Goal: Task Accomplishment & Management: Manage account settings

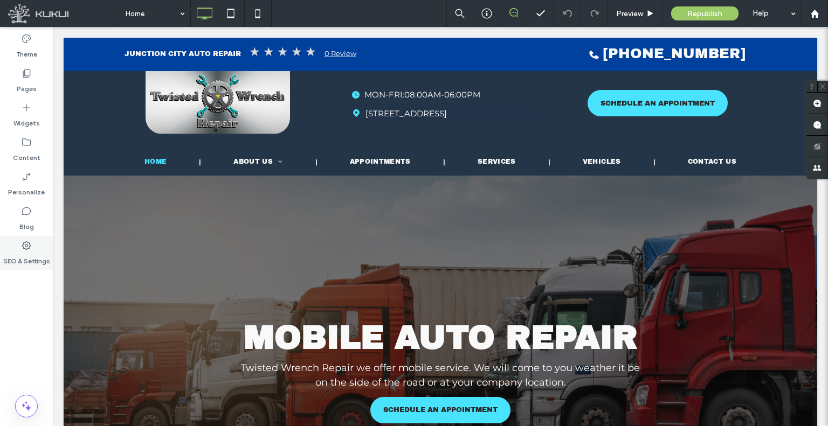
click at [26, 257] on label "SEO & Settings" at bounding box center [26, 258] width 47 height 15
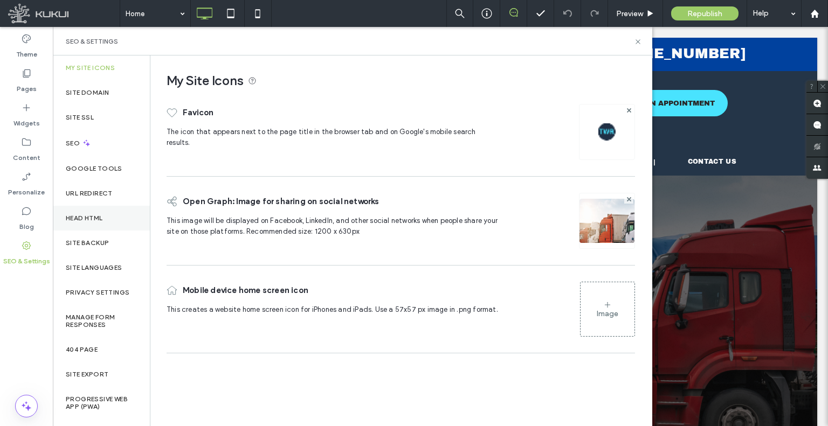
click at [91, 217] on label "Head HTML" at bounding box center [84, 219] width 37 height 8
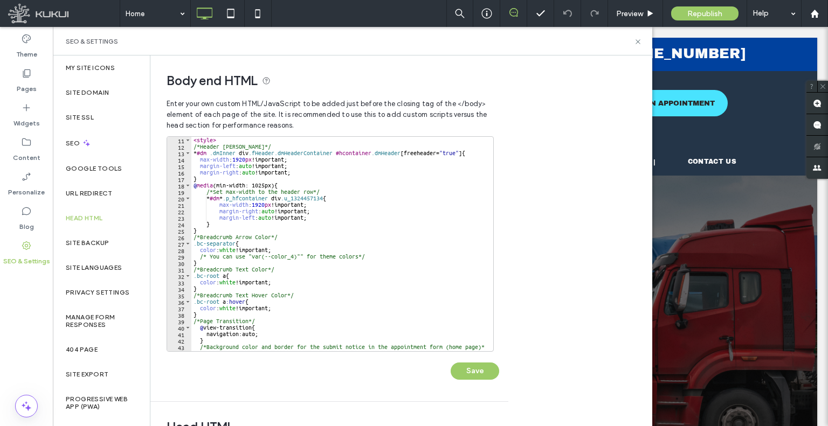
scroll to position [129, 0]
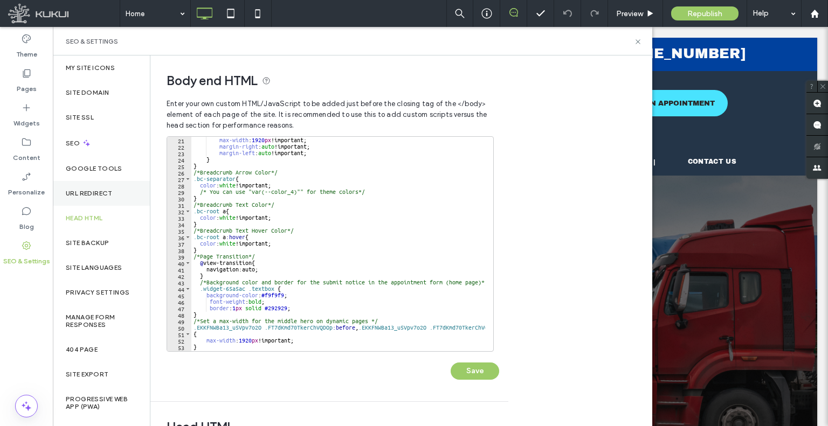
click at [104, 195] on label "URL Redirect" at bounding box center [89, 194] width 47 height 8
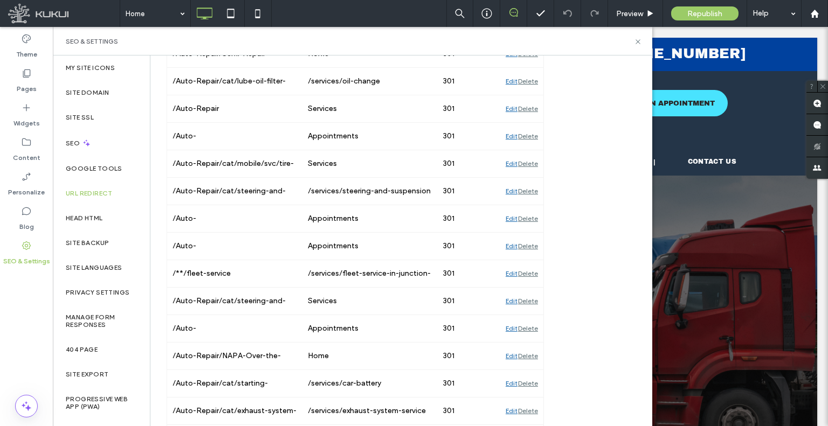
scroll to position [2028, 0]
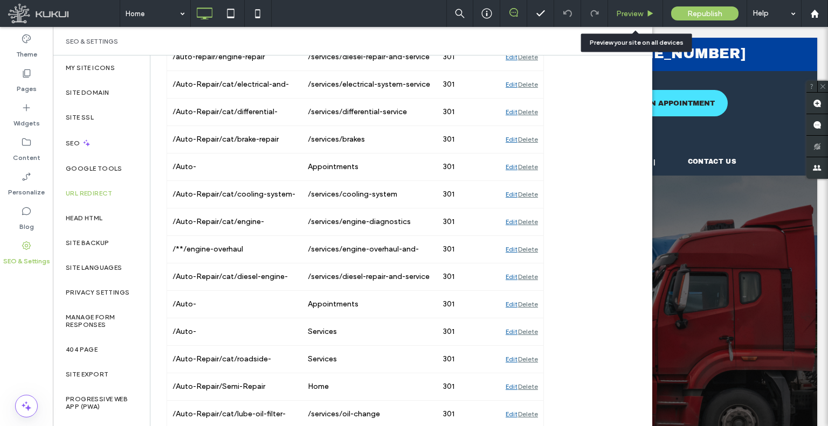
click at [621, 10] on span "Preview" at bounding box center [629, 13] width 27 height 9
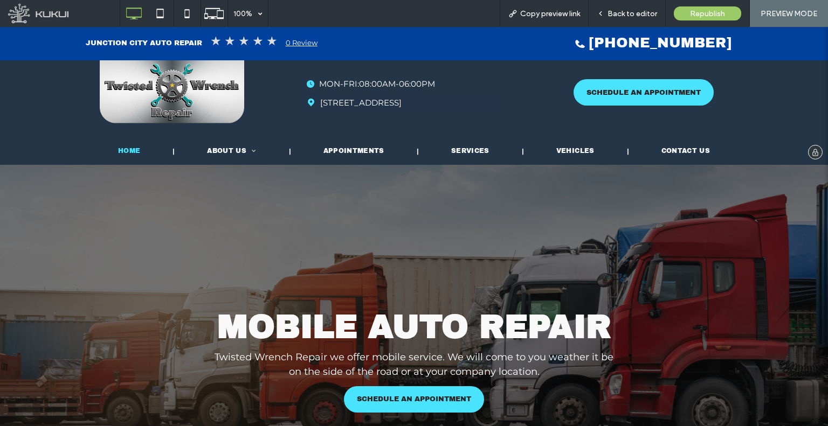
click at [351, 158] on li "Appointments" at bounding box center [355, 151] width 128 height 18
click at [350, 149] on div at bounding box center [414, 213] width 828 height 426
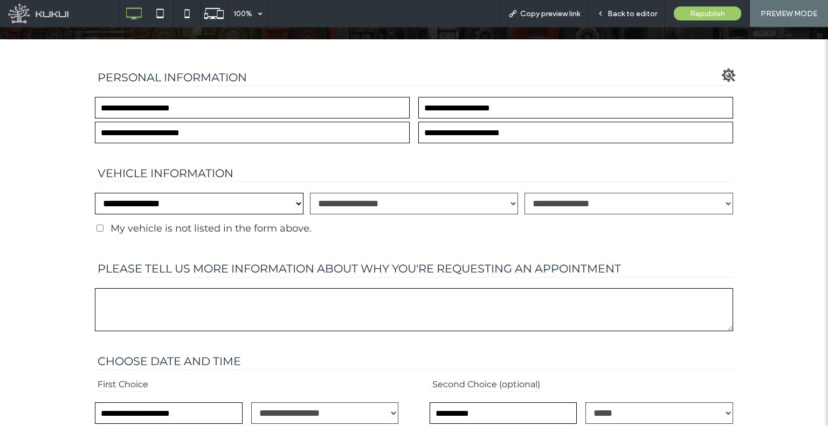
scroll to position [323, 0]
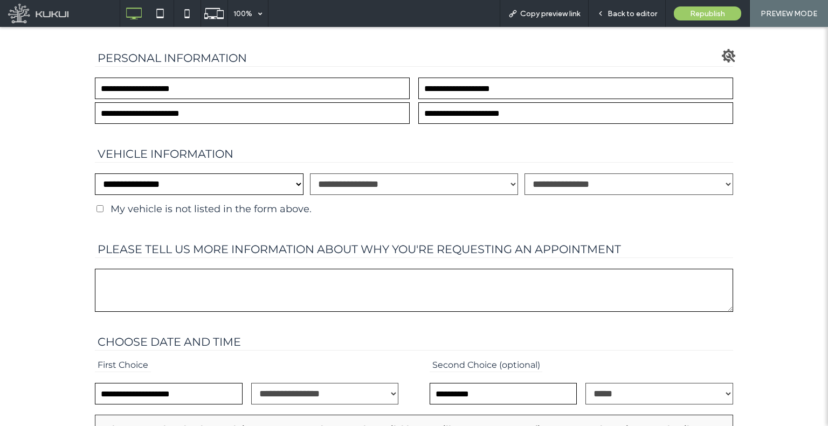
click at [256, 215] on label "My vehicle is not listed in the form above." at bounding box center [211, 209] width 201 height 12
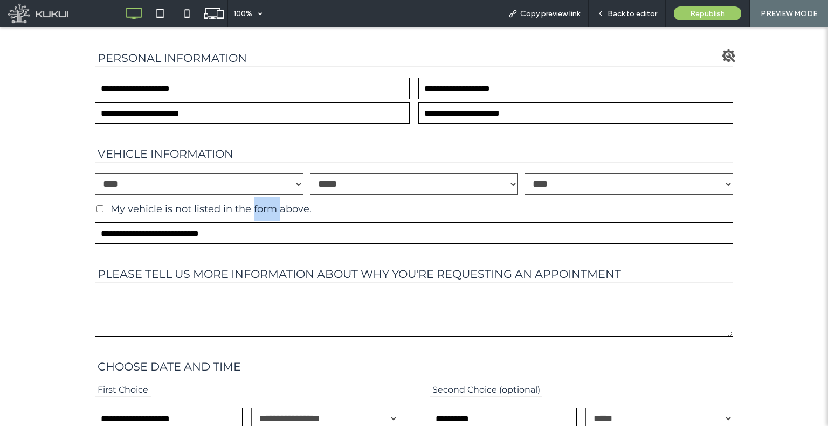
click at [256, 215] on label "My vehicle is not listed in the form above." at bounding box center [211, 209] width 201 height 12
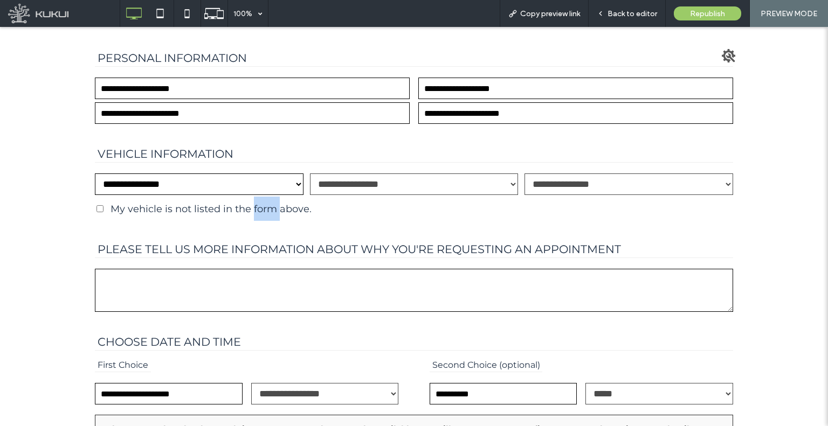
click at [263, 195] on select "**********" at bounding box center [199, 185] width 209 height 22
click at [279, 237] on label "Please tell us more information about why you're requesting an appointment" at bounding box center [414, 239] width 638 height 37
click at [279, 269] on textarea "Please tell us more information about why you're requesting an appointment" at bounding box center [414, 290] width 638 height 43
click at [284, 215] on label "My vehicle is not listed in the form above." at bounding box center [211, 209] width 201 height 12
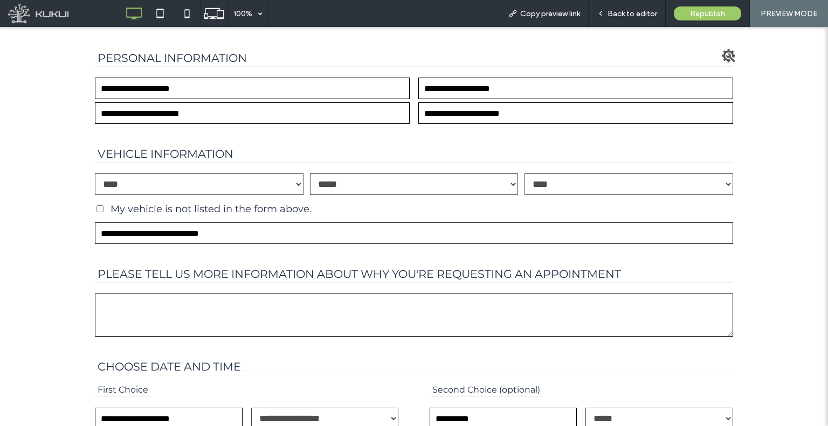
click at [284, 244] on input "Vehicle information" at bounding box center [414, 234] width 638 height 22
click at [276, 215] on label "My vehicle is not listed in the form above." at bounding box center [211, 209] width 201 height 12
select select "Vehicle make"
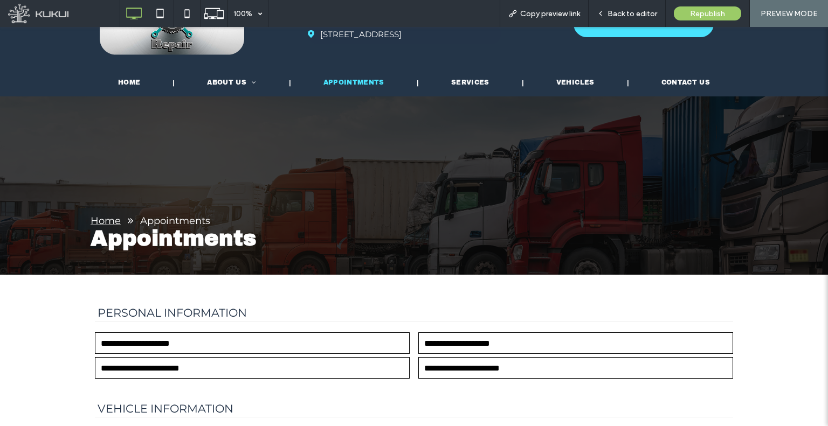
scroll to position [0, 0]
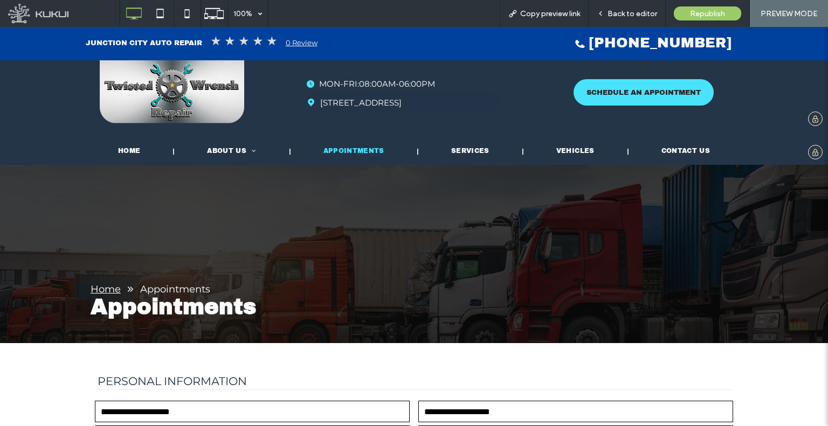
click at [195, 96] on img at bounding box center [172, 91] width 144 height 63
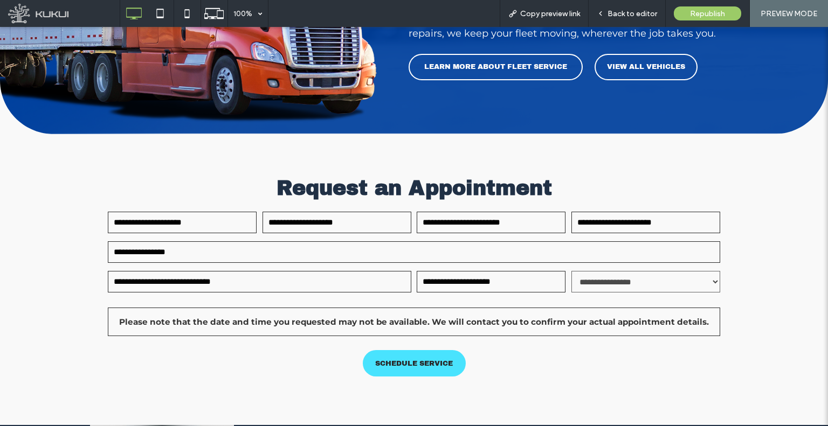
scroll to position [1904, 0]
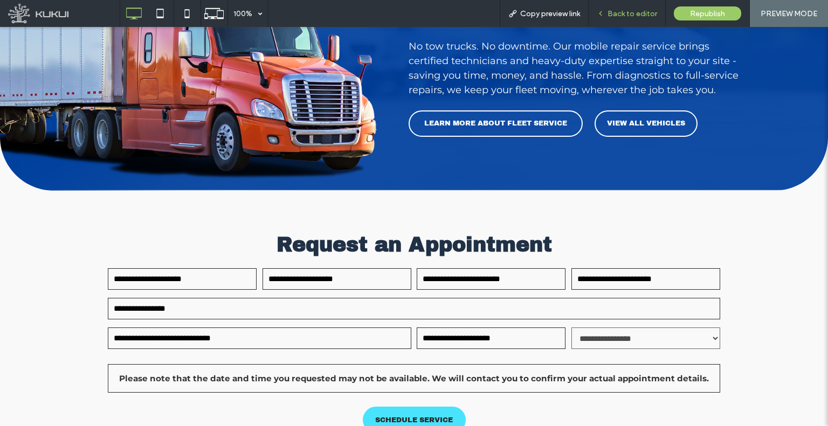
click at [615, 10] on span "Back to editor" at bounding box center [633, 13] width 50 height 9
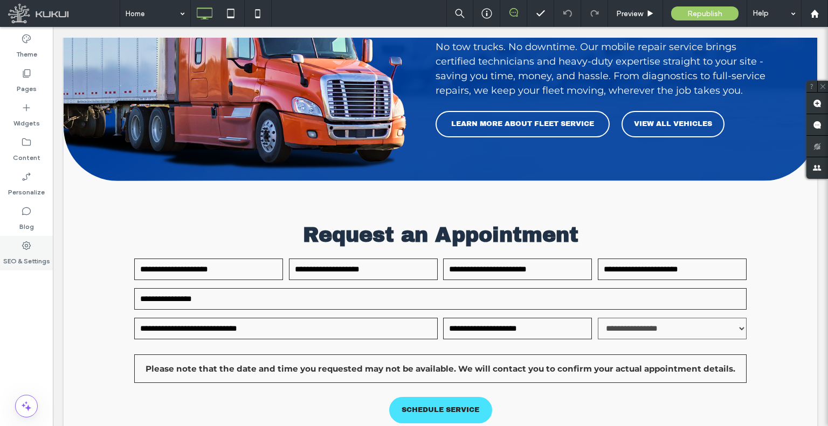
click at [27, 242] on use at bounding box center [26, 246] width 9 height 9
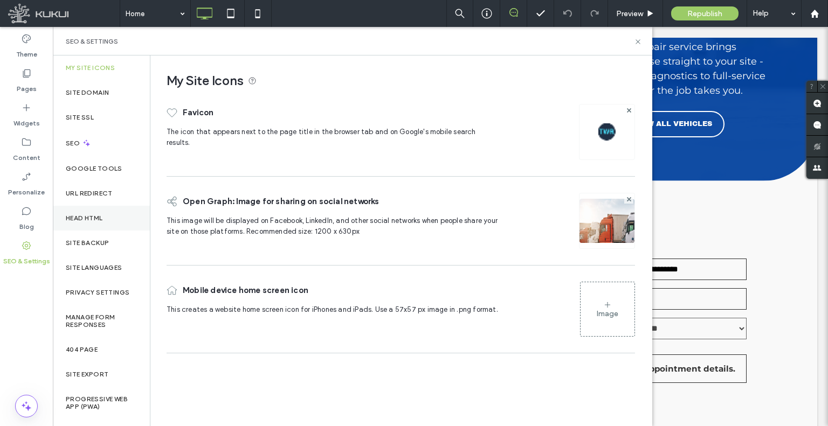
click at [91, 210] on div "Head HTML" at bounding box center [101, 218] width 97 height 25
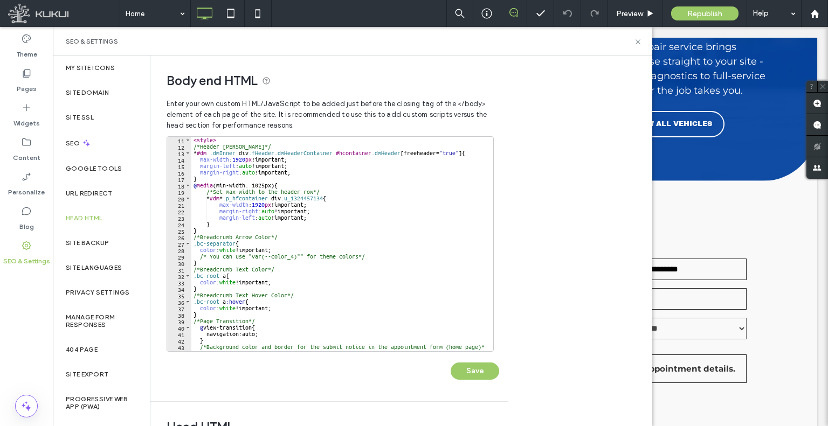
scroll to position [155, 0]
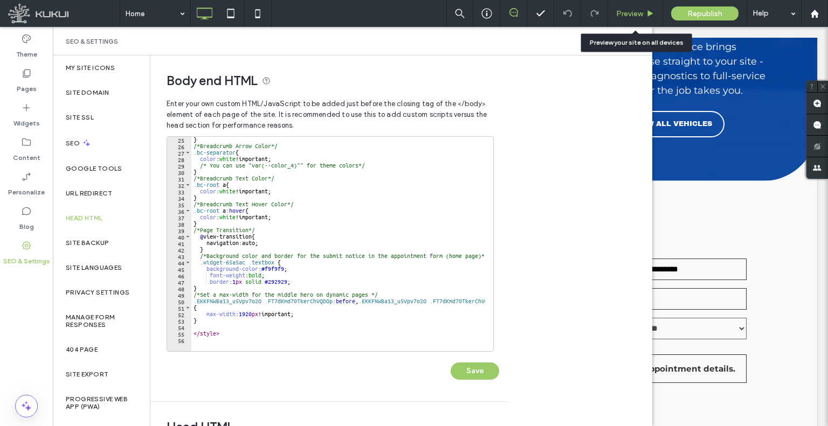
click at [635, 18] on div "Preview" at bounding box center [635, 13] width 55 height 27
click at [619, 14] on span "Preview" at bounding box center [629, 13] width 27 height 9
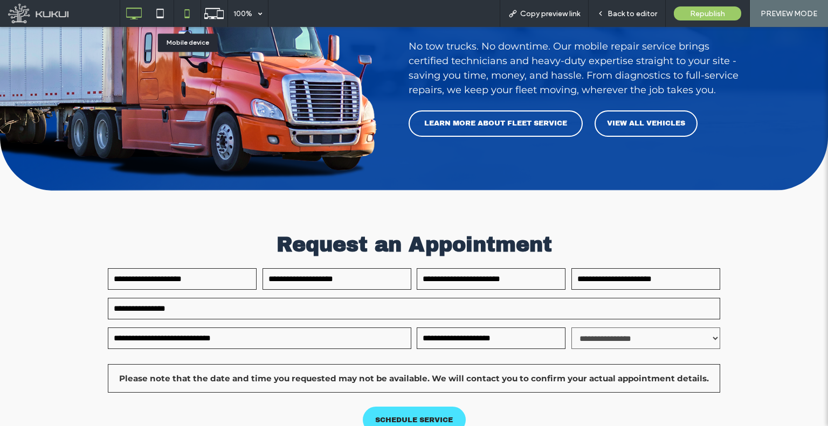
click at [185, 17] on use at bounding box center [186, 13] width 5 height 9
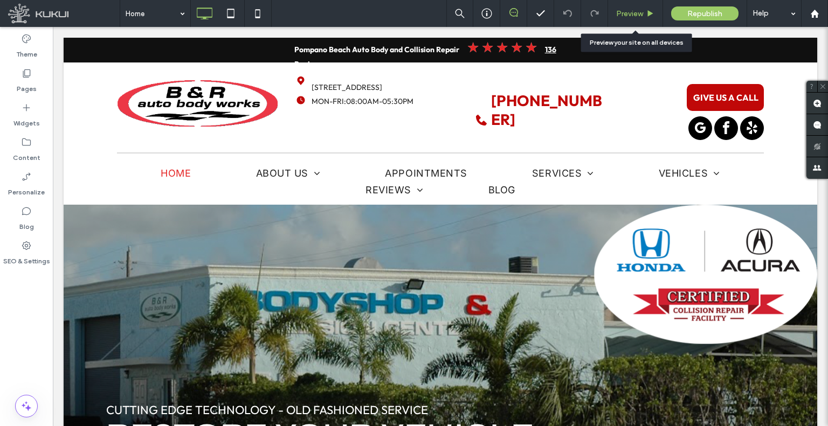
click at [611, 17] on div "Preview" at bounding box center [635, 13] width 54 height 9
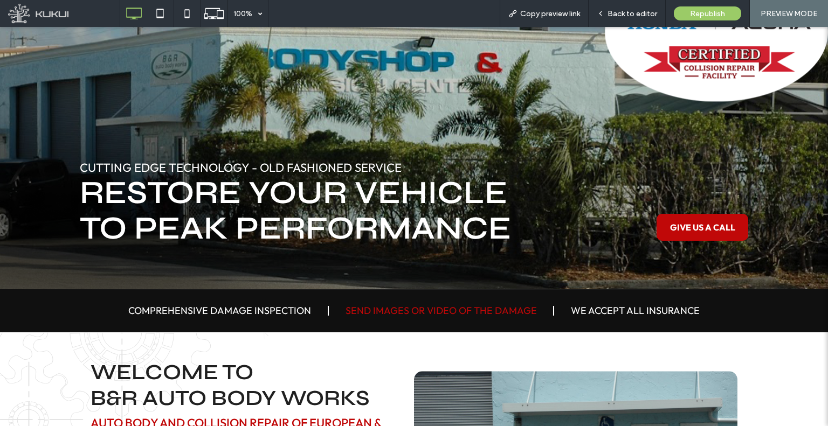
scroll to position [323, 0]
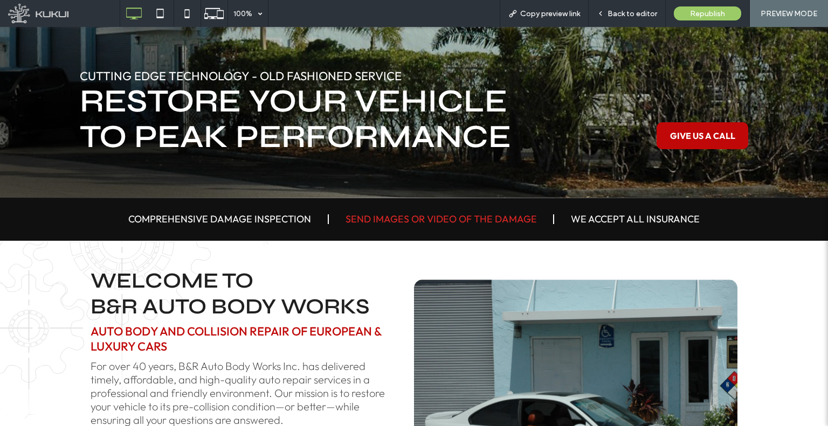
click at [449, 217] on link "Send Images Or Video Of THe Damage" at bounding box center [441, 219] width 191 height 12
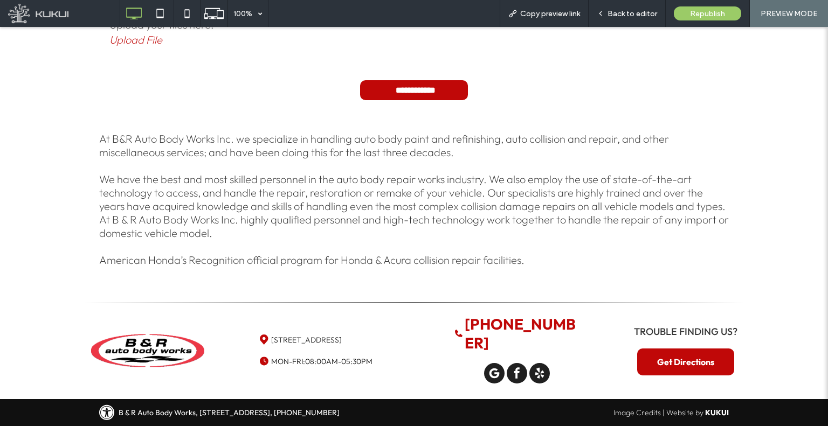
scroll to position [108, 0]
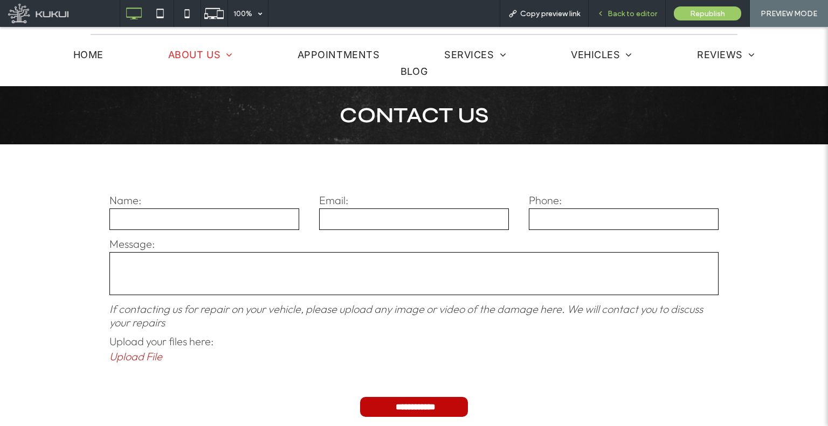
click at [604, 11] on icon at bounding box center [601, 14] width 8 height 8
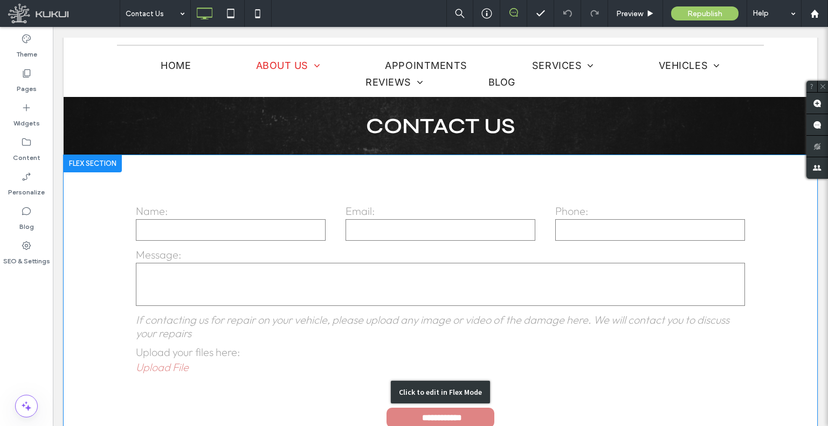
click at [470, 230] on div "Click to edit in Flex Mode" at bounding box center [441, 392] width 754 height 475
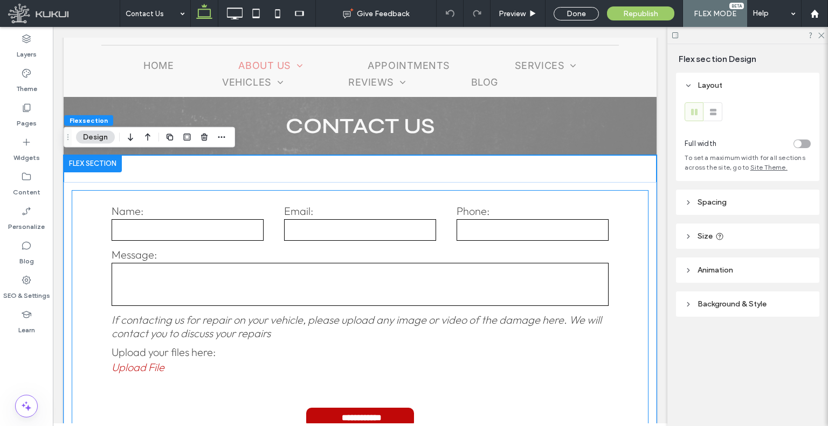
click at [446, 229] on div "Phone:" at bounding box center [532, 223] width 173 height 38
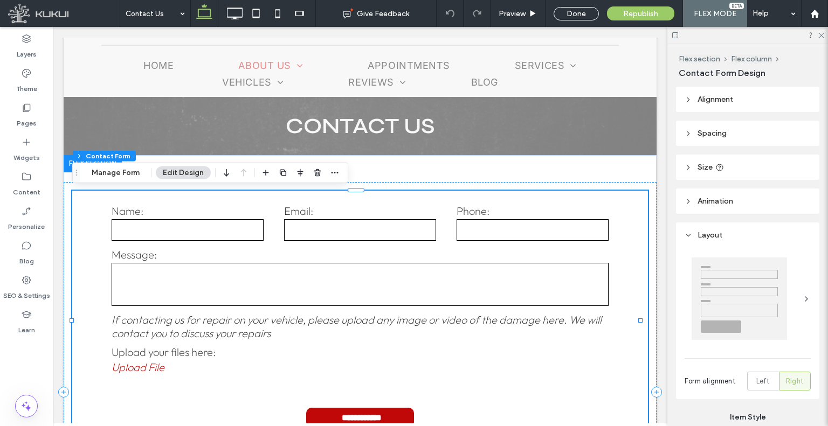
click at [446, 229] on div "Phone:" at bounding box center [532, 223] width 173 height 38
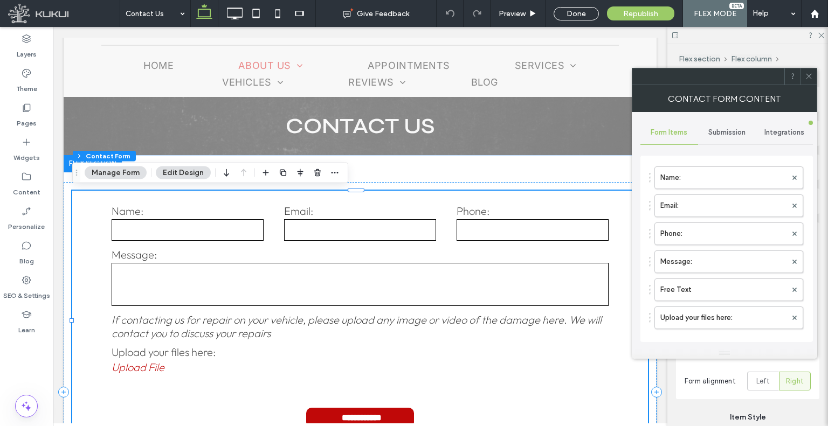
type input "*"
type input "***"
type input "**********"
click at [728, 128] on span "Submission" at bounding box center [726, 132] width 37 height 9
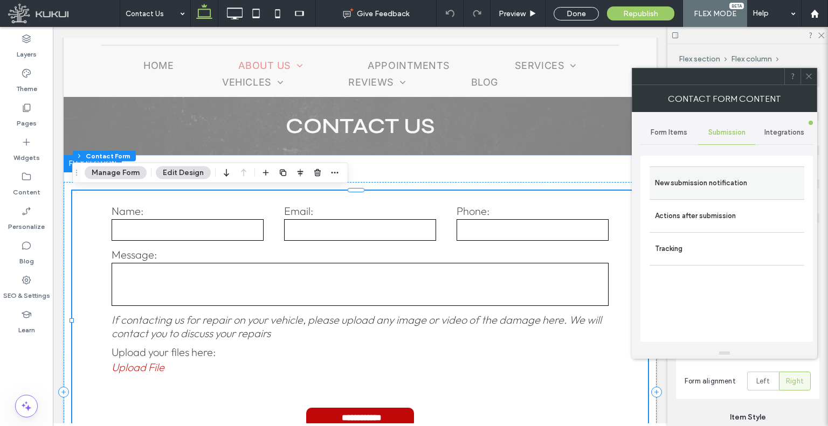
click at [720, 183] on label "New submission notification" at bounding box center [727, 184] width 144 height 22
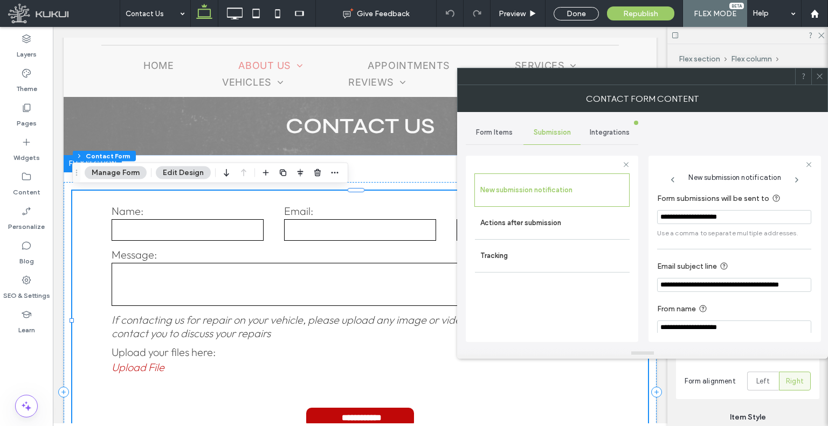
click at [702, 208] on section "**********" at bounding box center [734, 215] width 154 height 57
click at [700, 212] on input "**********" at bounding box center [734, 217] width 154 height 14
click at [701, 212] on input "**********" at bounding box center [734, 217] width 154 height 14
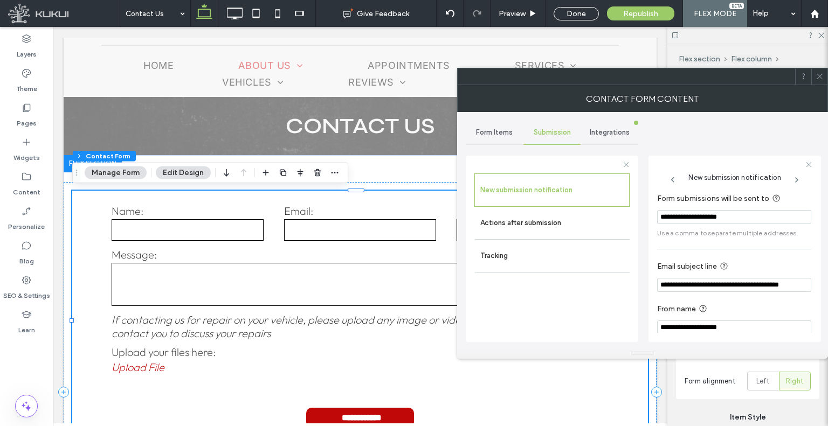
paste input "***"
type input "**********"
click at [822, 79] on icon at bounding box center [820, 76] width 8 height 8
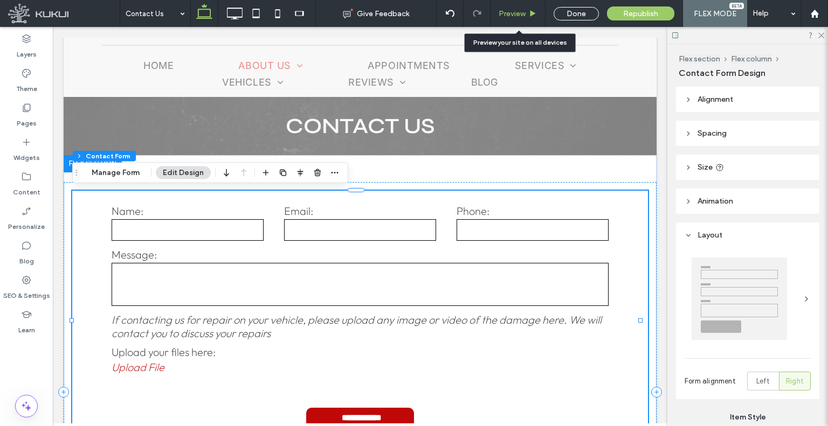
click at [515, 12] on span "Preview" at bounding box center [512, 13] width 27 height 9
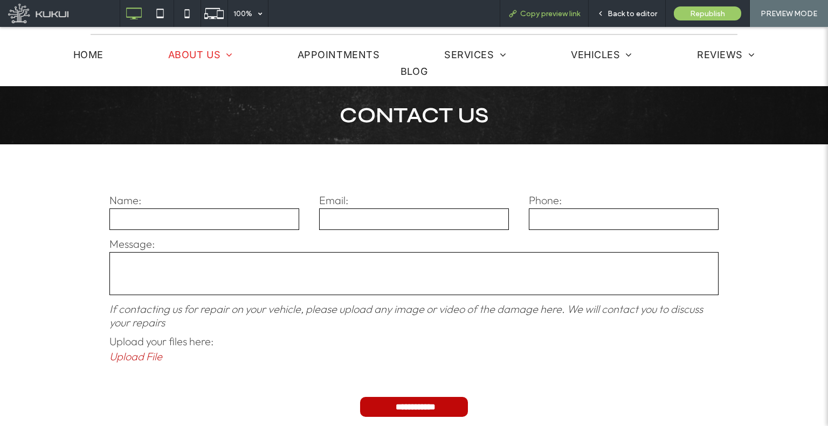
click at [558, 17] on span "Copy preview link" at bounding box center [550, 13] width 60 height 9
click at [622, 13] on span "Back to editor" at bounding box center [633, 13] width 50 height 9
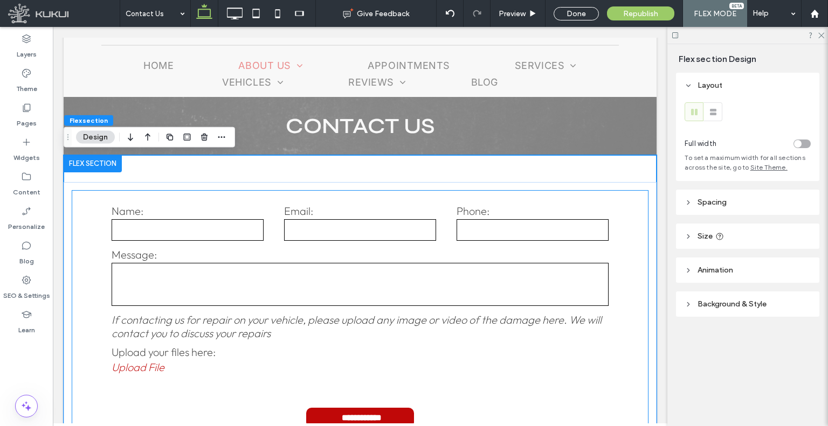
click at [389, 256] on label "Message:" at bounding box center [361, 254] width 498 height 13
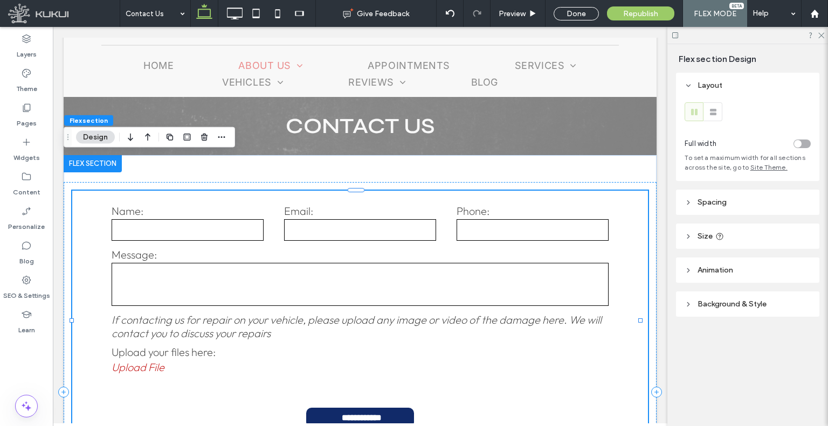
click at [389, 256] on label "Message:" at bounding box center [361, 254] width 498 height 13
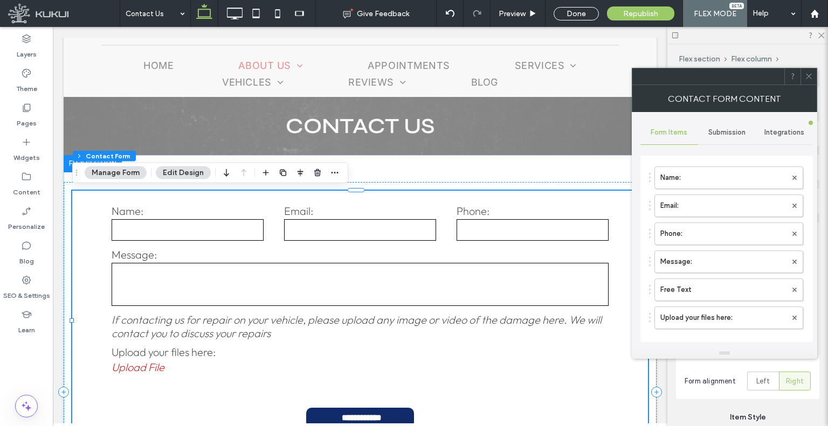
type input "**********"
click at [747, 126] on div "Submission" at bounding box center [727, 133] width 58 height 24
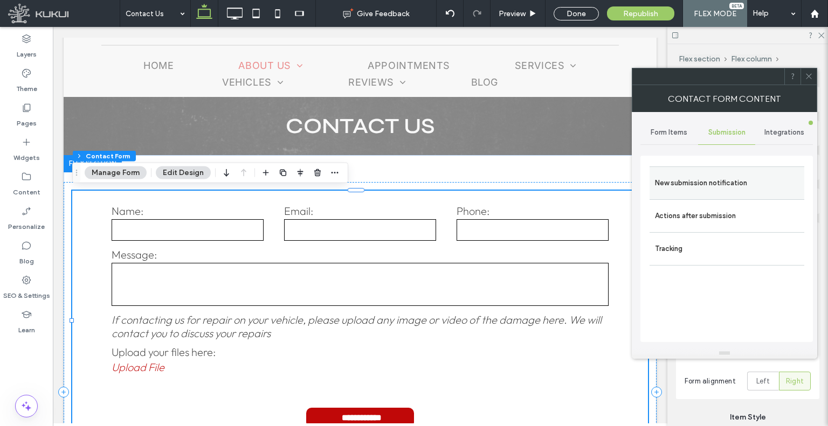
click at [724, 173] on label "New submission notification" at bounding box center [727, 184] width 144 height 22
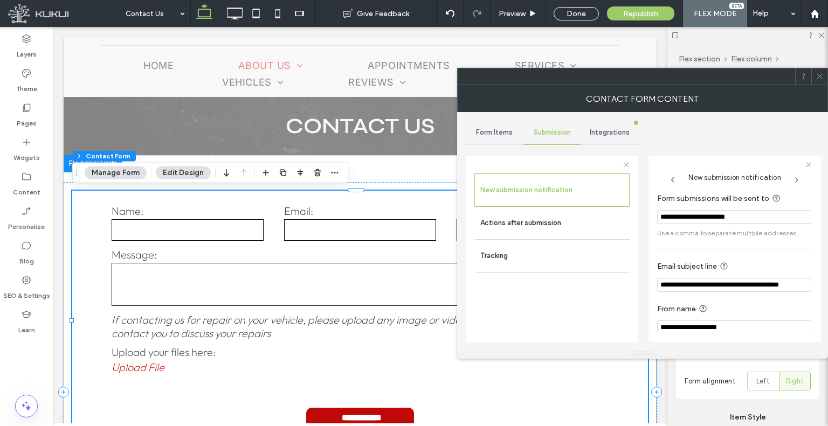
click at [745, 204] on label "Form submissions will be sent to" at bounding box center [732, 198] width 150 height 13
click at [743, 214] on input "**********" at bounding box center [734, 217] width 154 height 14
click at [743, 215] on input "**********" at bounding box center [734, 217] width 154 height 14
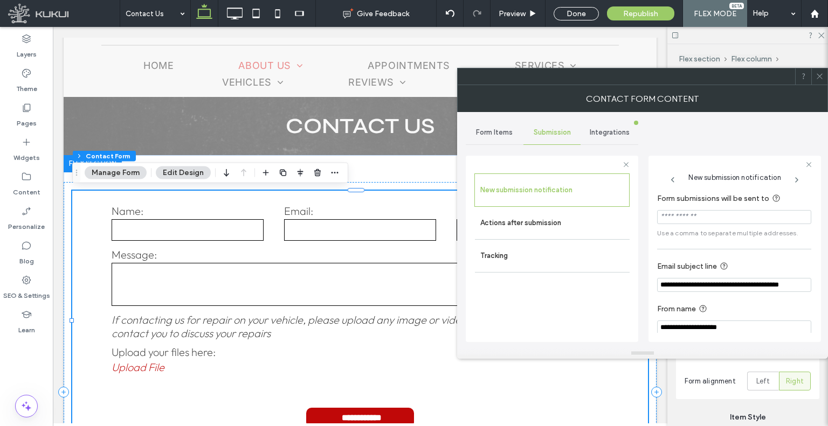
click at [815, 81] on div at bounding box center [819, 76] width 16 height 16
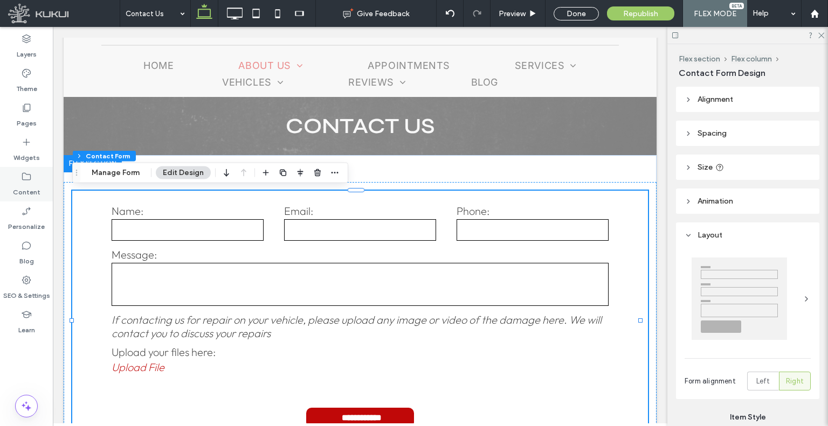
click at [19, 185] on label "Content" at bounding box center [26, 189] width 27 height 15
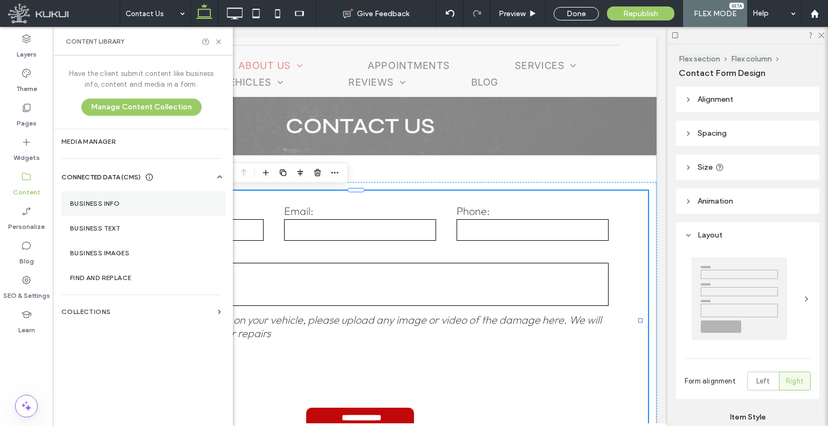
click at [134, 208] on section "Business Info" at bounding box center [143, 203] width 164 height 25
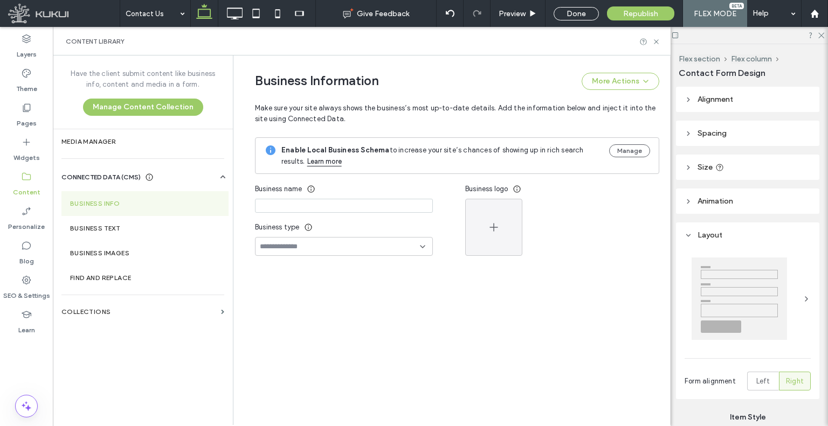
type input "**********"
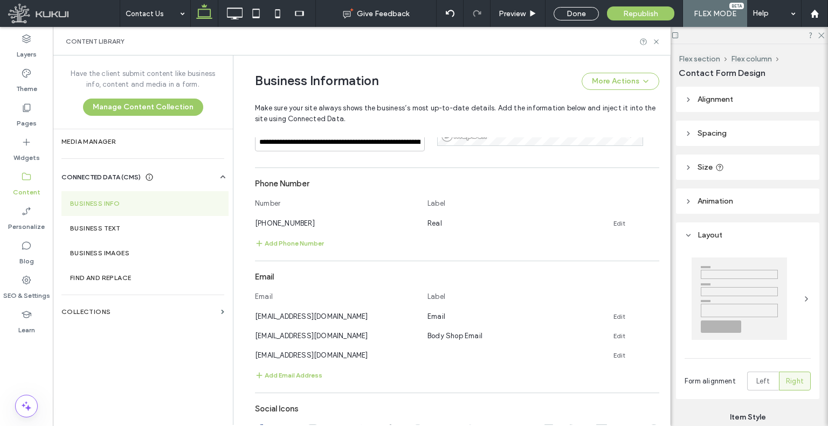
scroll to position [465, 0]
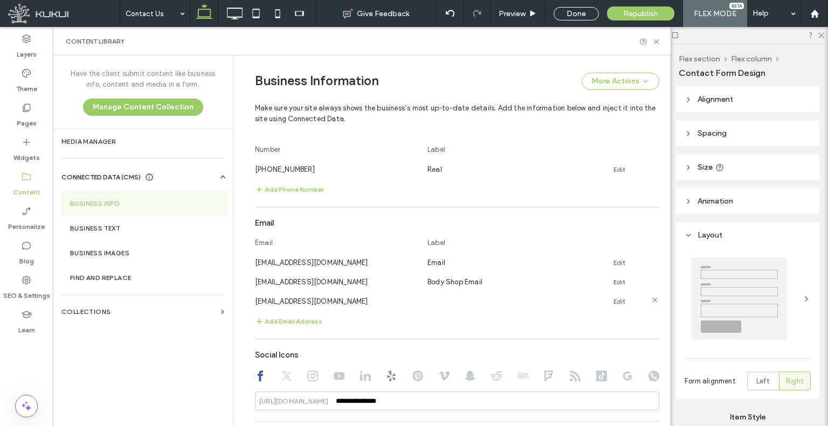
click at [652, 300] on use at bounding box center [654, 300] width 5 height 5
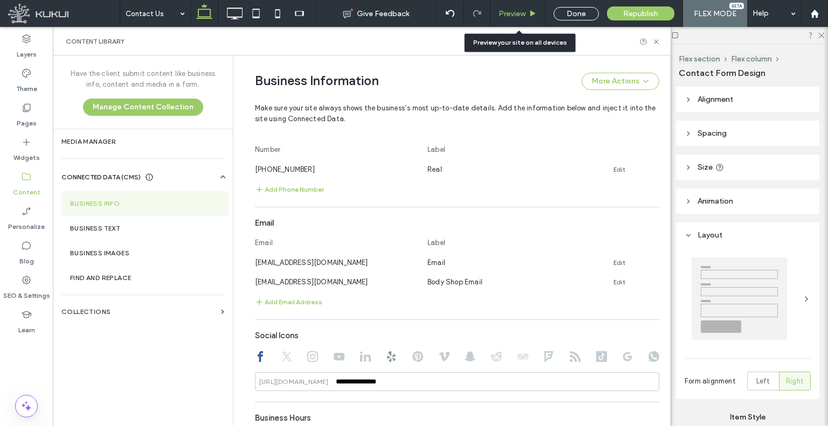
click at [505, 19] on div "Preview" at bounding box center [518, 13] width 55 height 27
click at [658, 40] on icon at bounding box center [656, 42] width 8 height 8
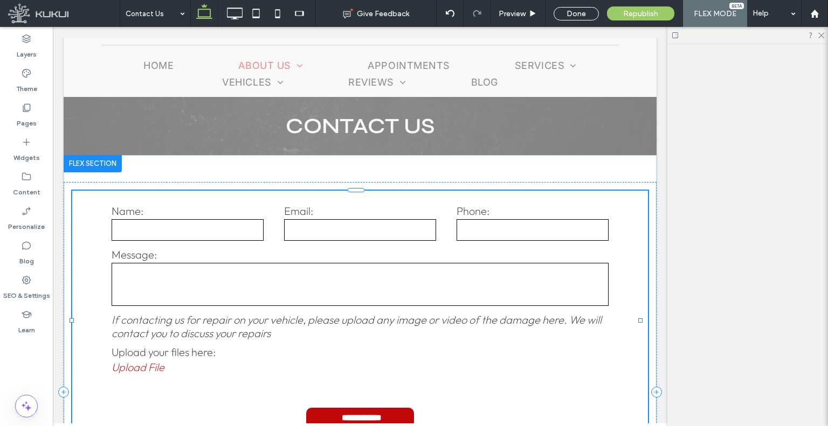
click at [431, 230] on input "email" at bounding box center [360, 230] width 152 height 22
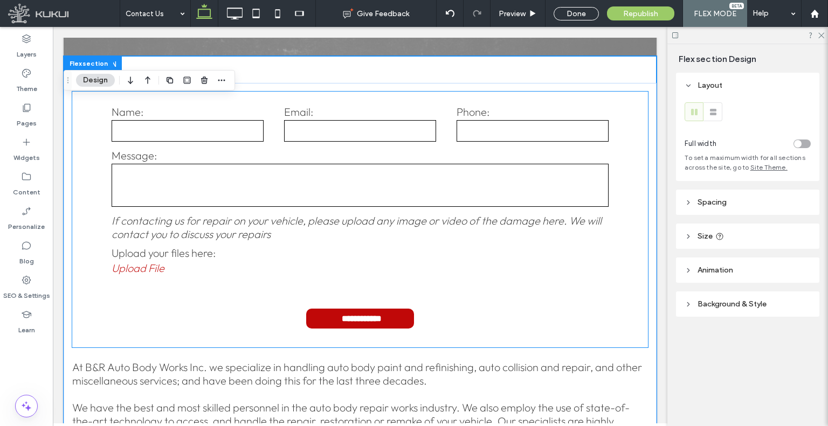
scroll to position [182, 0]
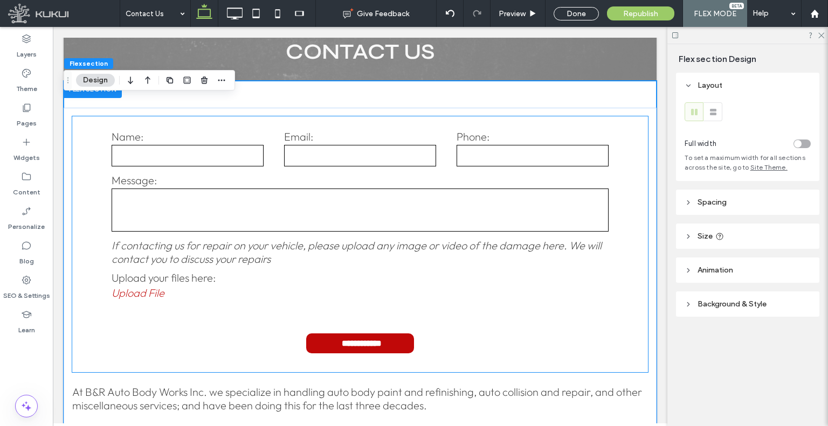
click at [420, 183] on label "Message:" at bounding box center [361, 180] width 498 height 13
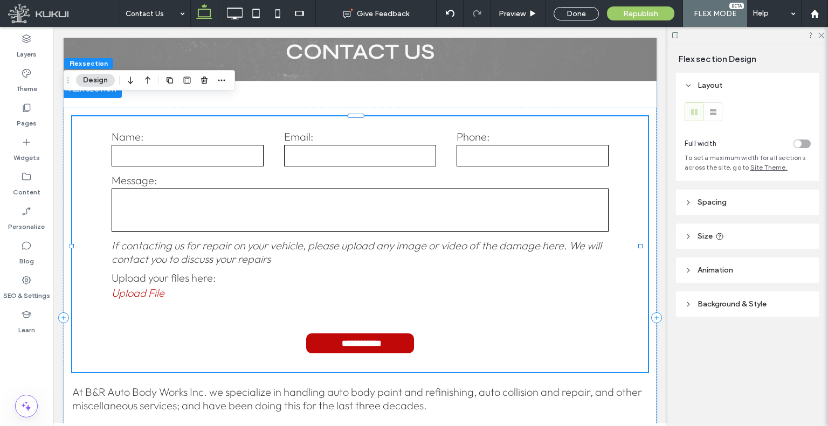
click at [420, 183] on label "Message:" at bounding box center [361, 180] width 498 height 13
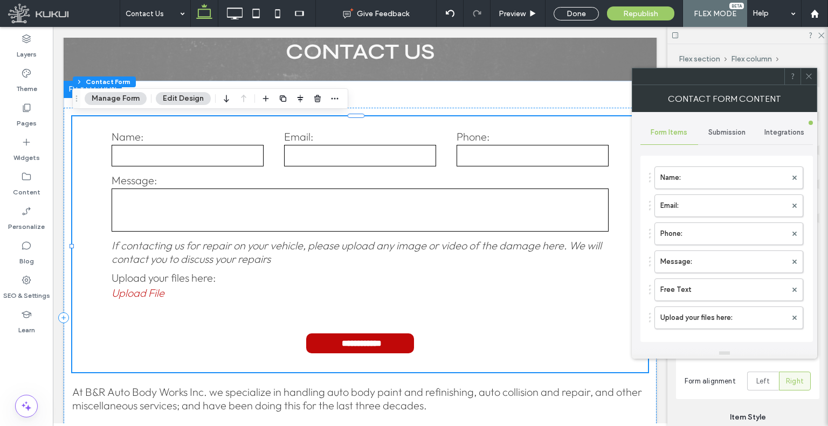
click at [733, 130] on span "Submission" at bounding box center [726, 132] width 37 height 9
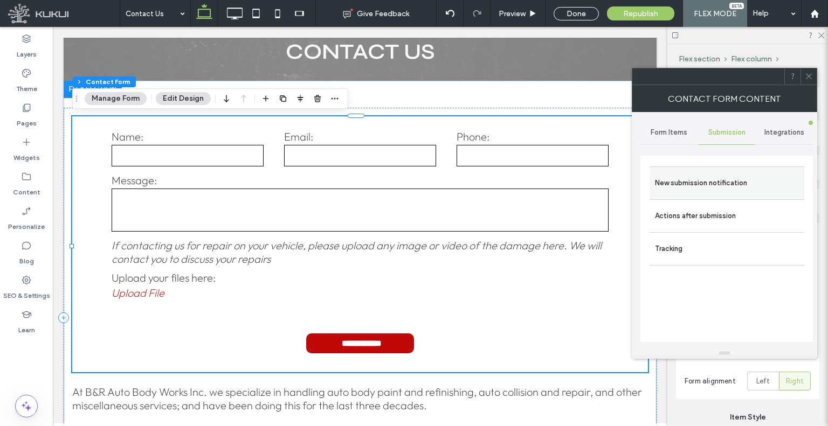
click at [718, 172] on div "New submission notification" at bounding box center [727, 183] width 155 height 33
click at [714, 189] on label "New submission notification" at bounding box center [727, 184] width 144 height 22
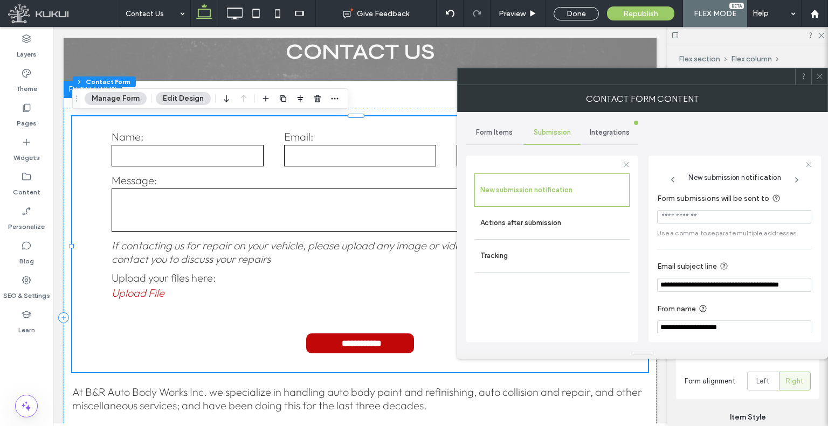
click at [714, 224] on input "Form submissions will be sent to" at bounding box center [734, 217] width 154 height 14
paste input "**********"
type input "**********"
click at [817, 75] on icon at bounding box center [820, 76] width 8 height 8
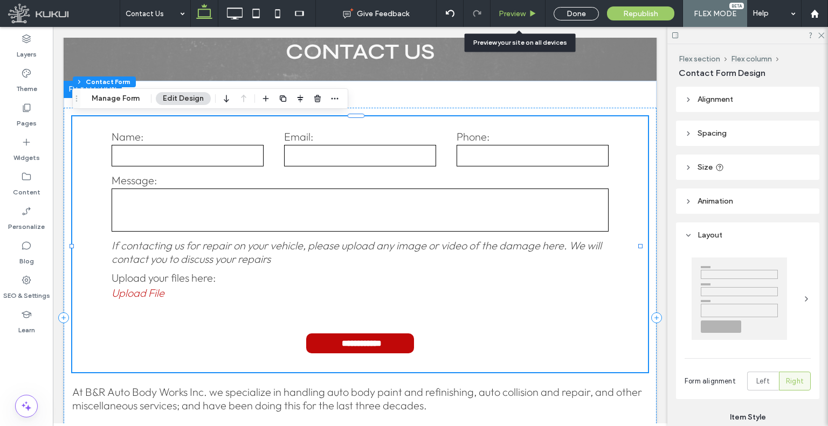
drag, startPoint x: 499, startPoint y: 12, endPoint x: 368, endPoint y: 81, distance: 148.3
click at [499, 12] on span "Preview" at bounding box center [512, 13] width 27 height 9
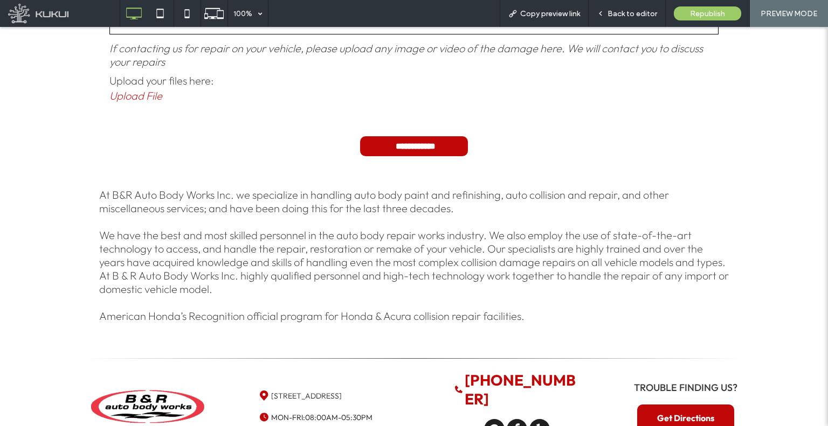
scroll to position [216, 0]
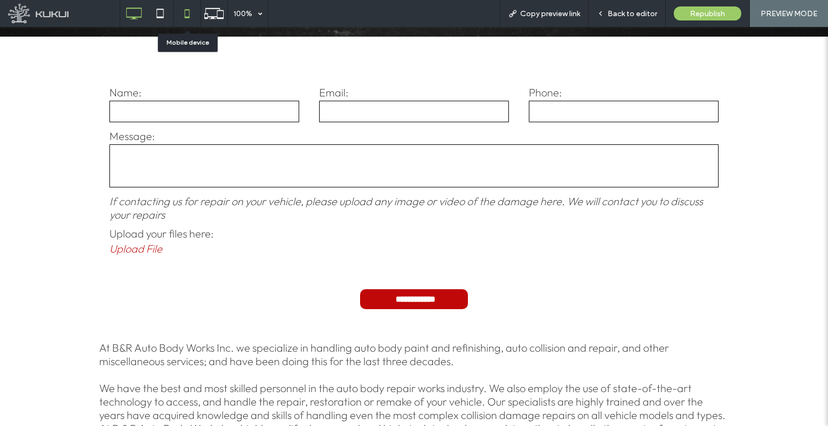
click at [180, 11] on icon at bounding box center [187, 14] width 22 height 22
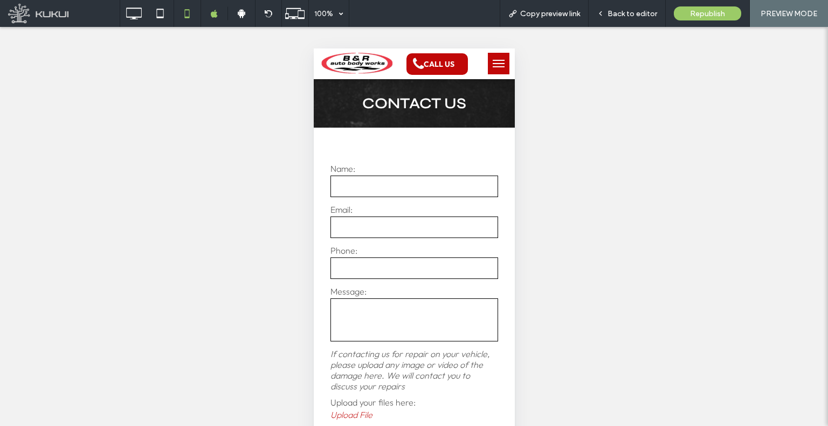
scroll to position [0, 0]
click at [373, 63] on img at bounding box center [357, 63] width 72 height 23
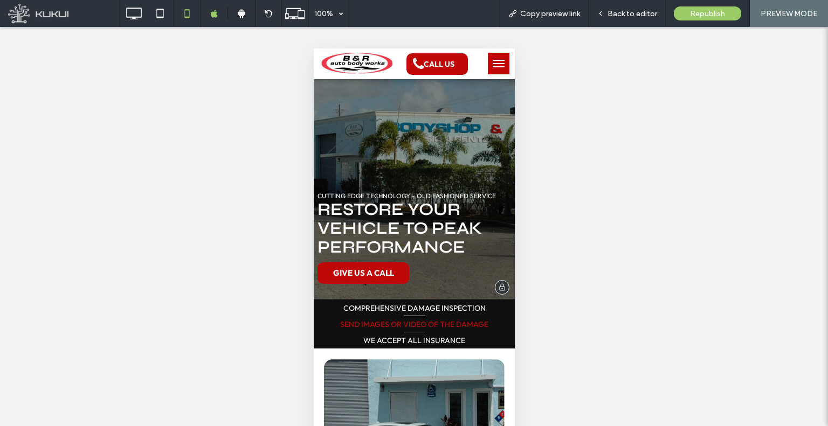
scroll to position [108, 0]
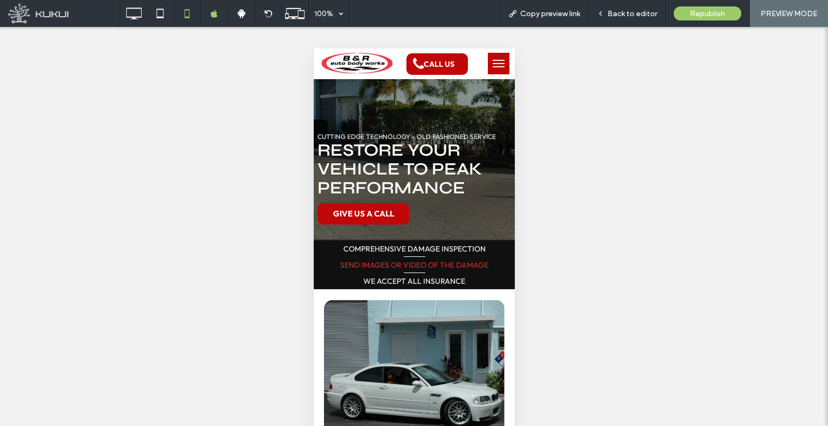
click at [411, 267] on link "Send Images Or Video Of THe Damage" at bounding box center [414, 265] width 148 height 10
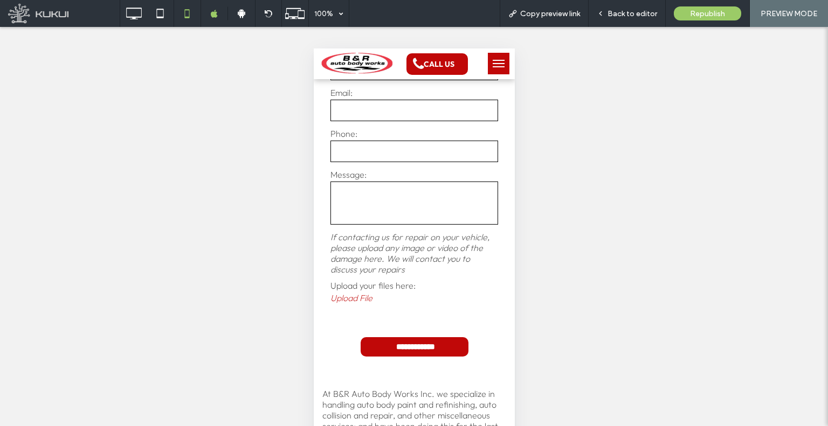
scroll to position [54, 0]
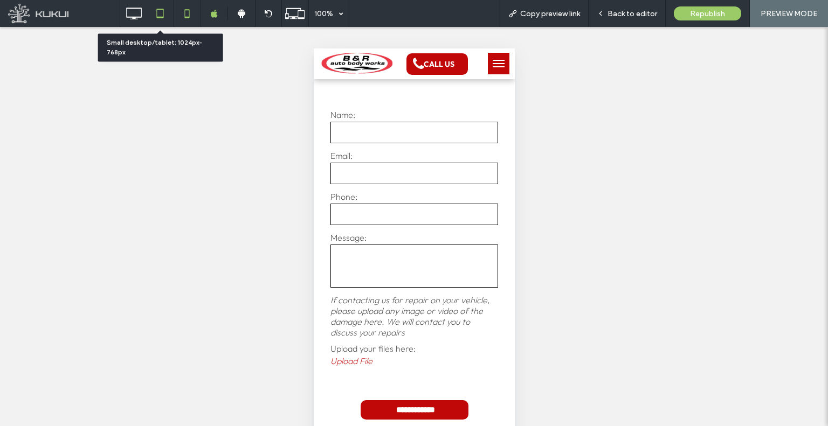
click at [148, 17] on div at bounding box center [160, 14] width 26 height 22
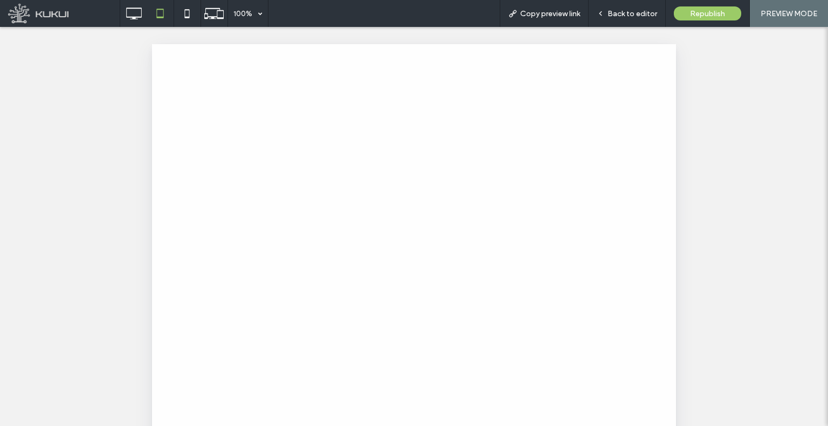
click at [139, 12] on div at bounding box center [414, 213] width 828 height 426
click at [129, 19] on icon at bounding box center [134, 14] width 22 height 22
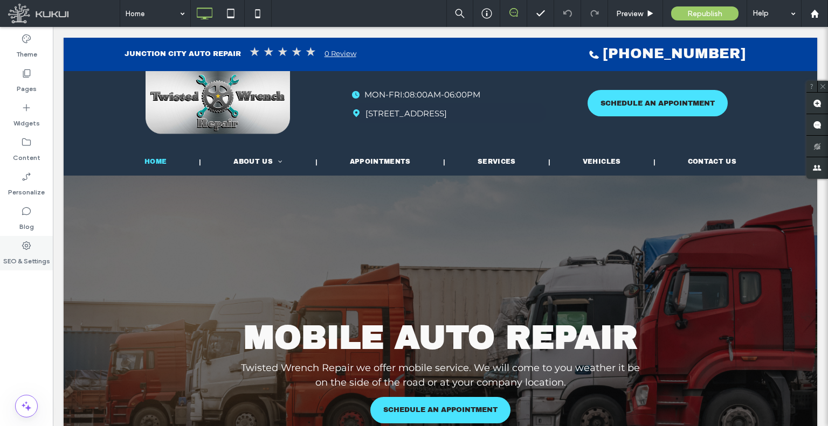
click at [17, 255] on label "SEO & Settings" at bounding box center [26, 258] width 47 height 15
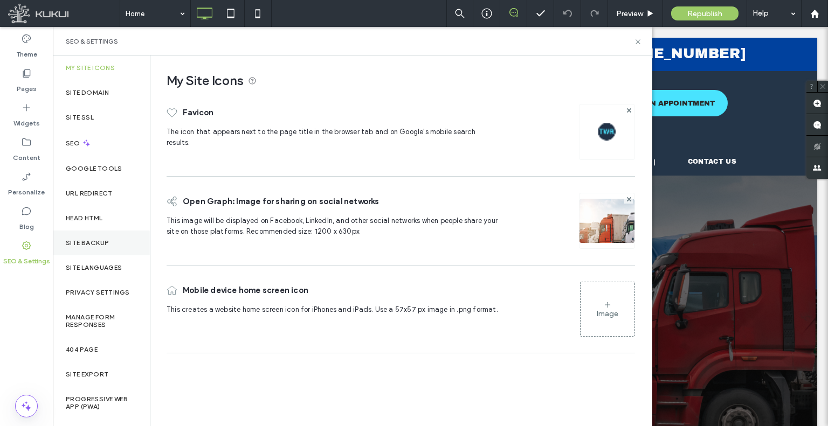
click at [116, 239] on div "Site Backup" at bounding box center [101, 243] width 97 height 25
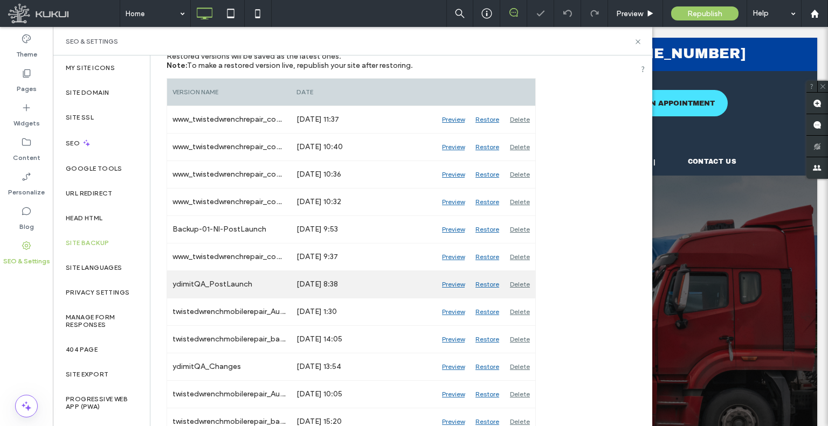
scroll to position [162, 0]
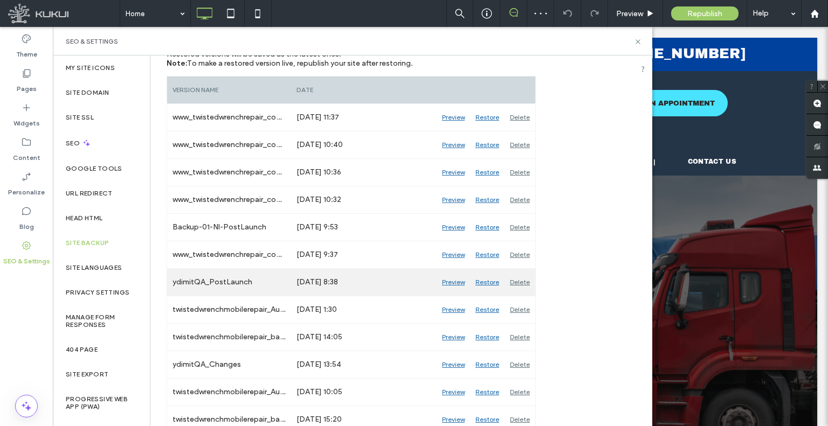
click at [451, 282] on div "Preview" at bounding box center [453, 282] width 33 height 27
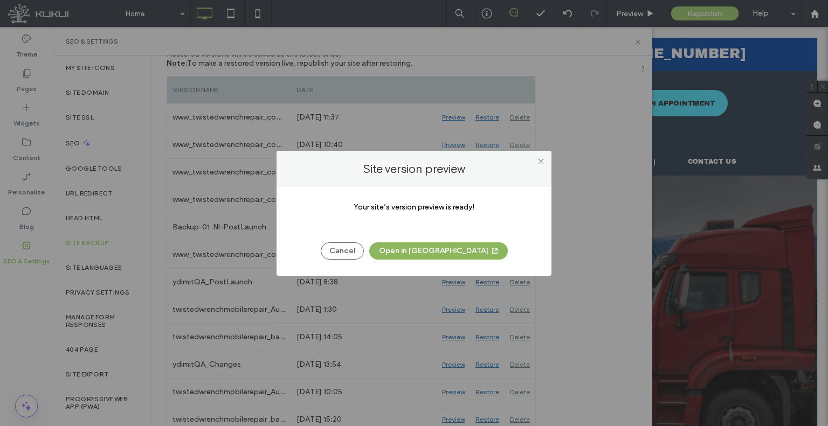
click at [418, 251] on button "Open in New Tab" at bounding box center [438, 251] width 139 height 17
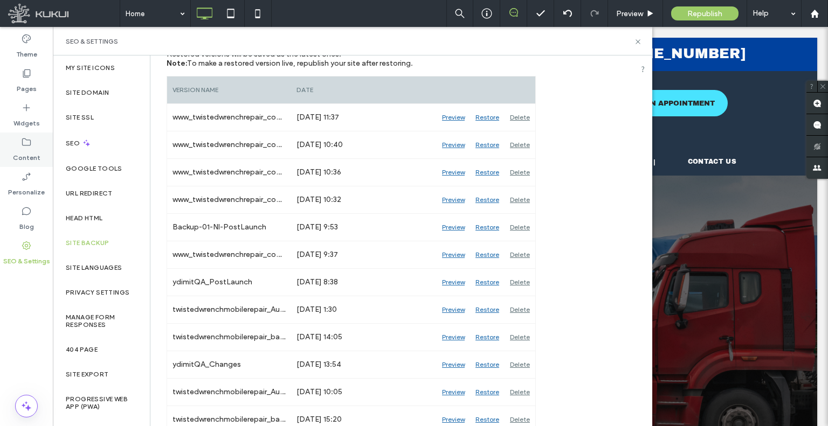
click at [45, 144] on div "Content" at bounding box center [26, 150] width 53 height 35
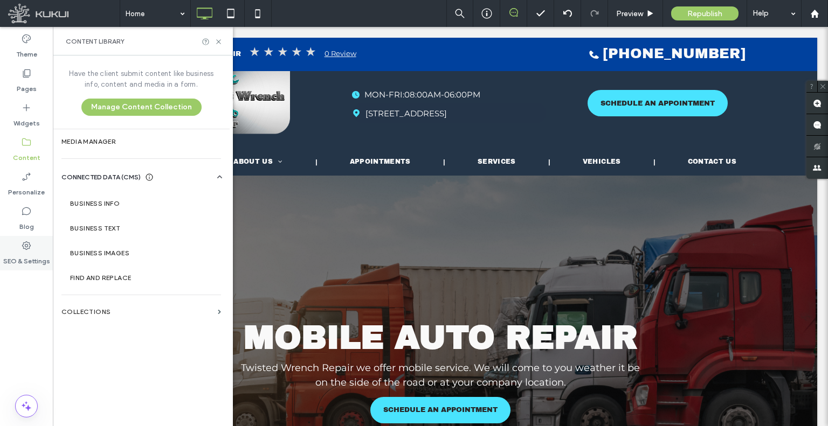
click at [28, 258] on label "SEO & Settings" at bounding box center [26, 258] width 47 height 15
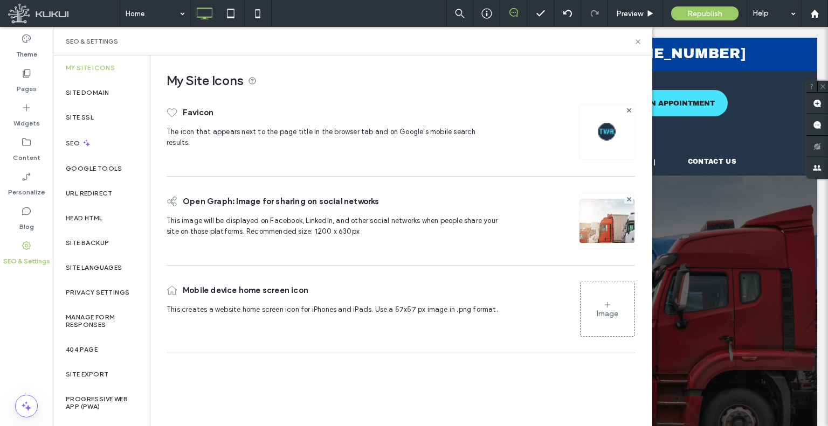
click at [95, 219] on label "Head HTML" at bounding box center [84, 219] width 37 height 8
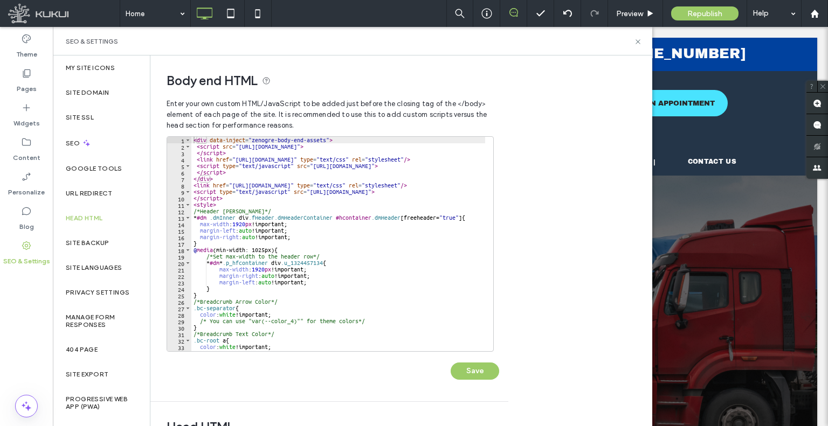
scroll to position [129, 0]
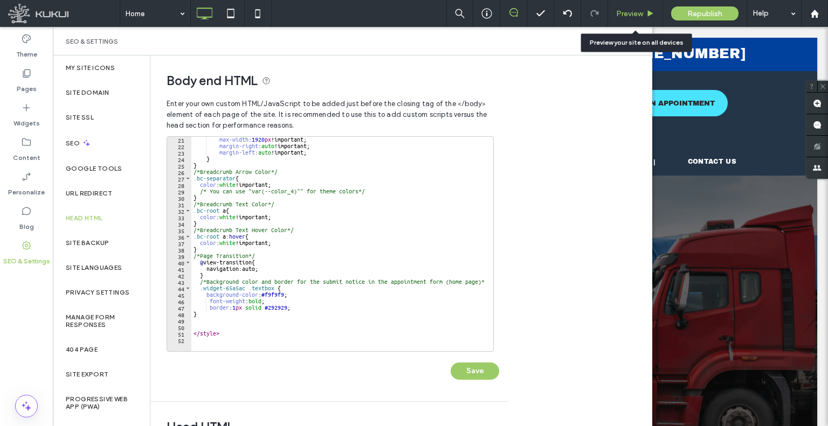
click at [617, 16] on span "Preview" at bounding box center [629, 13] width 27 height 9
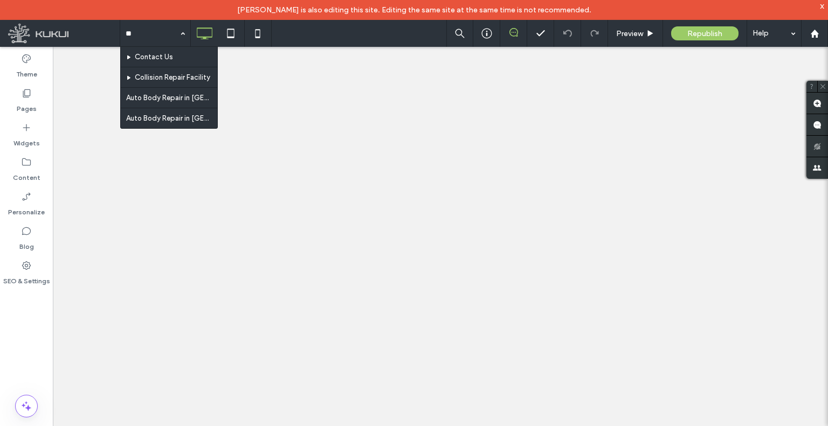
type input "***"
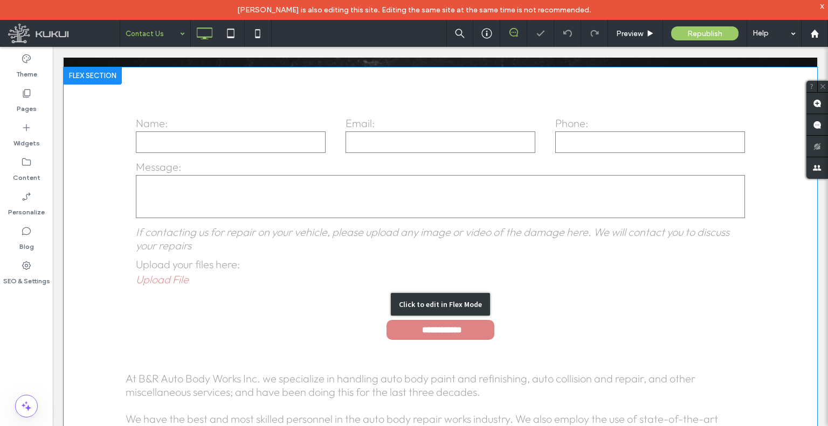
scroll to position [162, 0]
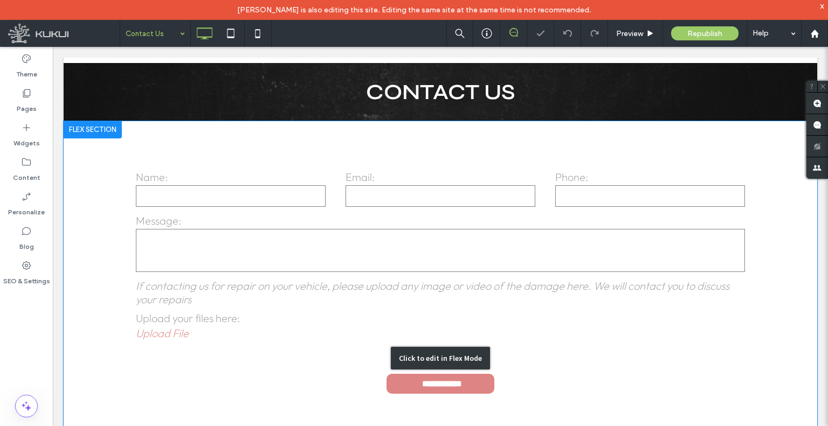
click at [435, 230] on div "Click to edit in Flex Mode" at bounding box center [441, 358] width 754 height 475
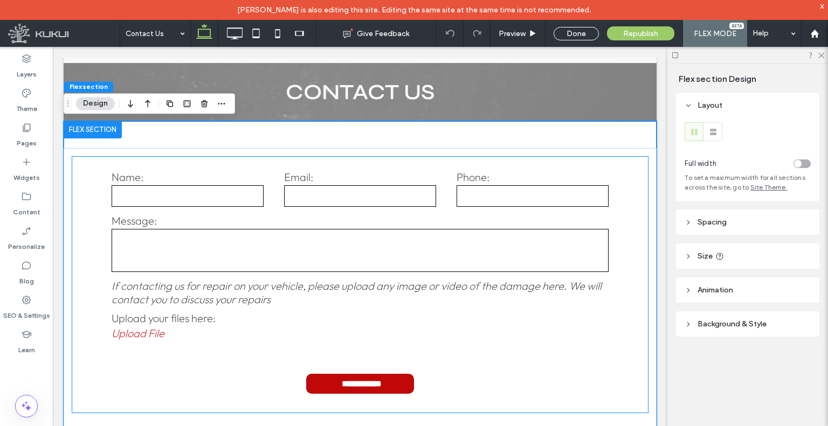
click at [391, 231] on textarea at bounding box center [361, 250] width 498 height 43
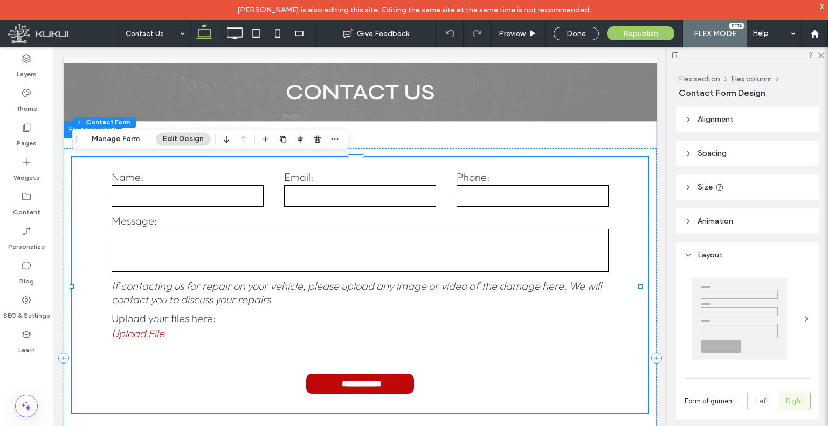
click at [391, 231] on textarea at bounding box center [361, 250] width 498 height 43
type input "*"
type input "***"
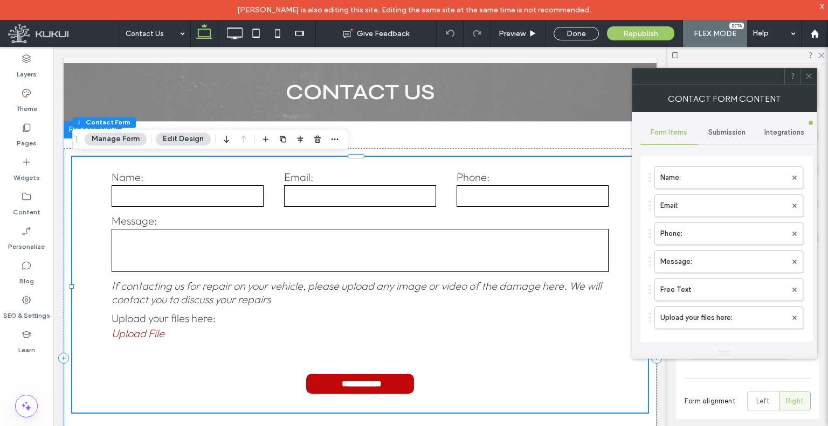
click at [742, 139] on div "Submission" at bounding box center [727, 133] width 58 height 24
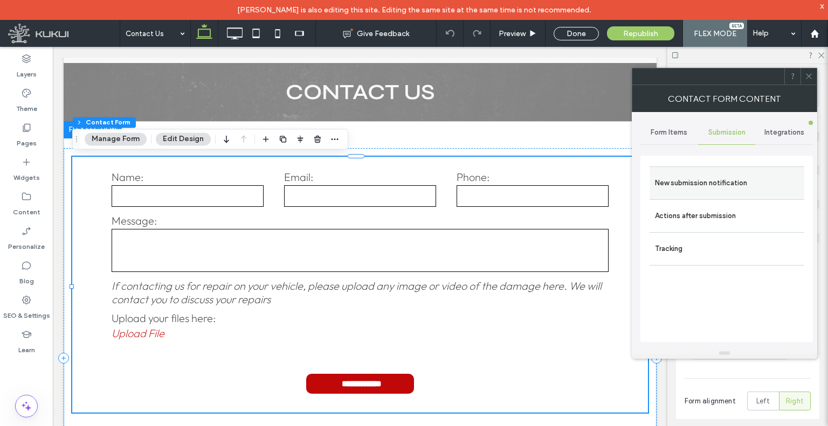
click at [722, 176] on label "New submission notification" at bounding box center [727, 184] width 144 height 22
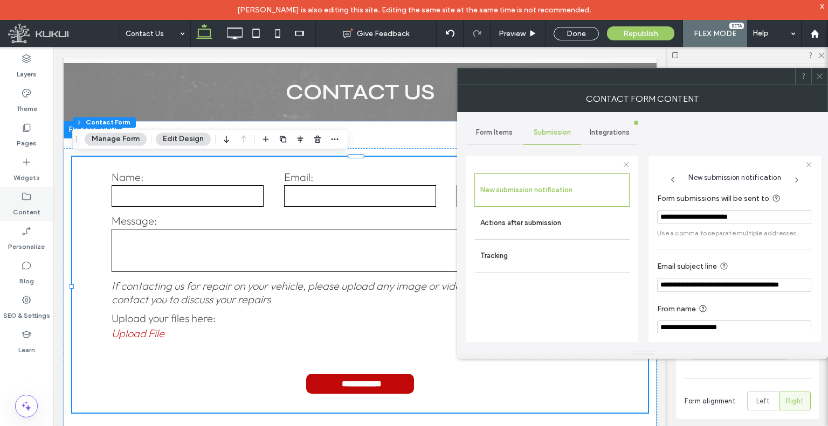
click at [26, 204] on label "Content" at bounding box center [26, 209] width 27 height 15
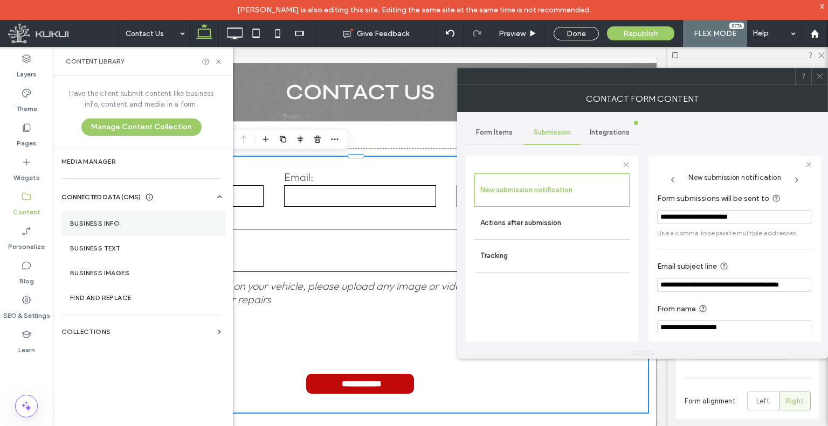
click at [74, 222] on label "Business Info" at bounding box center [143, 224] width 147 height 8
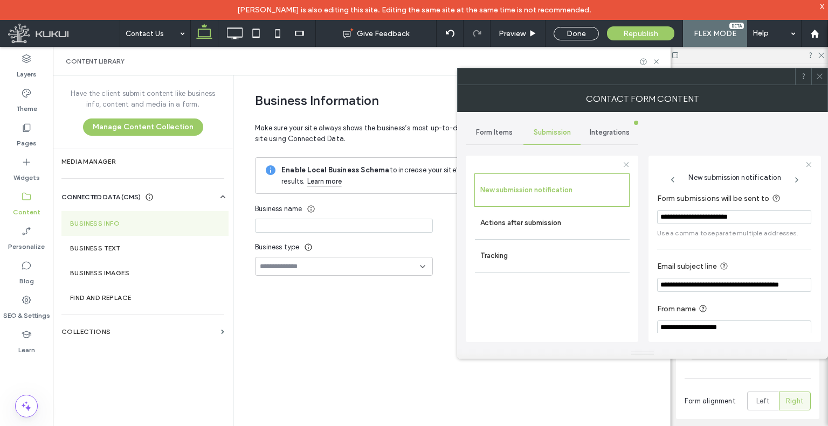
type input "**********"
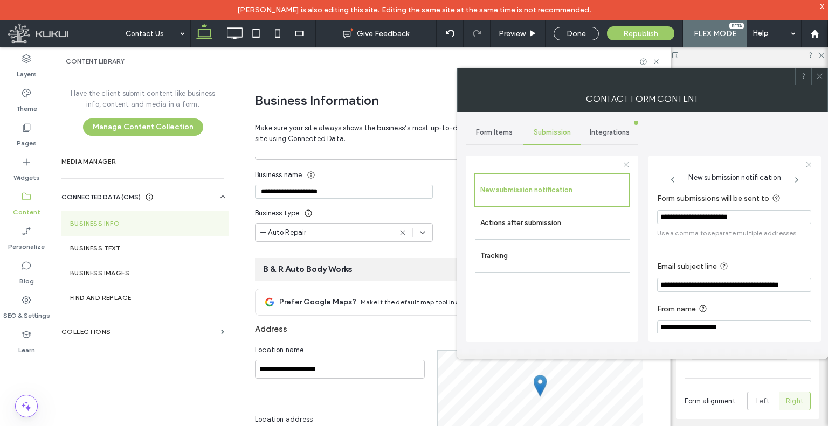
scroll to position [142, 0]
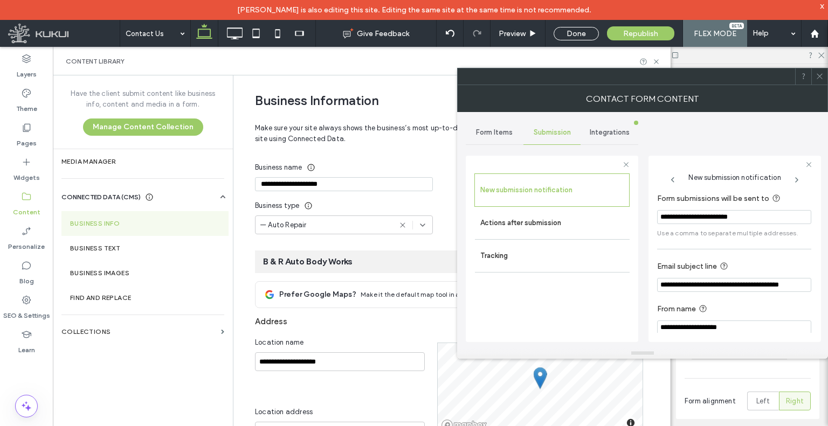
click at [818, 82] on span at bounding box center [820, 76] width 8 height 16
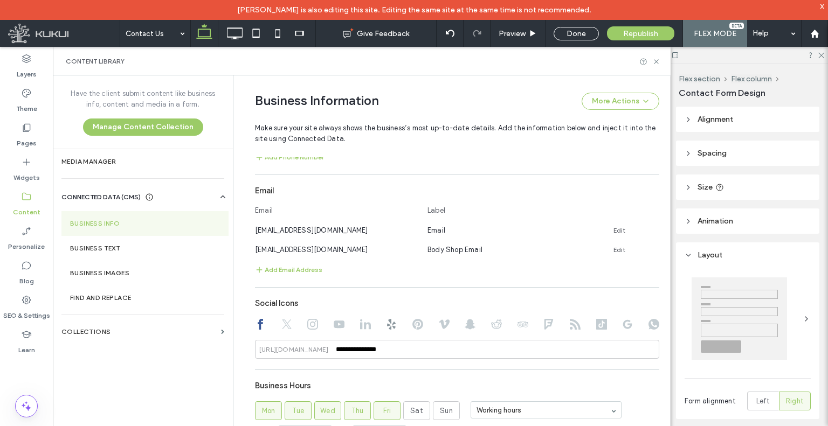
scroll to position [519, 0]
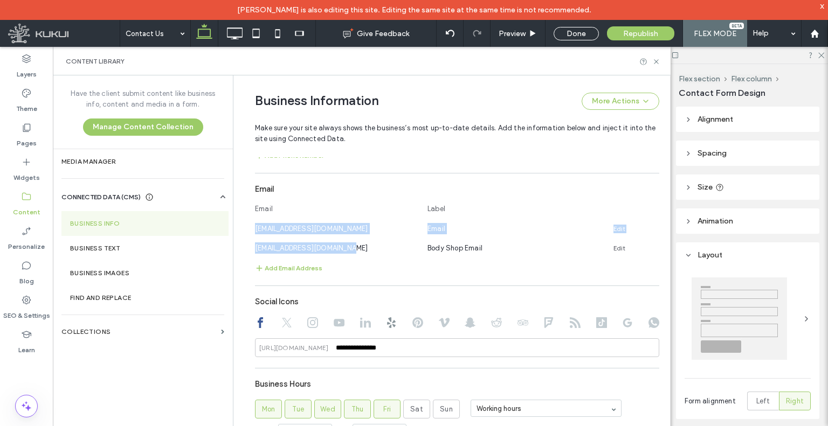
drag, startPoint x: 351, startPoint y: 248, endPoint x: 247, endPoint y: 230, distance: 106.2
click at [247, 230] on div "**********" at bounding box center [449, 79] width 420 height 1046
copy section "brautobodyworks@mailkukui.com Email Edit floridabodyshop@gmail.com"
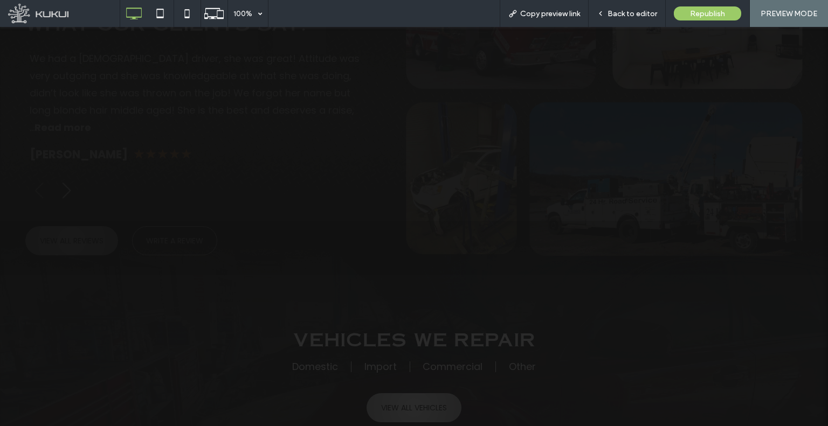
scroll to position [3235, 0]
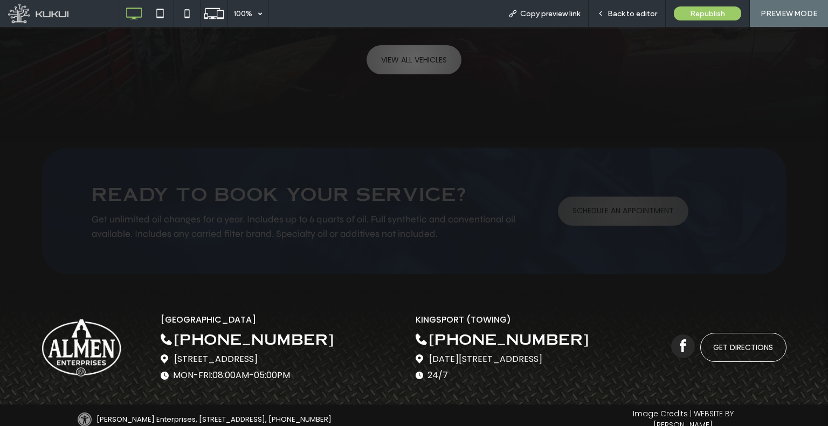
drag, startPoint x: 340, startPoint y: 63, endPoint x: 319, endPoint y: 260, distance: 199.0
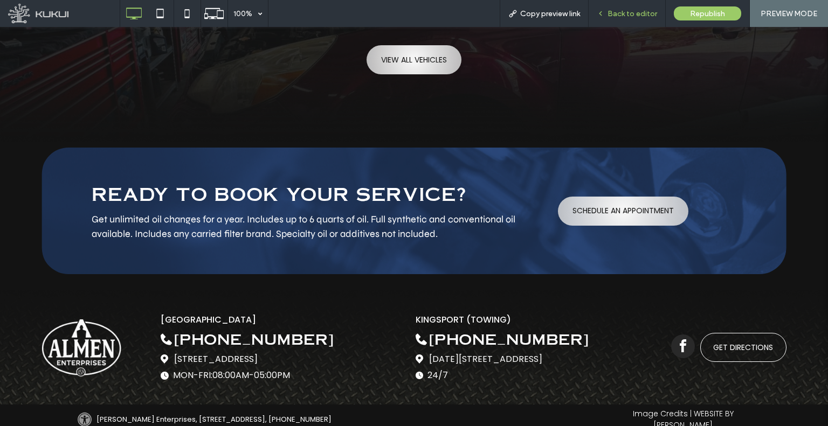
click at [612, 15] on span "Back to editor" at bounding box center [633, 13] width 50 height 9
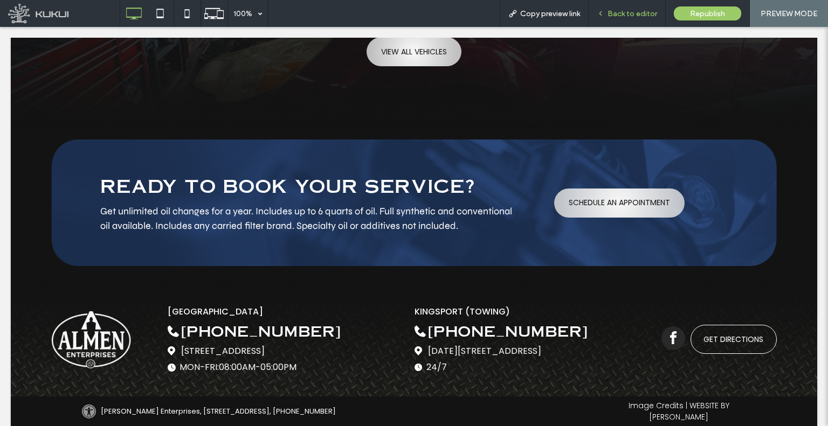
scroll to position [3189, 0]
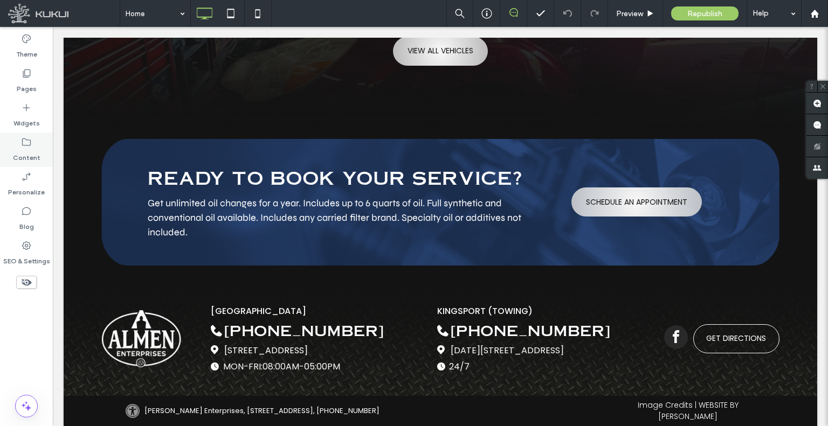
click at [38, 148] on label "Content" at bounding box center [26, 155] width 27 height 15
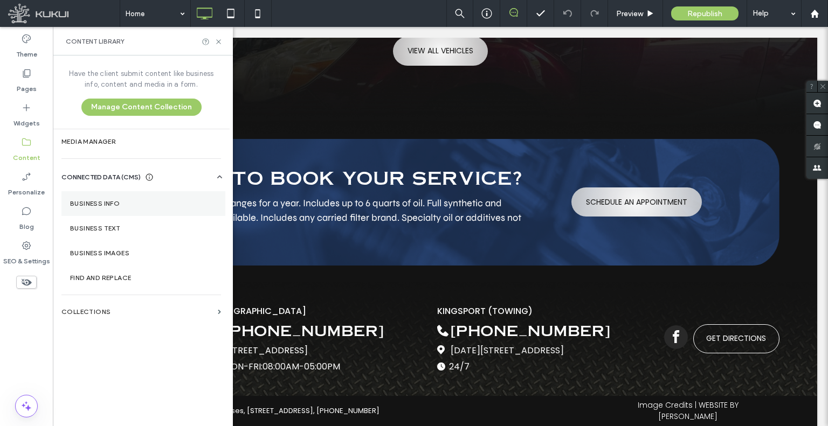
click at [93, 192] on section "Business Info" at bounding box center [143, 203] width 164 height 25
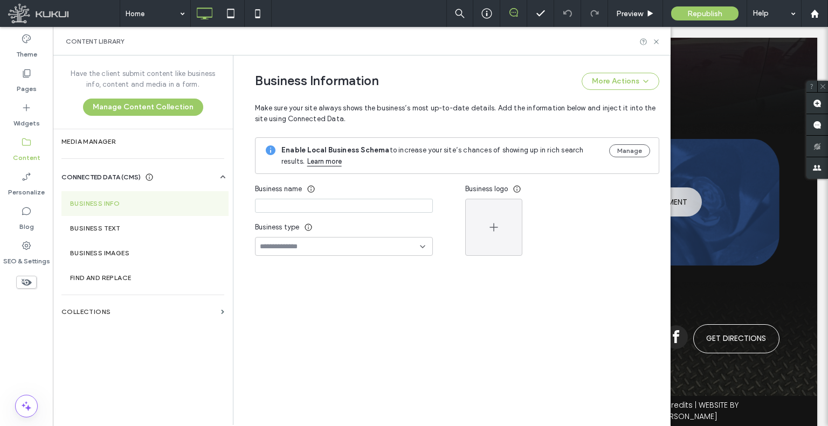
type input "**********"
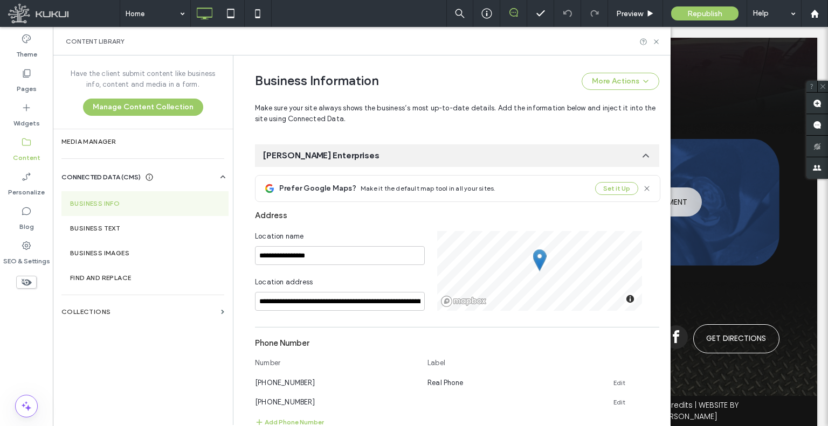
scroll to position [129, 0]
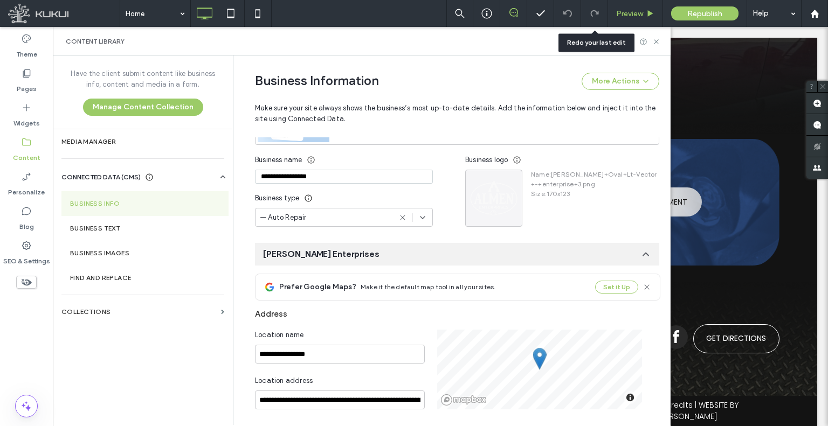
click at [620, 8] on div "Preview" at bounding box center [635, 13] width 55 height 27
click at [624, 11] on span "Preview" at bounding box center [629, 13] width 27 height 9
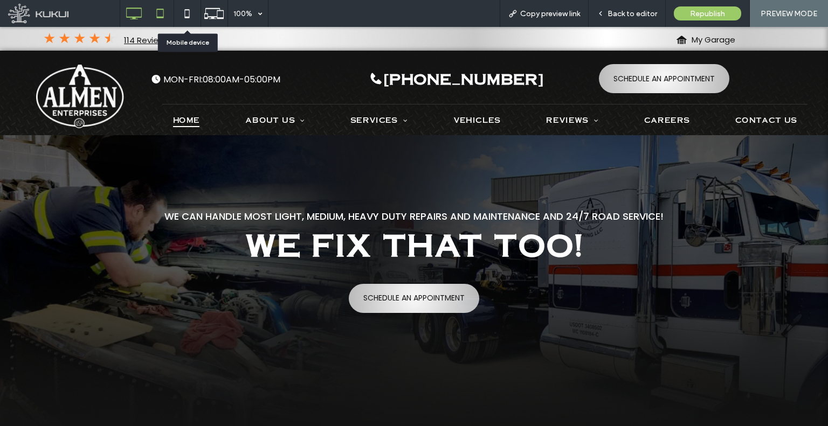
click at [169, 16] on icon at bounding box center [160, 14] width 22 height 22
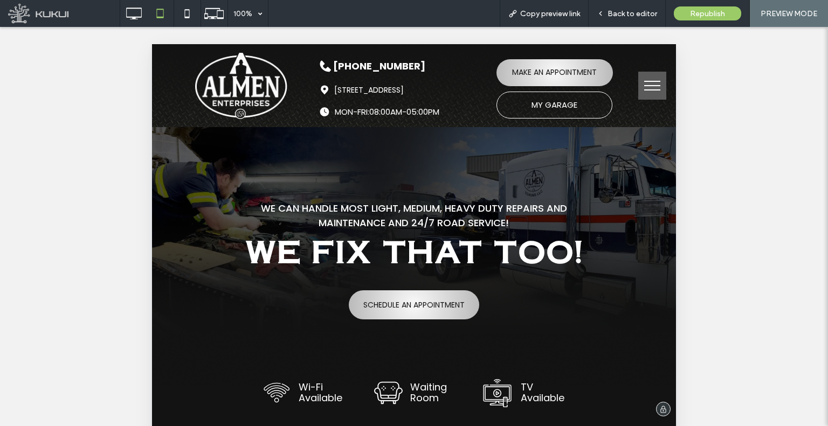
drag, startPoint x: 460, startPoint y: 67, endPoint x: 472, endPoint y: 134, distance: 67.9
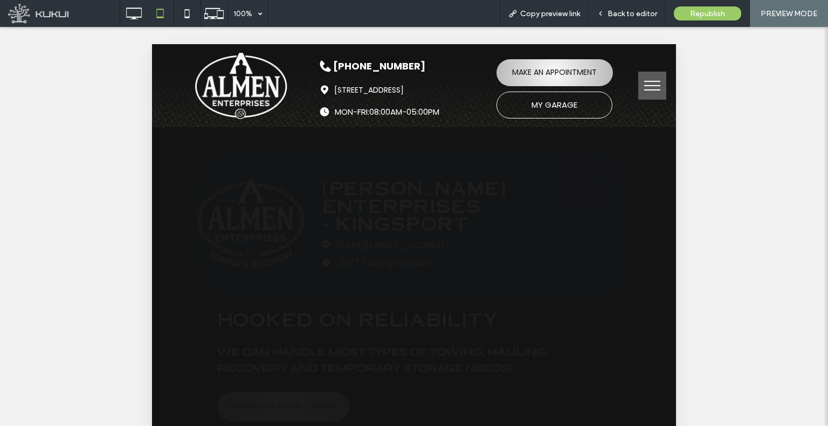
scroll to position [3422, 0]
drag, startPoint x: 491, startPoint y: 199, endPoint x: 523, endPoint y: 380, distance: 183.5
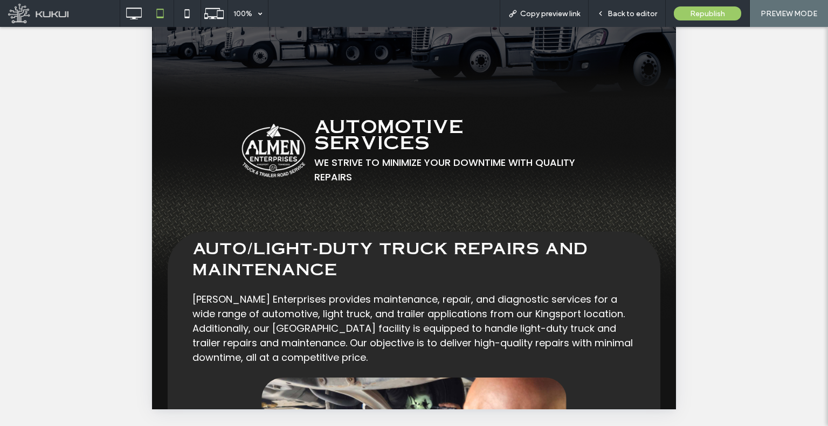
scroll to position [0, 0]
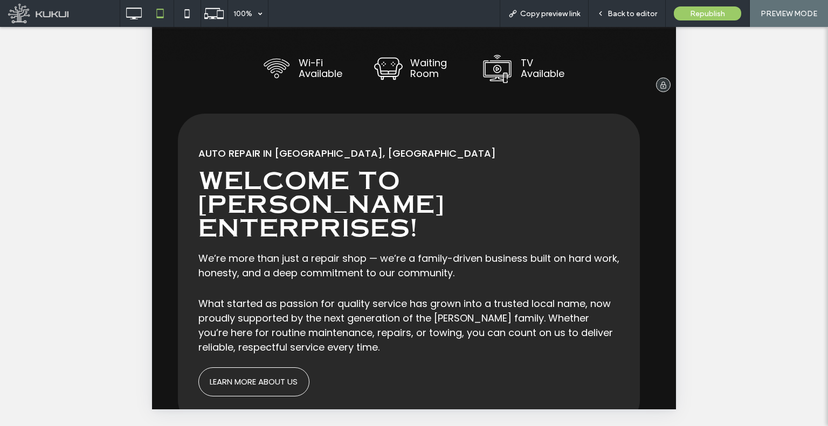
drag, startPoint x: 623, startPoint y: 313, endPoint x: 532, endPoint y: 82, distance: 248.1
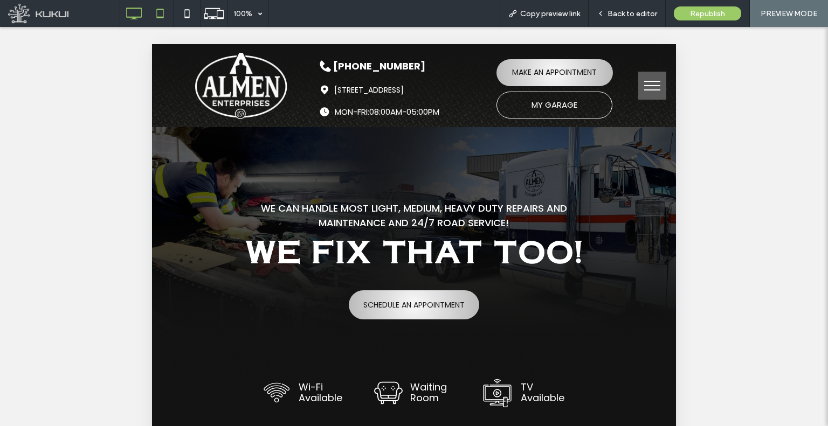
click at [133, 21] on icon at bounding box center [134, 14] width 22 height 22
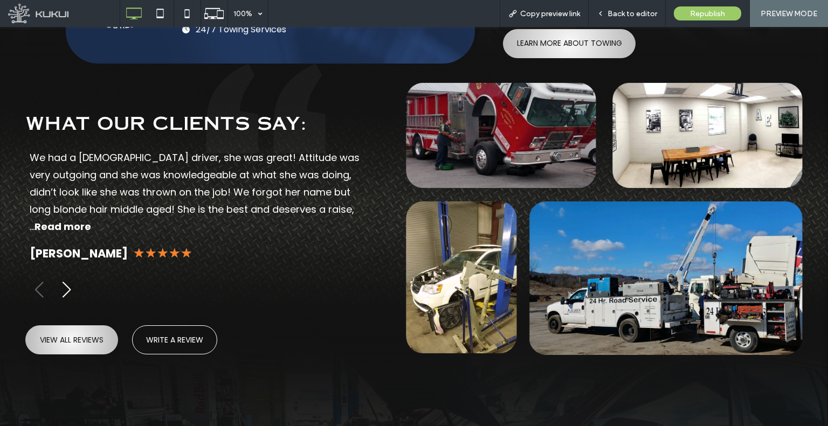
scroll to position [3235, 0]
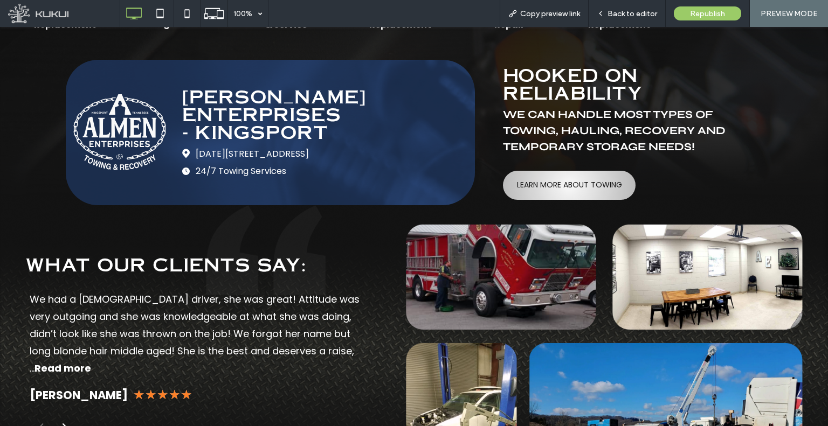
drag, startPoint x: 552, startPoint y: 71, endPoint x: 512, endPoint y: -26, distance: 104.9
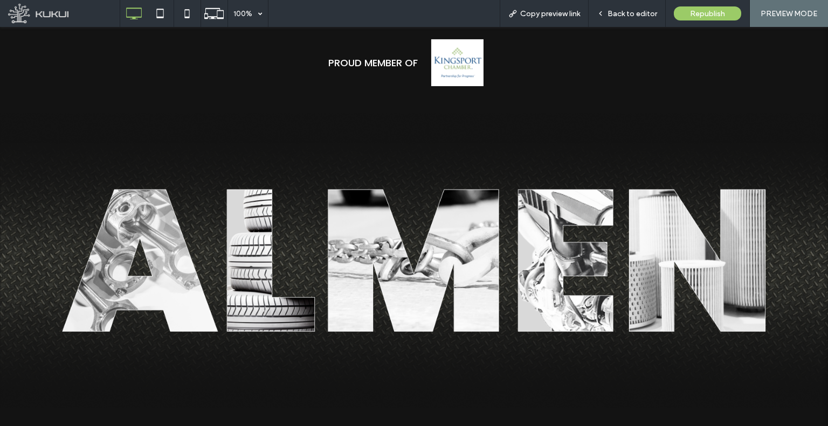
scroll to position [129, 0]
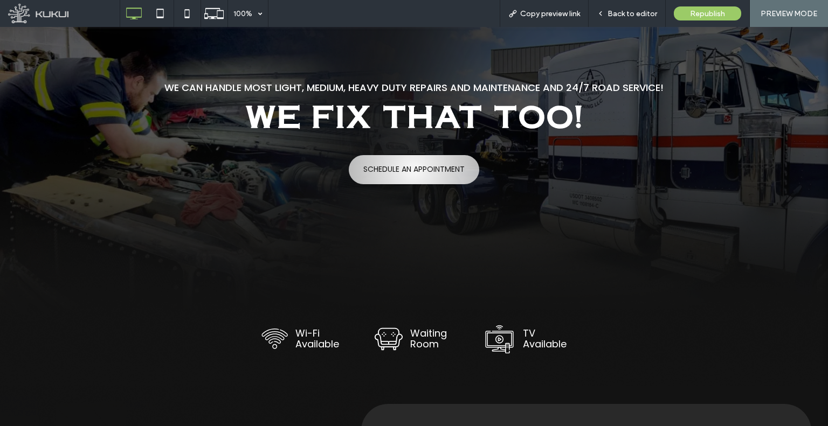
drag, startPoint x: 454, startPoint y: 185, endPoint x: 401, endPoint y: 15, distance: 178.5
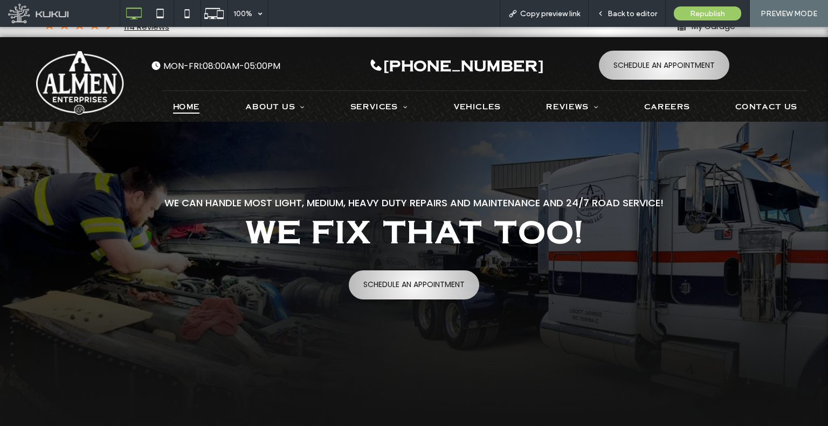
scroll to position [0, 0]
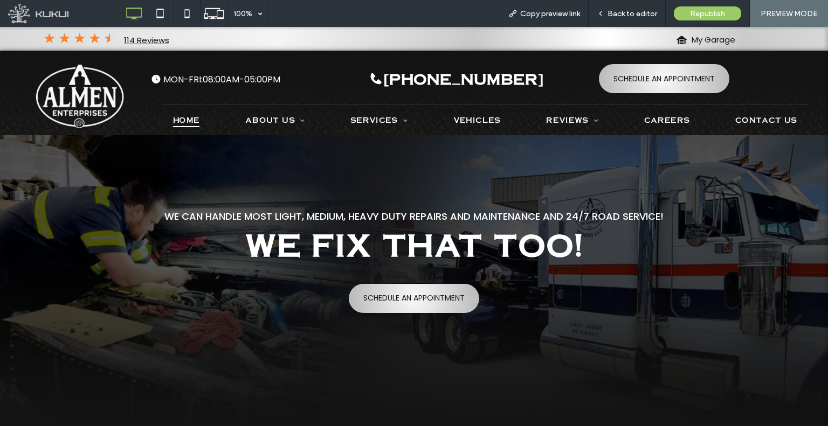
drag, startPoint x: 445, startPoint y: 224, endPoint x: 431, endPoint y: 183, distance: 42.8
click at [162, 9] on use at bounding box center [159, 13] width 7 height 9
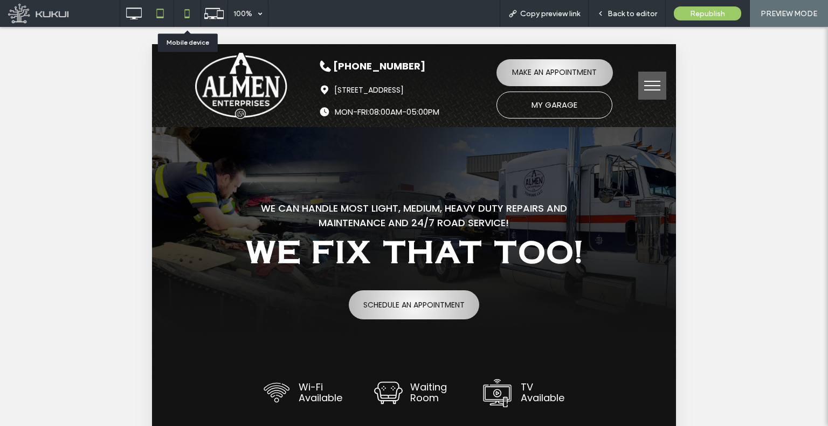
click at [184, 15] on icon at bounding box center [187, 14] width 22 height 22
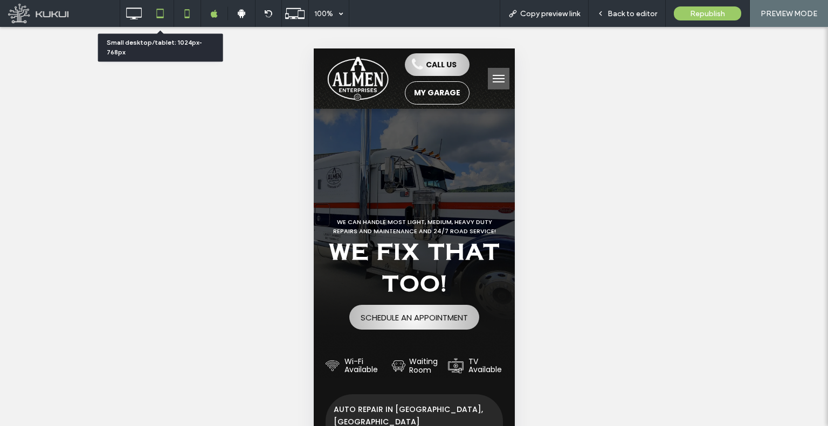
click at [164, 18] on icon at bounding box center [160, 14] width 22 height 22
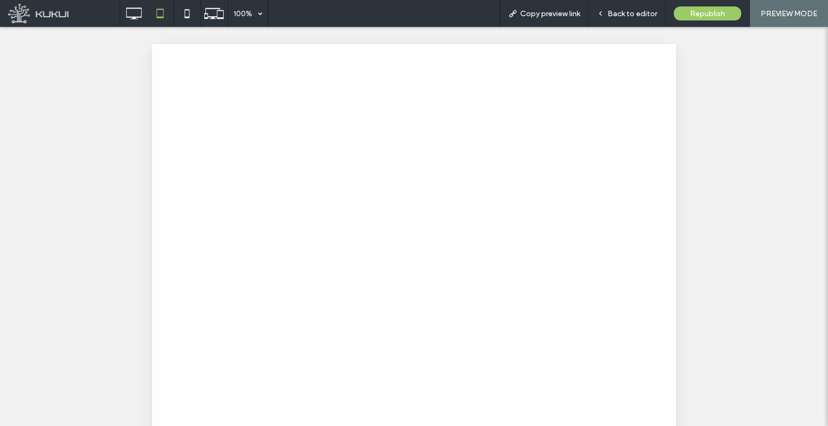
click at [181, 15] on div at bounding box center [414, 213] width 828 height 426
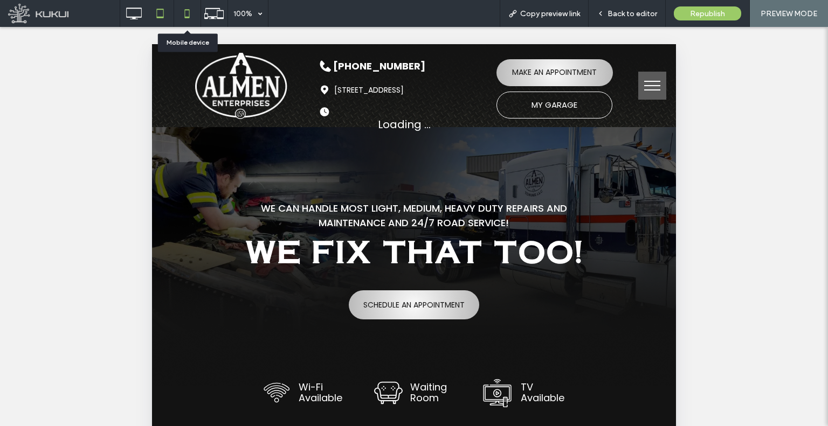
click at [186, 15] on icon at bounding box center [187, 14] width 22 height 22
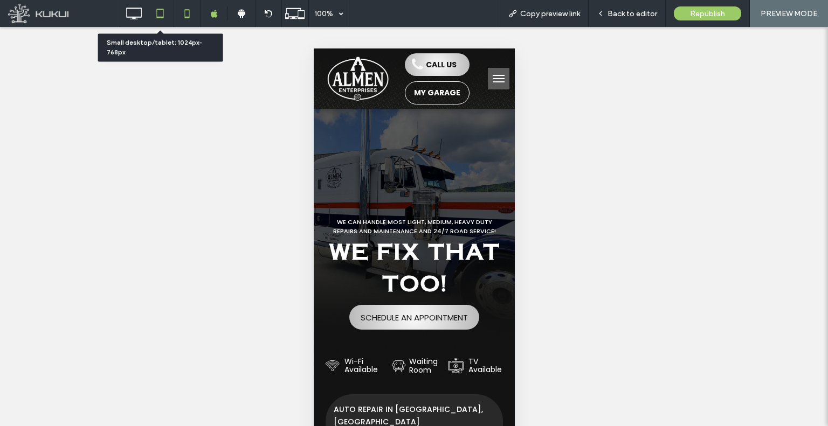
click at [162, 21] on icon at bounding box center [160, 14] width 22 height 22
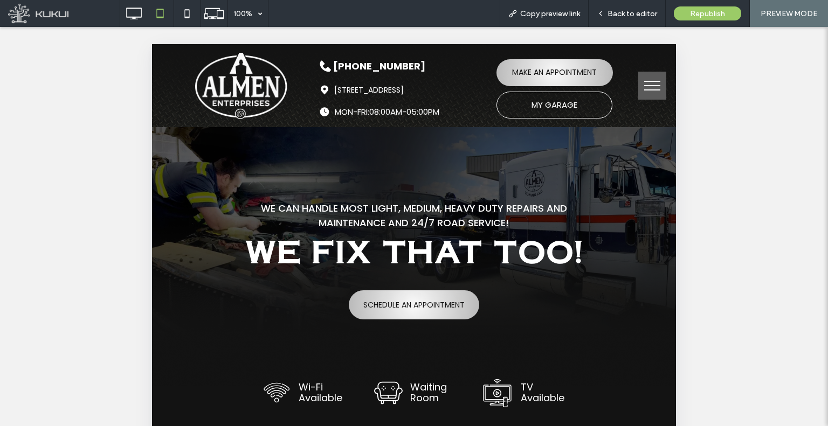
click at [648, 86] on span "menu" at bounding box center [652, 85] width 16 height 1
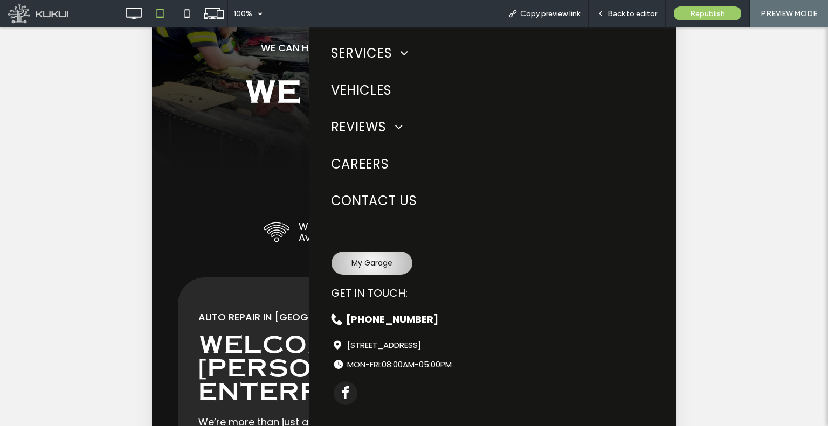
scroll to position [163, 0]
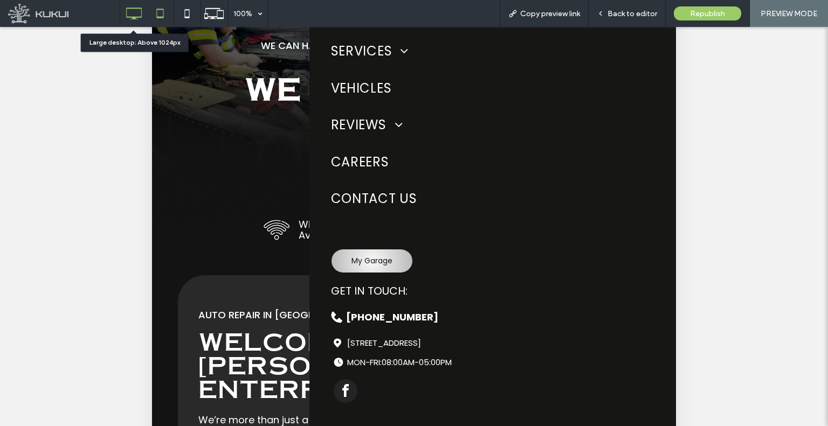
click at [127, 12] on icon at bounding box center [134, 14] width 22 height 22
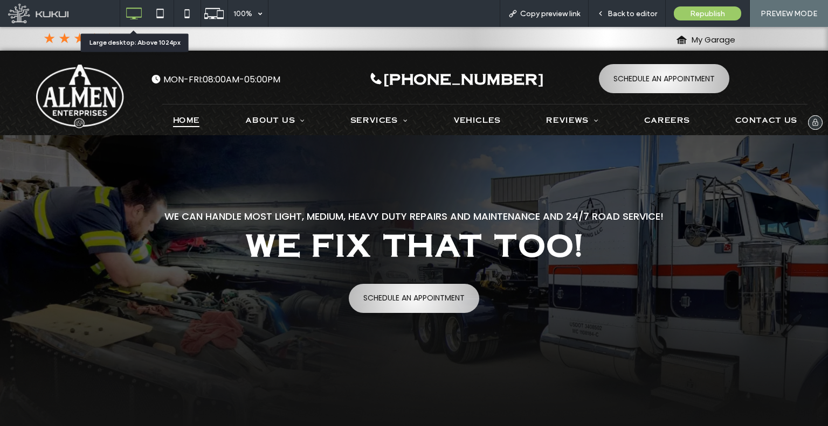
scroll to position [0, 0]
drag, startPoint x: 351, startPoint y: 181, endPoint x: 315, endPoint y: 228, distance: 59.6
drag, startPoint x: 315, startPoint y: 220, endPoint x: 319, endPoint y: 190, distance: 30.5
drag, startPoint x: 328, startPoint y: 158, endPoint x: 328, endPoint y: 266, distance: 107.8
drag, startPoint x: 372, startPoint y: 157, endPoint x: 368, endPoint y: 182, distance: 24.6
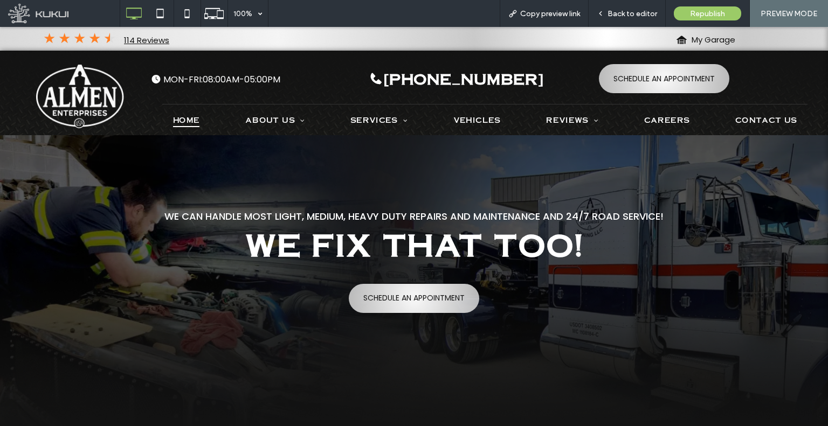
click at [369, 182] on img at bounding box center [414, 325] width 828 height 380
click at [171, 10] on div at bounding box center [160, 14] width 26 height 22
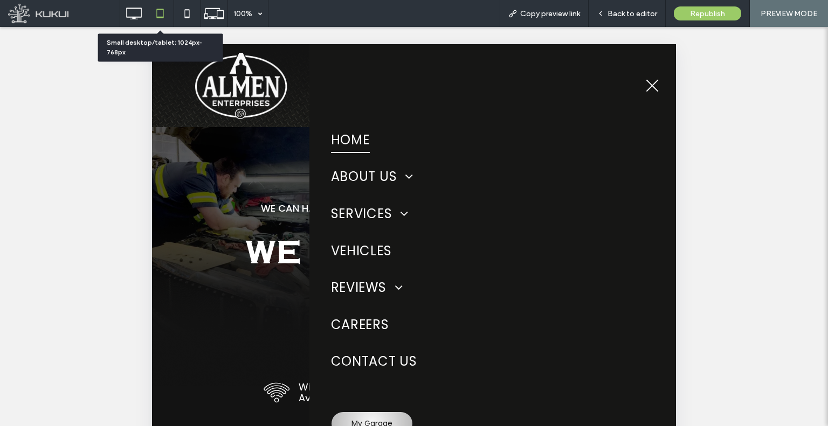
click at [147, 9] on div at bounding box center [160, 14] width 26 height 22
click at [142, 9] on icon at bounding box center [134, 14] width 22 height 22
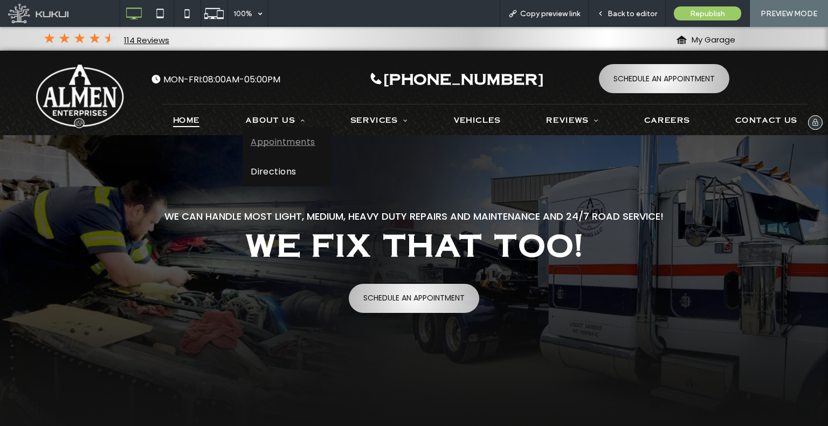
click at [289, 135] on span "Appointments" at bounding box center [283, 141] width 65 height 13
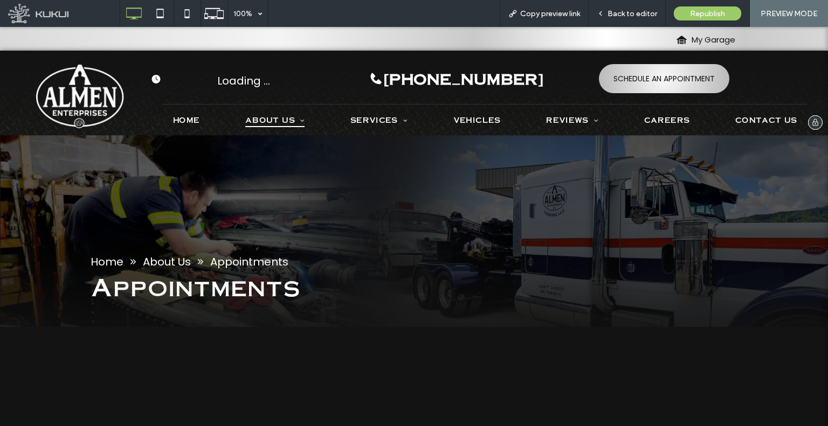
click at [75, 93] on img at bounding box center [80, 96] width 88 height 64
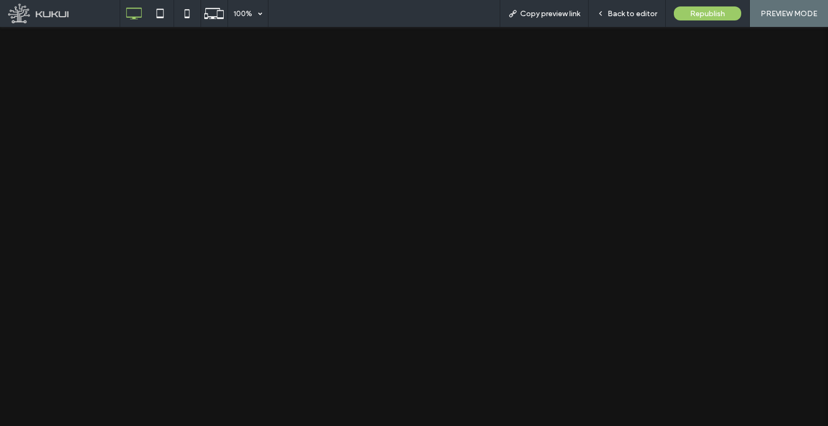
scroll to position [3235, 0]
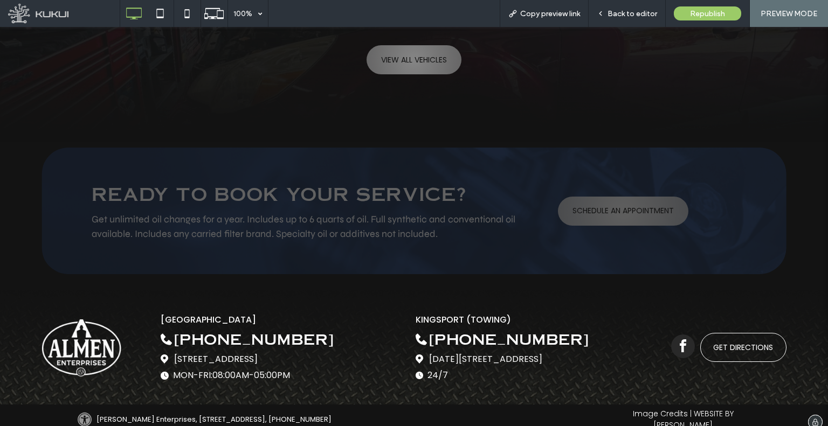
drag, startPoint x: 374, startPoint y: 198, endPoint x: 397, endPoint y: 416, distance: 218.4
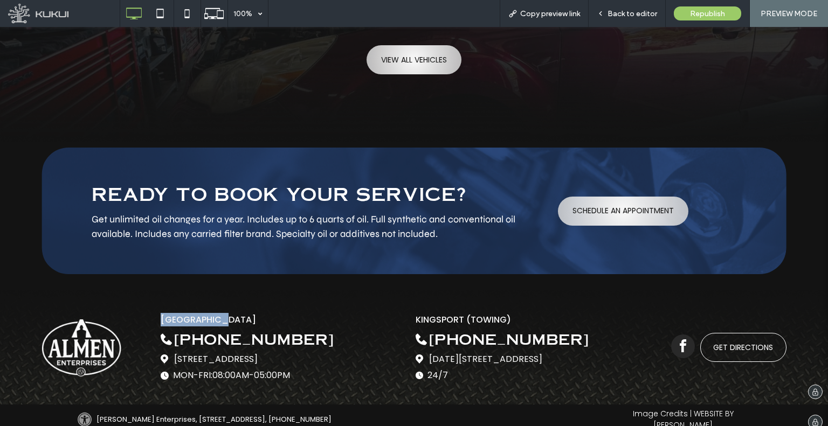
copy span "JOHNSON CITY"
drag, startPoint x: 237, startPoint y: 311, endPoint x: 157, endPoint y: 308, distance: 79.8
click at [157, 308] on div "JOHNSON CITY (423) 458-2012 3106 Industrial Dr, Johnson City, TN 37604 A white …" at bounding box center [414, 348] width 744 height 98
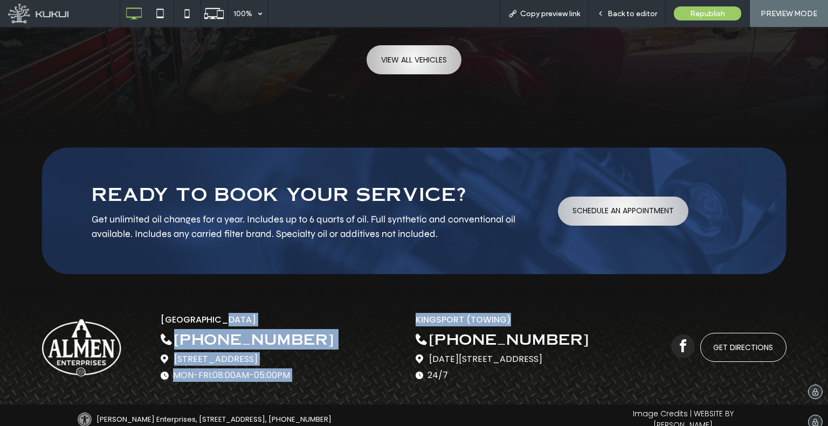
drag, startPoint x: 518, startPoint y: 304, endPoint x: 389, endPoint y: 304, distance: 129.4
click at [389, 304] on div "JOHNSON CITY (423) 458-2012 3106 Industrial Dr, Johnson City, TN 37604 A white …" at bounding box center [414, 348] width 744 height 98
copy div "(423) 458-2012 3106 Industrial Dr, Johnson City, TN 37604 A white background wi…"
click at [410, 304] on div "JOHNSON CITY (423) 458-2012 3106 Industrial Dr, Johnson City, TN 37604 A white …" at bounding box center [414, 348] width 744 height 98
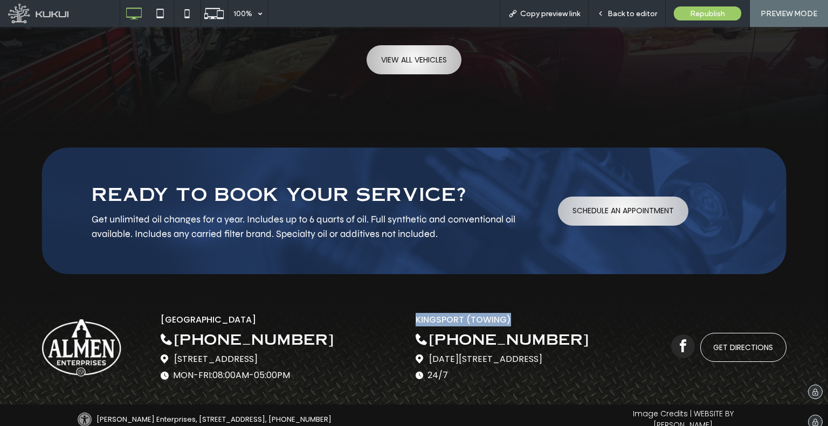
drag, startPoint x: 410, startPoint y: 304, endPoint x: 503, endPoint y: 305, distance: 93.3
click at [503, 305] on div "JOHNSON CITY (423) 458-2012 3106 Industrial Dr, Johnson City, TN 37604 A white …" at bounding box center [414, 348] width 744 height 98
click at [364, 299] on div "JOHNSON CITY (423) 458-2012 3106 Industrial Dr, Johnson City, TN 37604 A white …" at bounding box center [414, 348] width 744 height 98
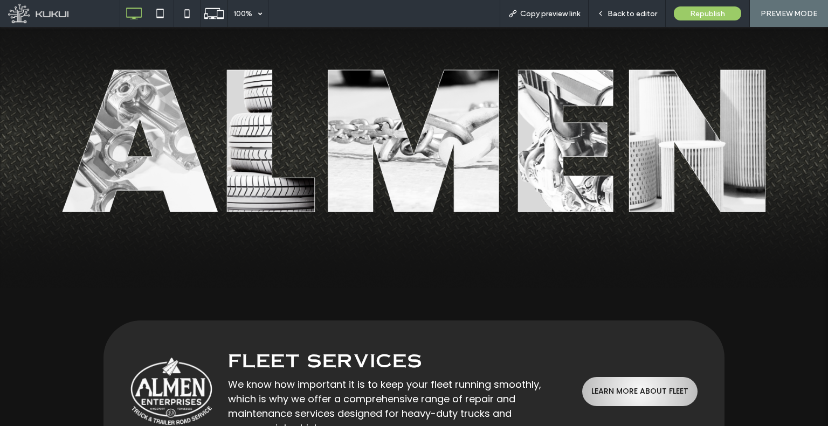
scroll to position [0, 0]
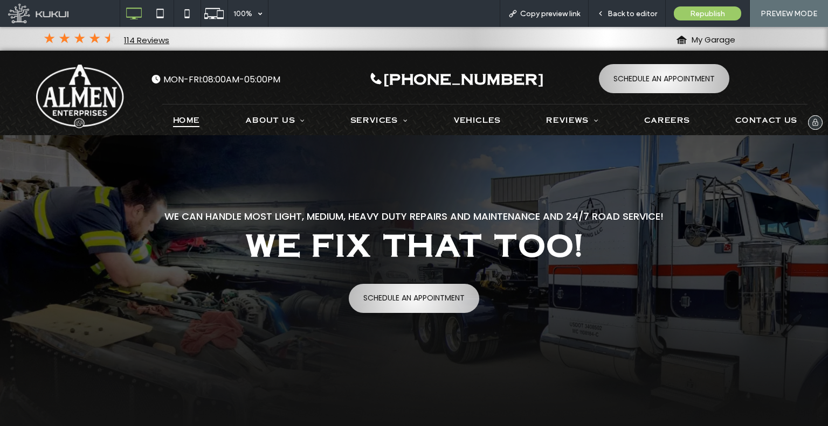
drag, startPoint x: 360, startPoint y: 336, endPoint x: 317, endPoint y: 92, distance: 247.9
click at [270, 116] on span "About Us" at bounding box center [274, 120] width 59 height 15
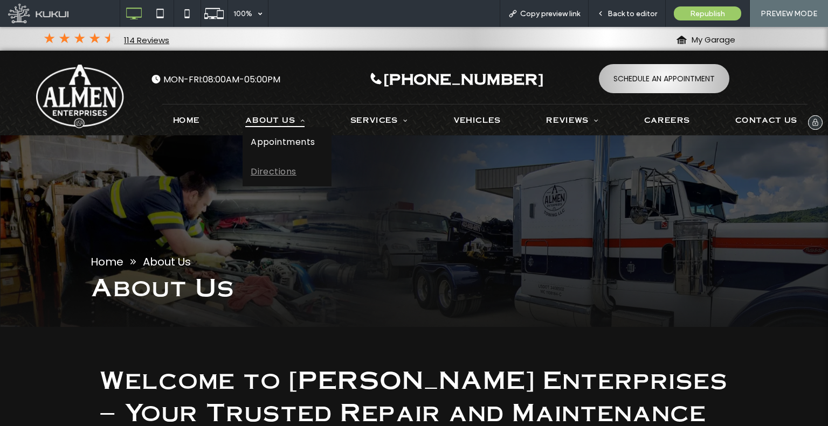
click at [272, 167] on span "Directions" at bounding box center [274, 171] width 46 height 13
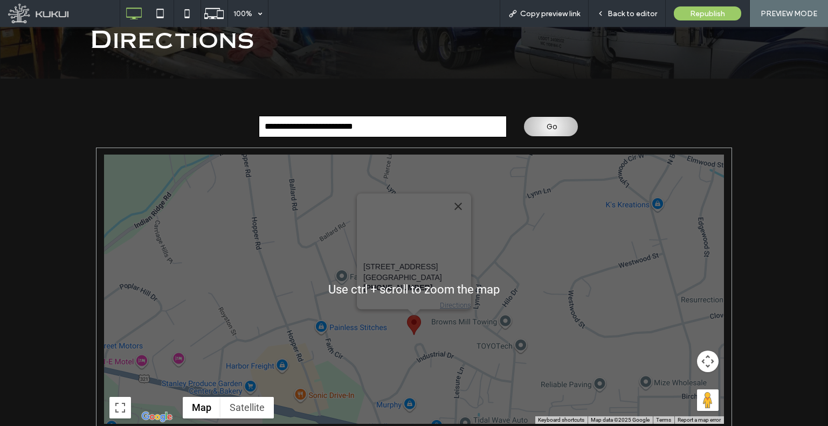
scroll to position [19, 0]
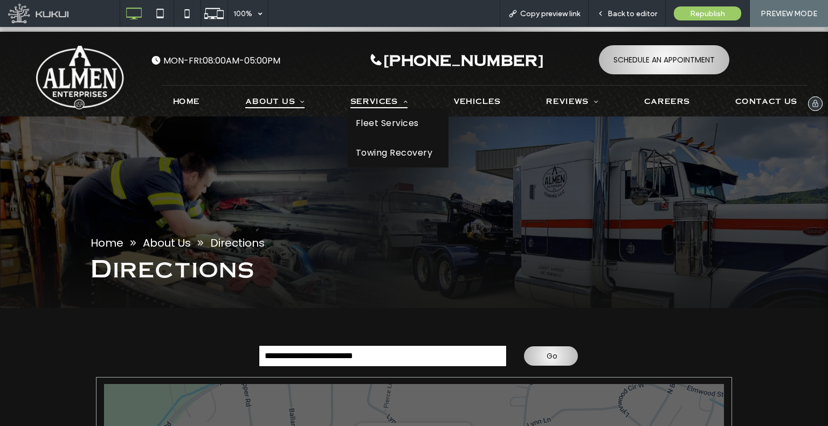
click at [378, 98] on span "Services" at bounding box center [378, 101] width 57 height 15
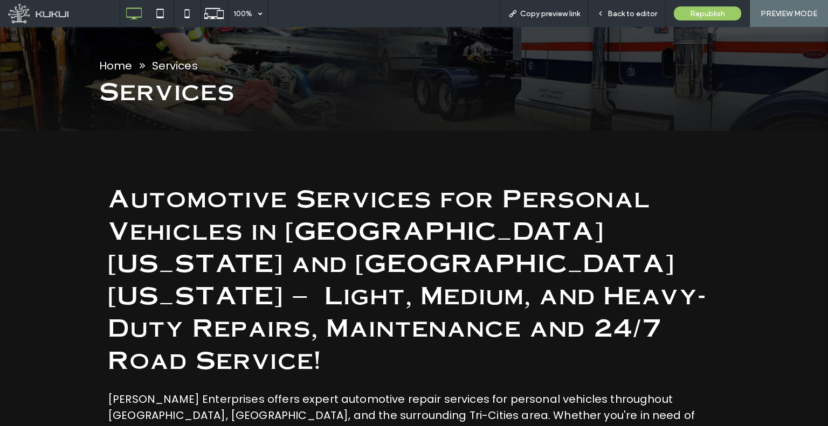
scroll to position [216, 0]
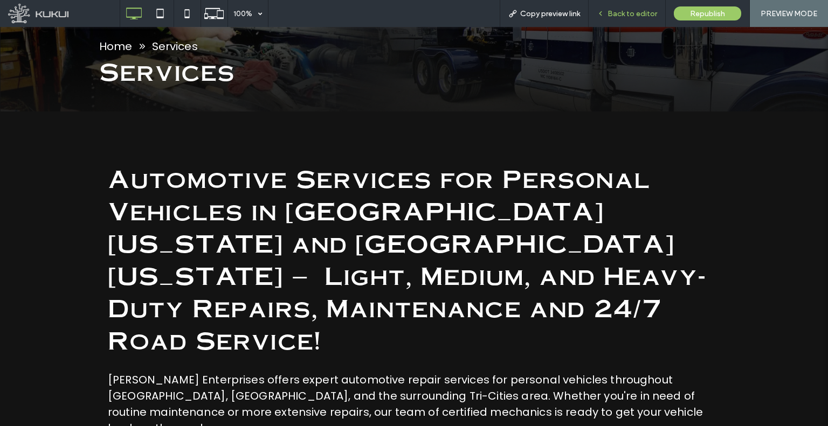
click at [609, 9] on div "Back to editor" at bounding box center [627, 13] width 77 height 9
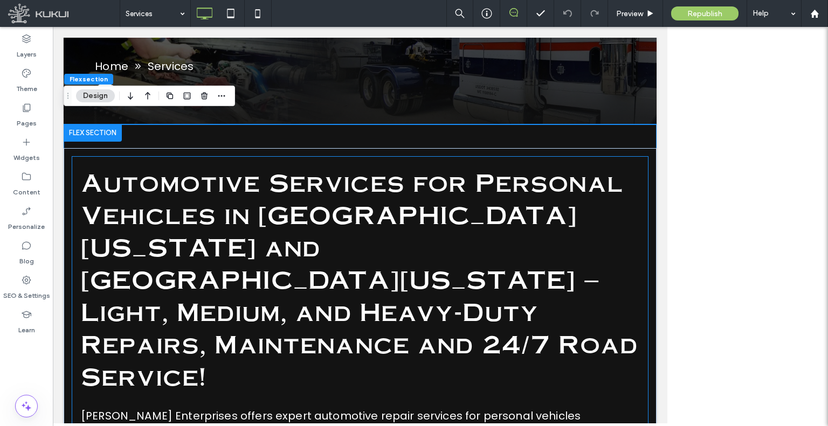
scroll to position [223, 0]
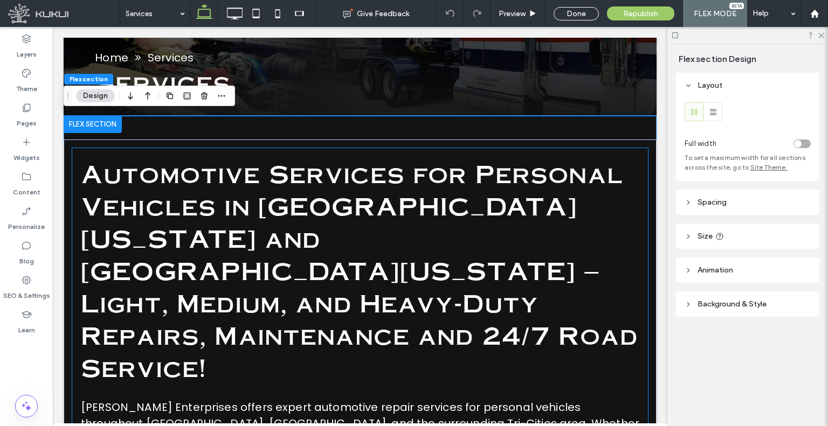
click at [408, 222] on span "Automotive Services for Personal Vehicles in East Tennessee and Southwest Virgi…" at bounding box center [359, 270] width 557 height 226
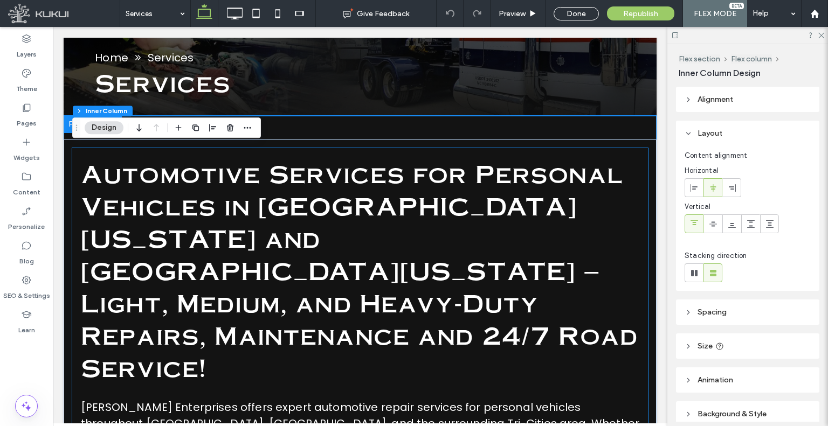
click at [408, 222] on span "Automotive Services for Personal Vehicles in East Tennessee and Southwest Virgi…" at bounding box center [359, 270] width 557 height 226
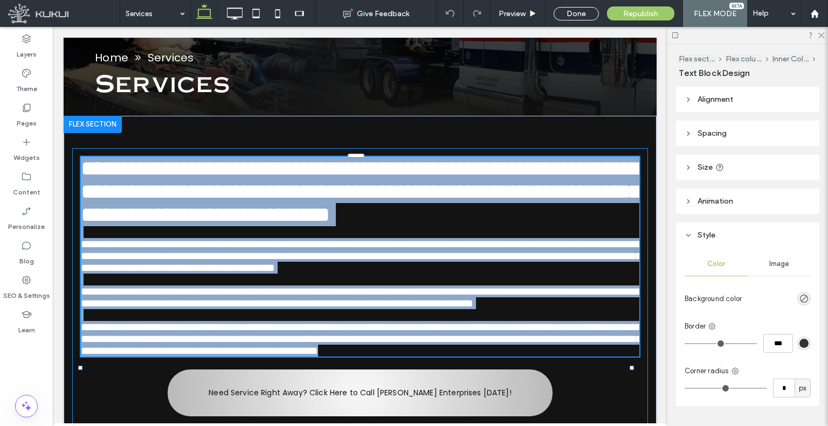
click at [408, 222] on span "**********" at bounding box center [361, 191] width 560 height 67
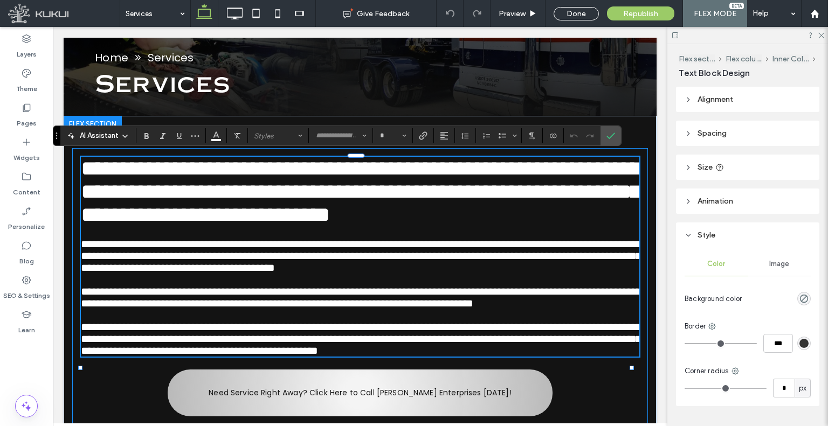
type input "**********"
type input "**"
click at [408, 222] on span "**********" at bounding box center [361, 191] width 560 height 67
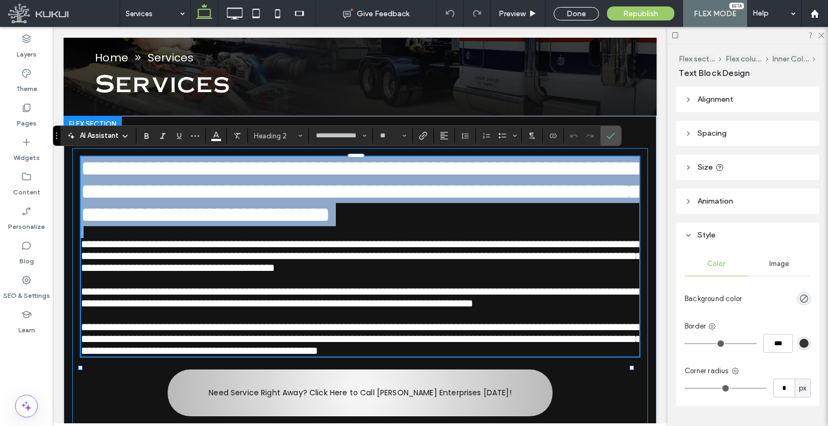
click at [408, 222] on span "**********" at bounding box center [361, 191] width 560 height 67
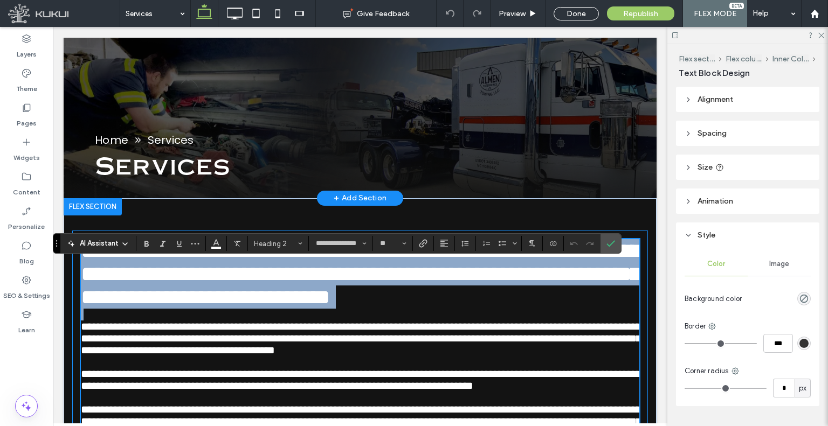
scroll to position [115, 0]
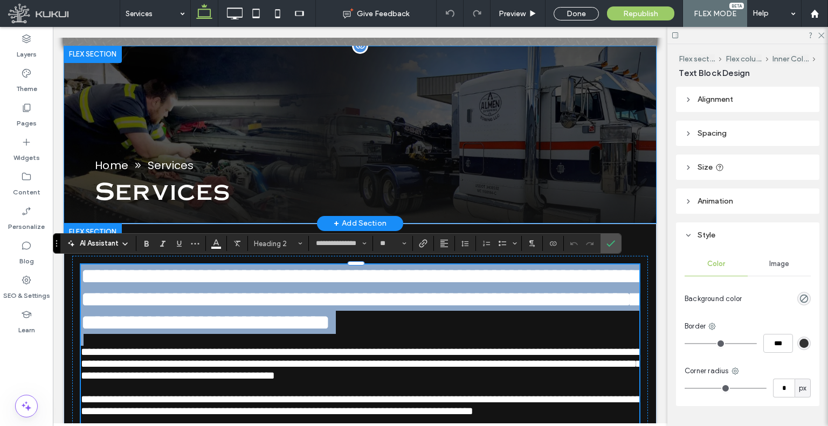
click at [181, 178] on span "Services" at bounding box center [163, 190] width 136 height 32
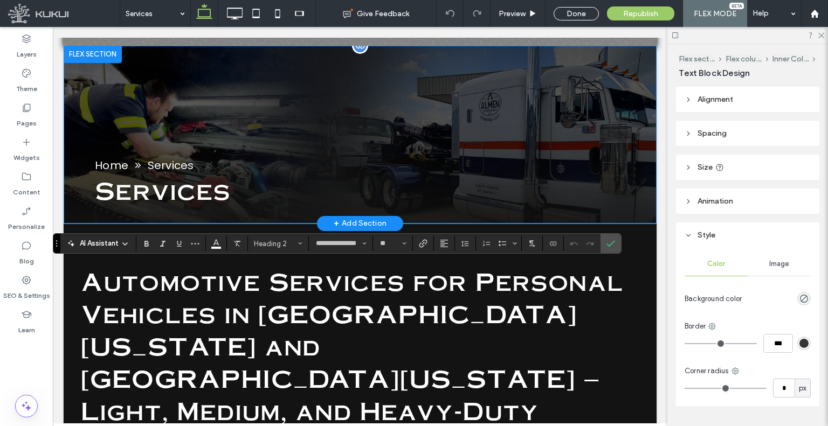
click at [181, 178] on span "Services" at bounding box center [163, 190] width 136 height 32
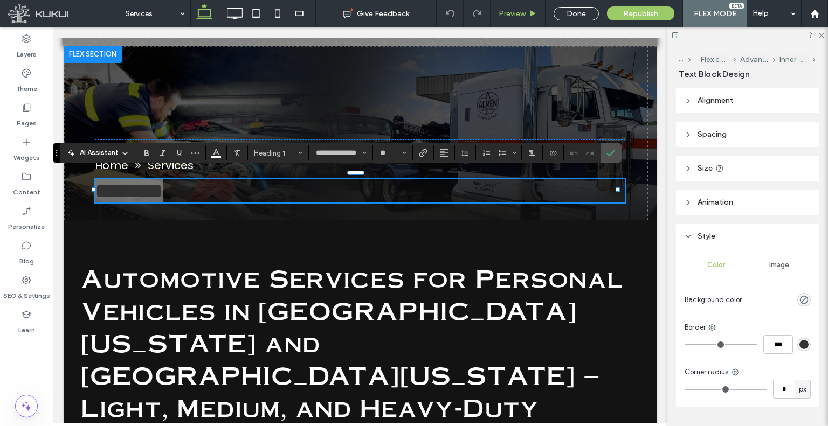
drag, startPoint x: 518, startPoint y: 17, endPoint x: 337, endPoint y: 313, distance: 346.9
click at [518, 17] on span "Preview" at bounding box center [512, 13] width 27 height 9
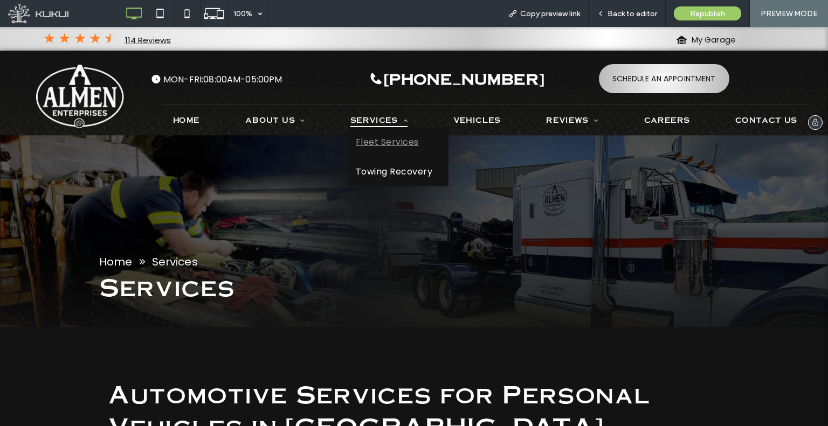
click at [376, 143] on span "Fleet Services" at bounding box center [387, 141] width 63 height 13
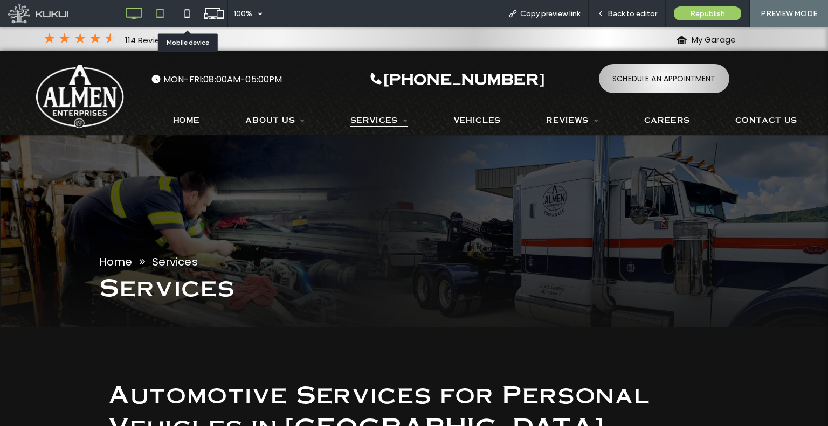
drag, startPoint x: 170, startPoint y: 10, endPoint x: 163, endPoint y: 11, distance: 7.1
click at [164, 10] on div at bounding box center [174, 13] width 108 height 27
click at [162, 11] on icon at bounding box center [160, 14] width 22 height 22
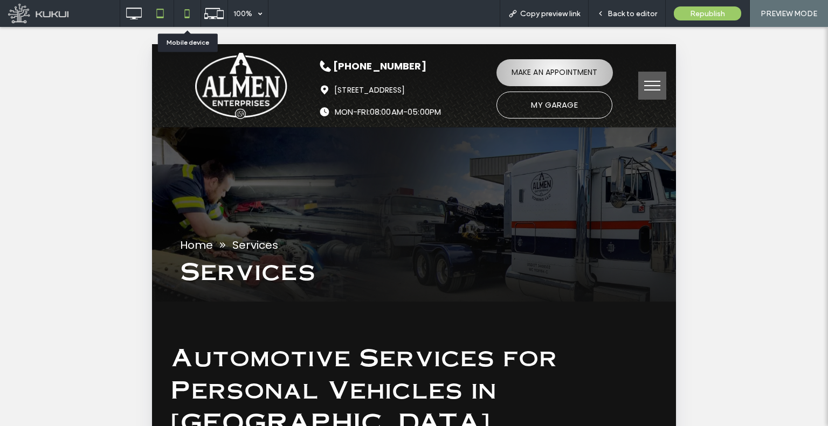
click at [178, 4] on icon at bounding box center [187, 14] width 22 height 22
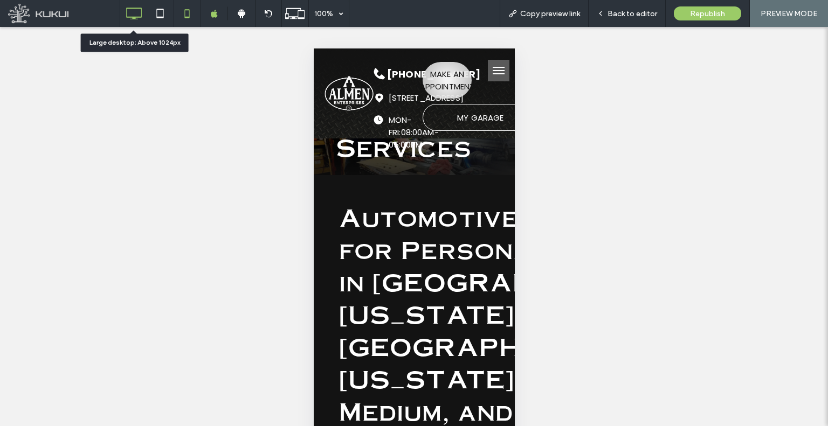
click at [135, 19] on icon at bounding box center [134, 14] width 22 height 22
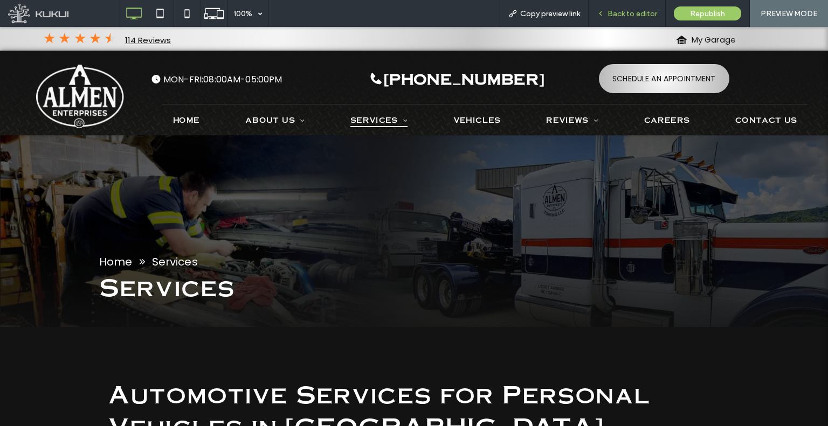
click at [621, 9] on span "Back to editor" at bounding box center [633, 13] width 50 height 9
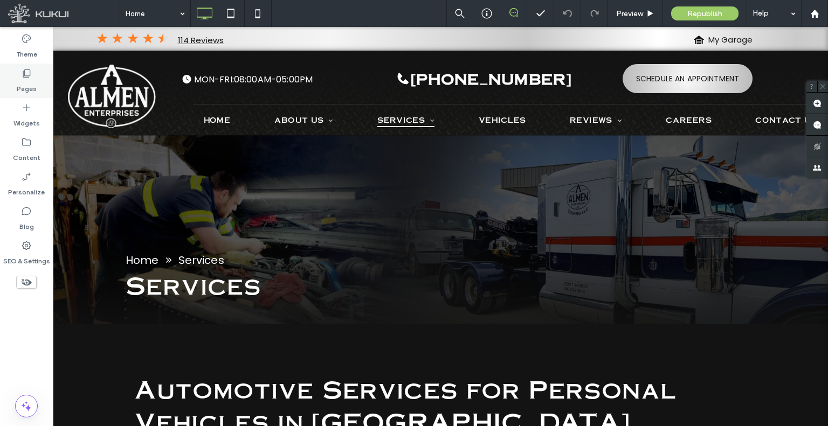
click at [22, 74] on icon at bounding box center [26, 73] width 11 height 11
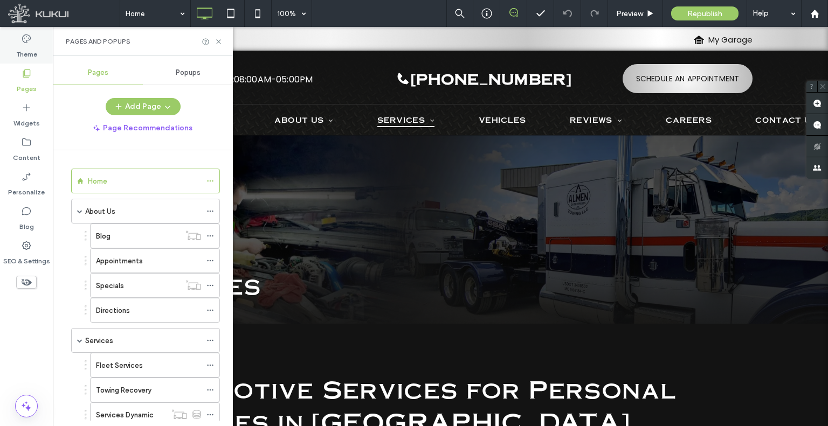
click at [24, 52] on label "Theme" at bounding box center [26, 51] width 21 height 15
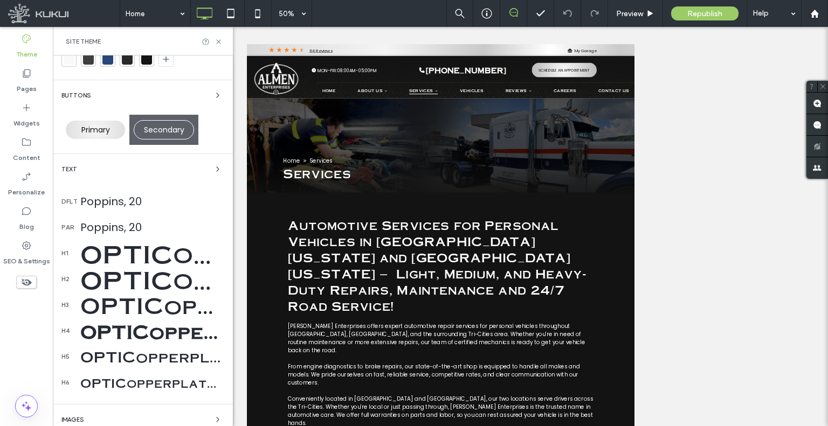
scroll to position [162, 0]
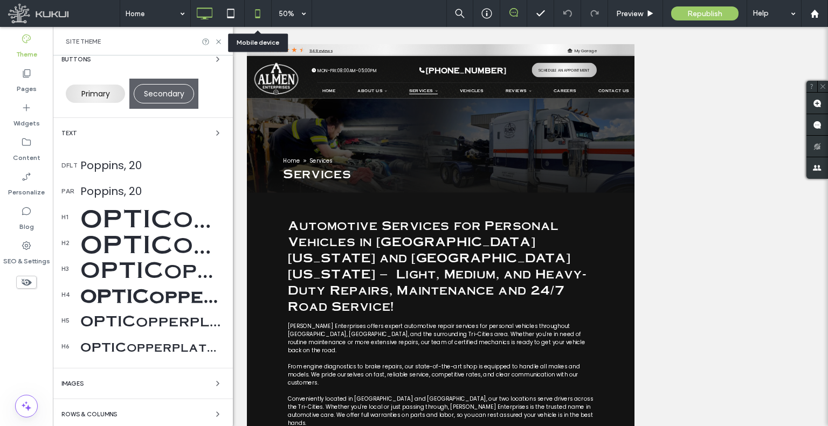
click at [251, 10] on icon at bounding box center [258, 14] width 22 height 22
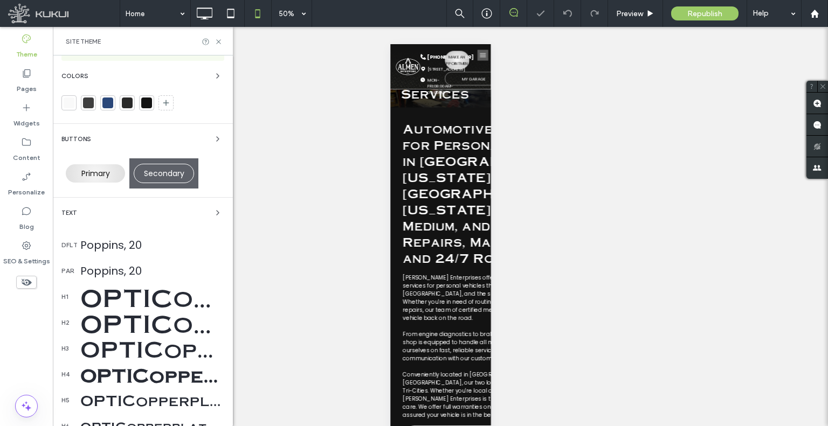
scroll to position [0, 0]
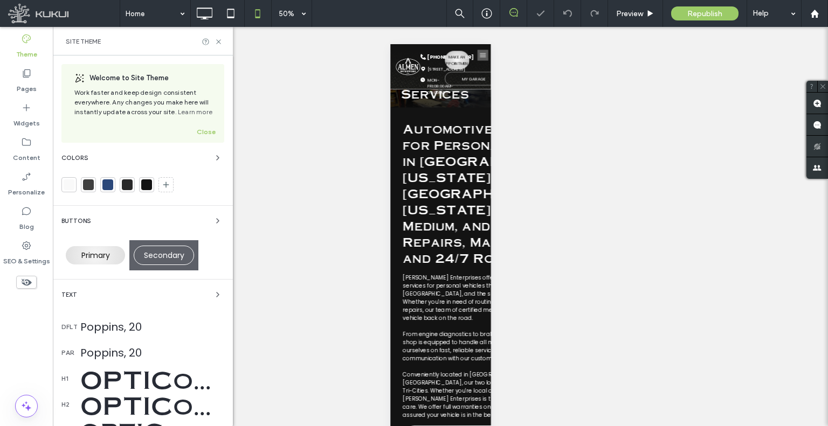
click at [209, 27] on div "Site Theme" at bounding box center [143, 41] width 180 height 29
click at [211, 19] on icon at bounding box center [205, 14] width 22 height 22
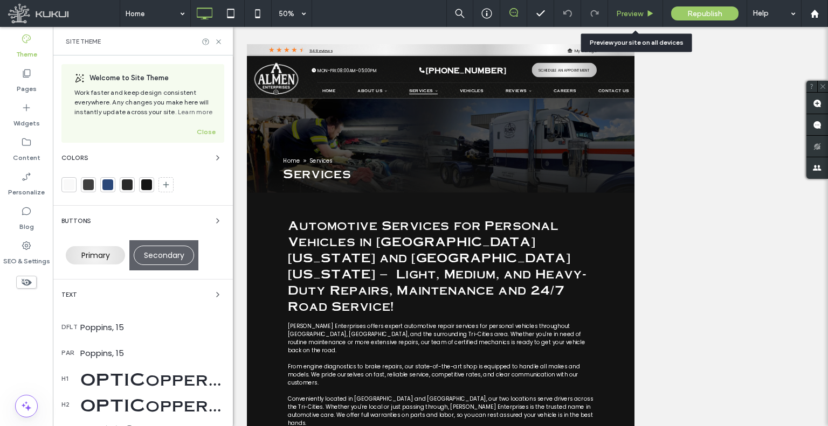
click at [615, 10] on div "Preview" at bounding box center [635, 13] width 54 height 9
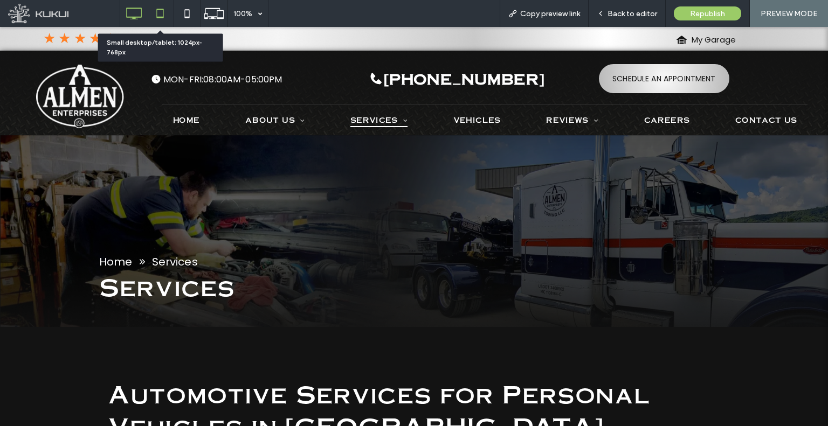
click at [171, 12] on div at bounding box center [160, 14] width 26 height 22
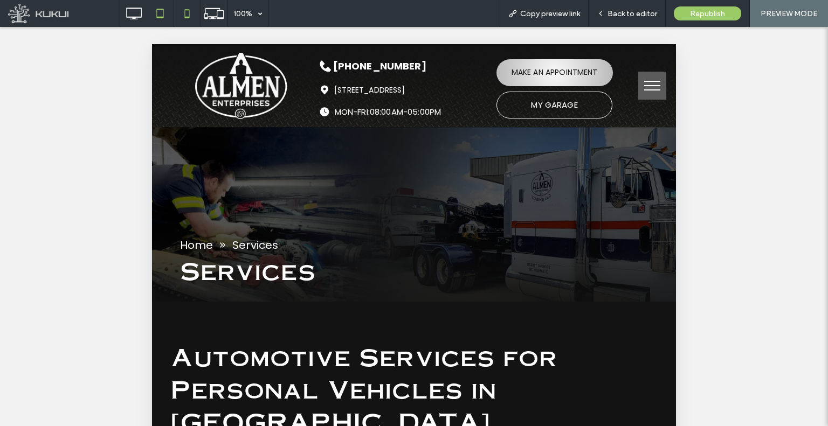
scroll to position [270, 0]
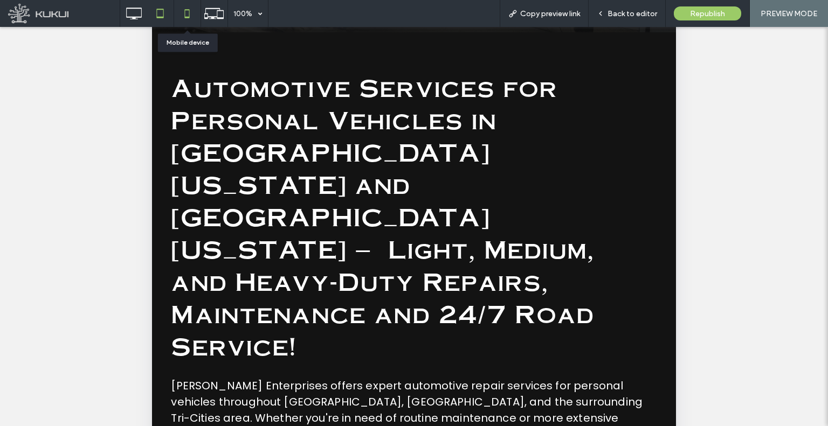
click at [194, 17] on icon at bounding box center [187, 14] width 22 height 22
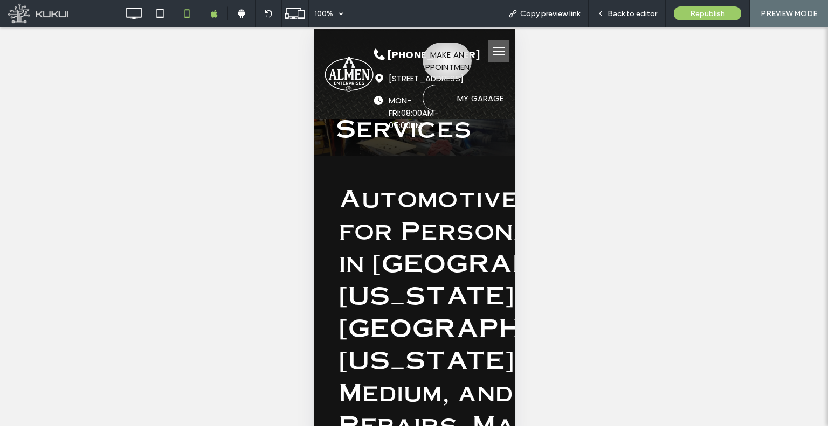
scroll to position [19, 0]
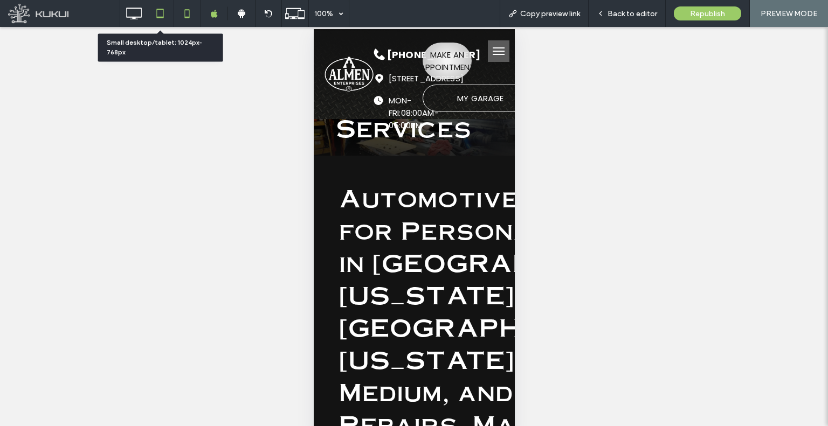
click at [155, 12] on icon at bounding box center [160, 14] width 22 height 22
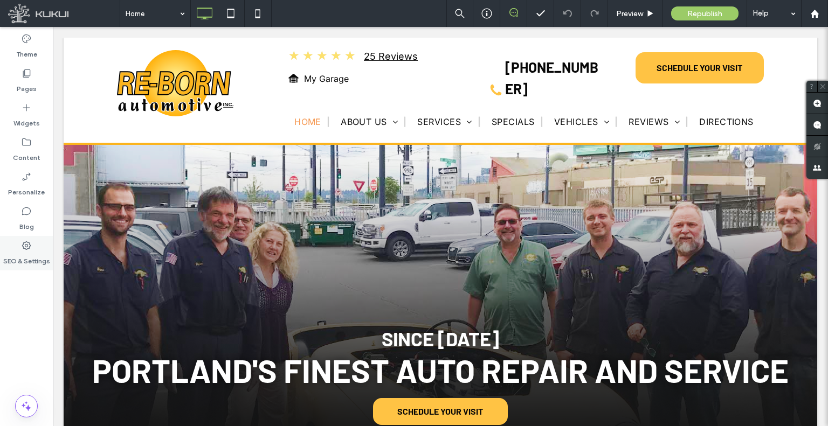
click at [27, 251] on label "SEO & Settings" at bounding box center [26, 258] width 47 height 15
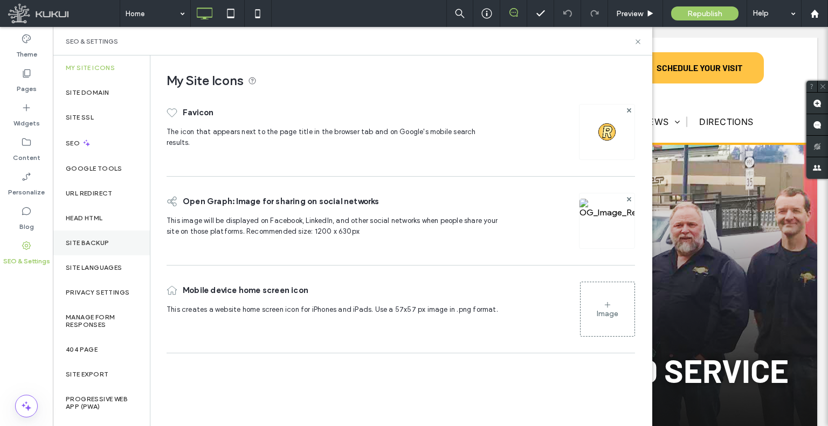
click at [86, 231] on div "Site Backup" at bounding box center [101, 243] width 97 height 25
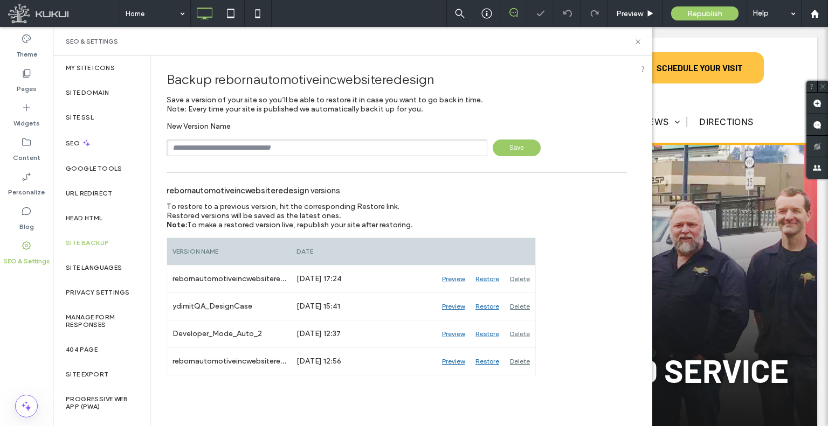
click at [265, 153] on input "text" at bounding box center [327, 148] width 321 height 17
type input "**********"
click at [494, 143] on span "Save" at bounding box center [517, 148] width 48 height 17
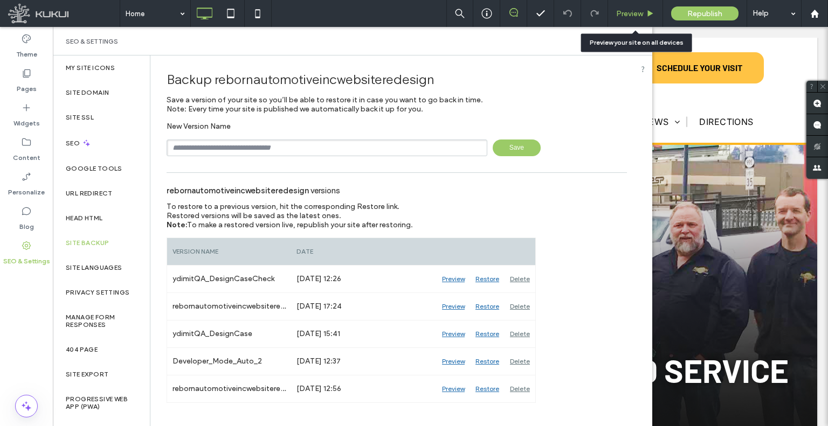
click at [627, 15] on span "Preview" at bounding box center [629, 13] width 27 height 9
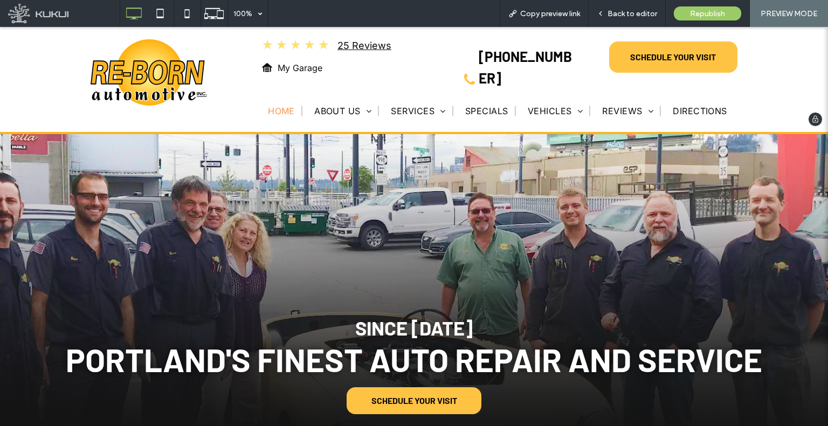
click at [294, 65] on span "My Garage" at bounding box center [300, 68] width 45 height 22
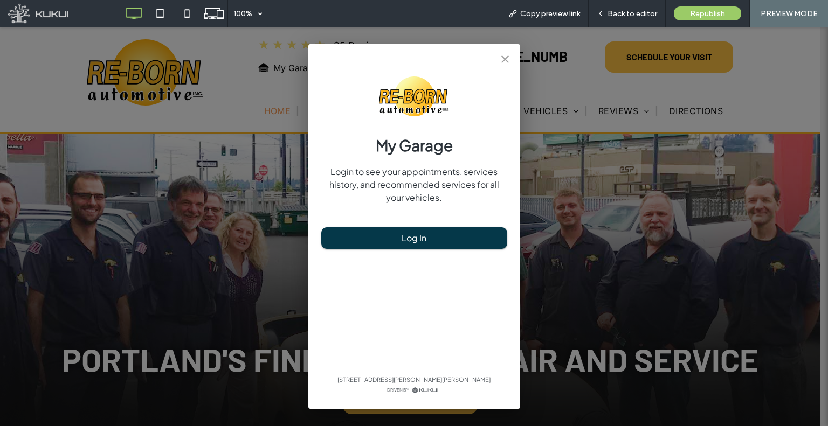
click at [278, 81] on div "My Garage Login to see your appointments, services history, and recommended ser…" at bounding box center [414, 226] width 828 height 399
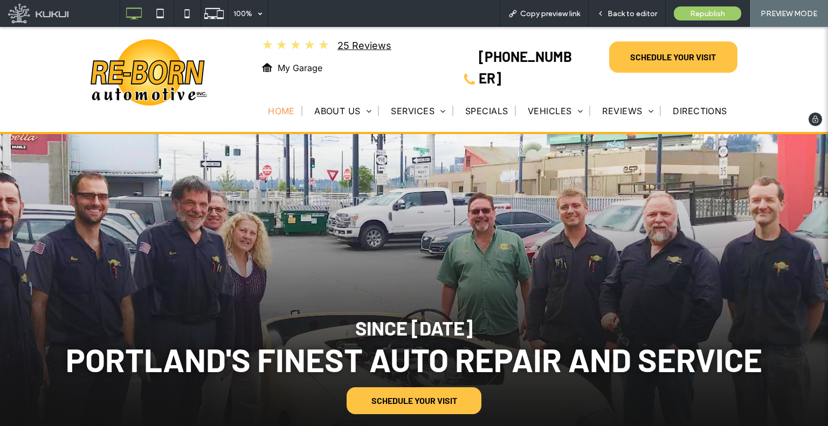
click at [291, 63] on span "My Garage" at bounding box center [300, 68] width 45 height 22
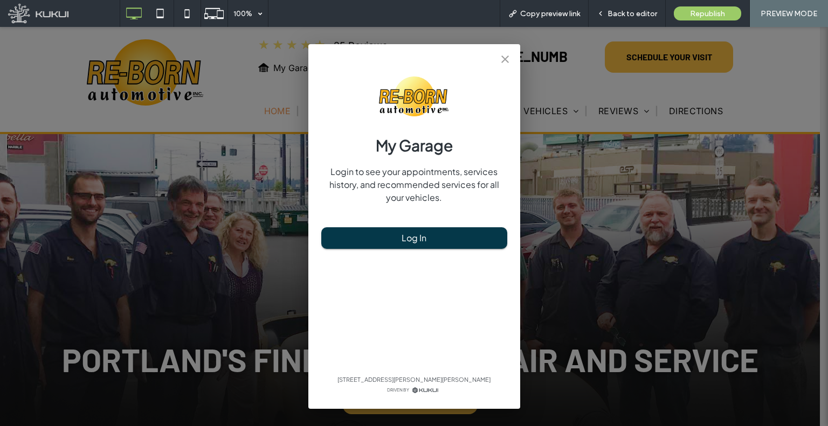
click at [279, 88] on div "My Garage Login to see your appointments, services history, and recommended ser…" at bounding box center [414, 226] width 828 height 399
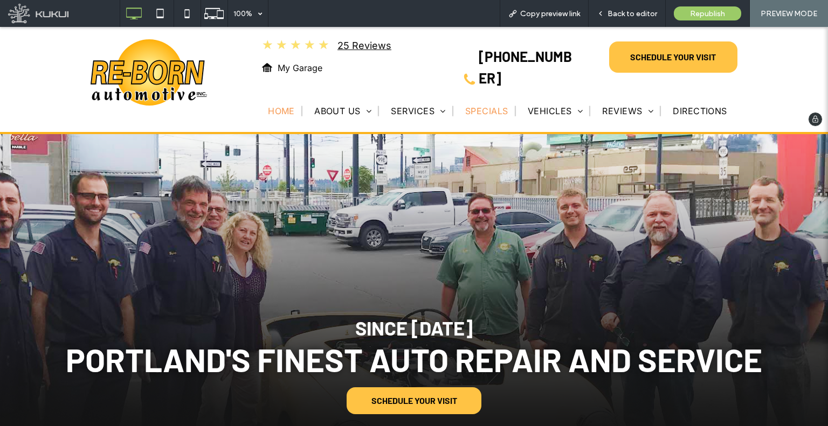
click at [487, 106] on span "Specials" at bounding box center [486, 111] width 43 height 11
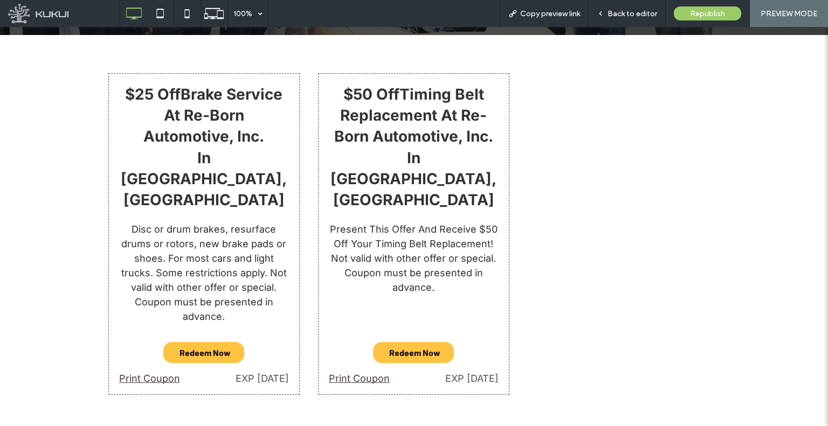
scroll to position [323, 0]
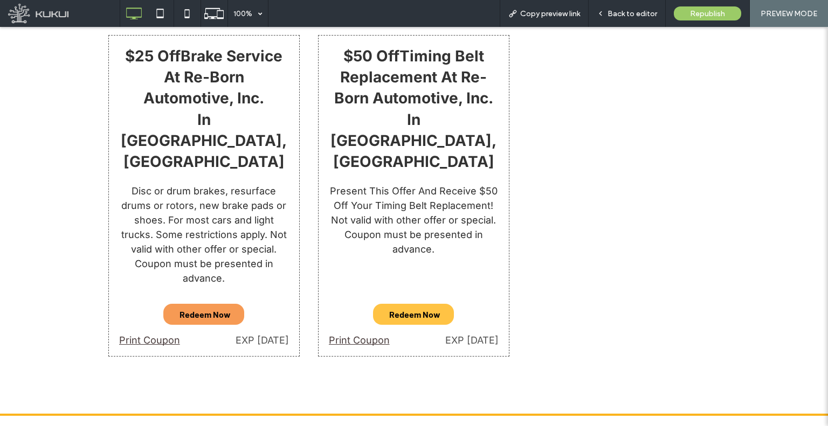
click at [202, 304] on span "Redeem Now" at bounding box center [205, 314] width 51 height 21
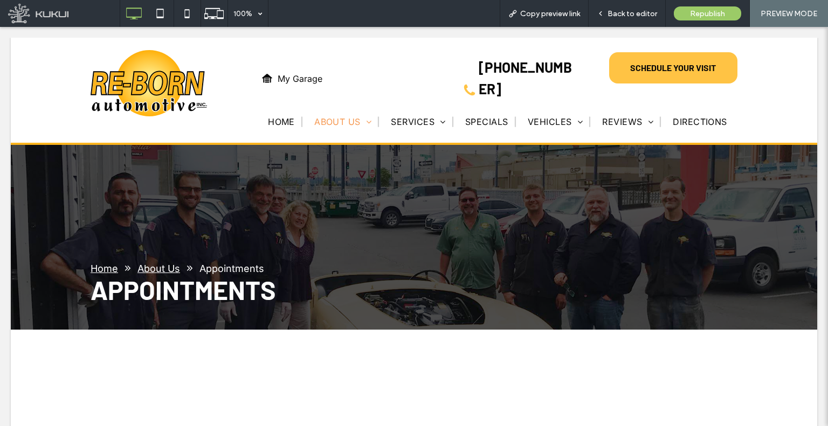
scroll to position [0, 0]
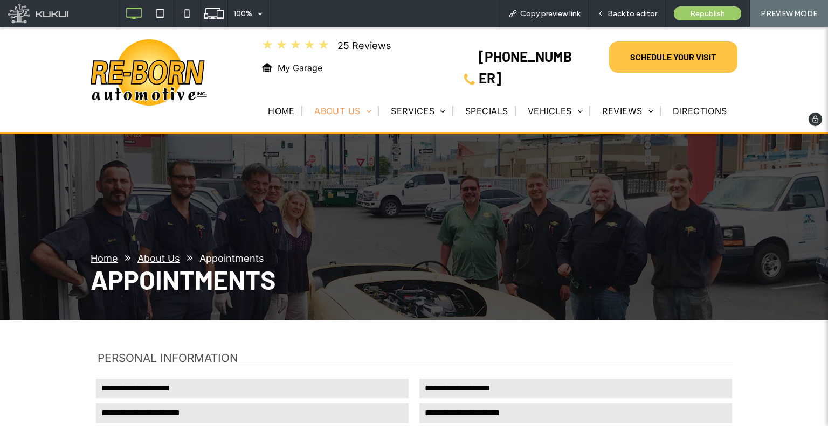
click at [155, 74] on img at bounding box center [149, 72] width 117 height 67
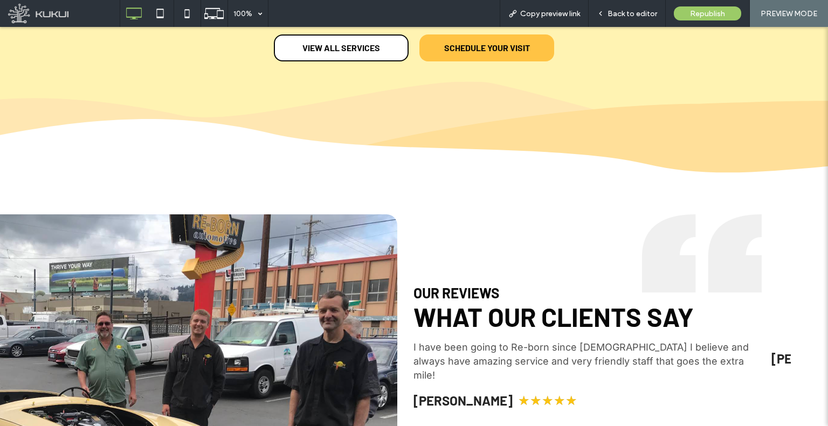
scroll to position [1617, 0]
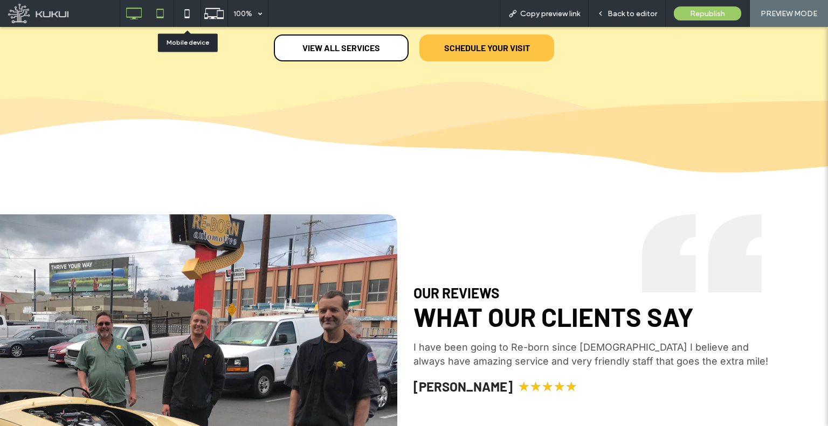
click at [158, 5] on icon at bounding box center [160, 14] width 22 height 22
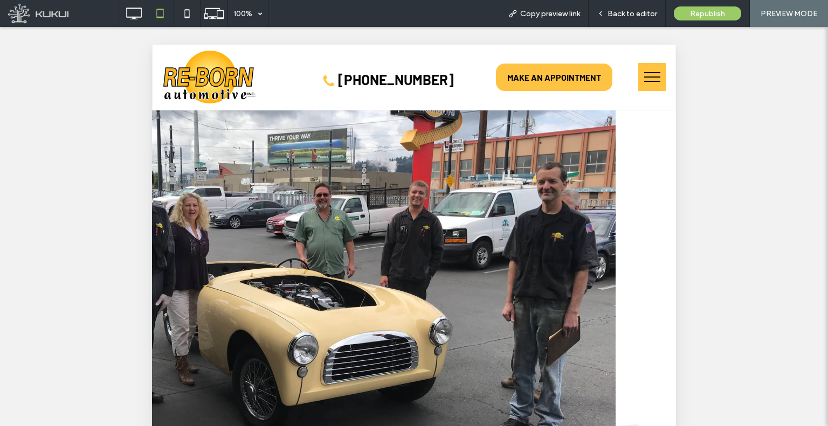
scroll to position [2156, 0]
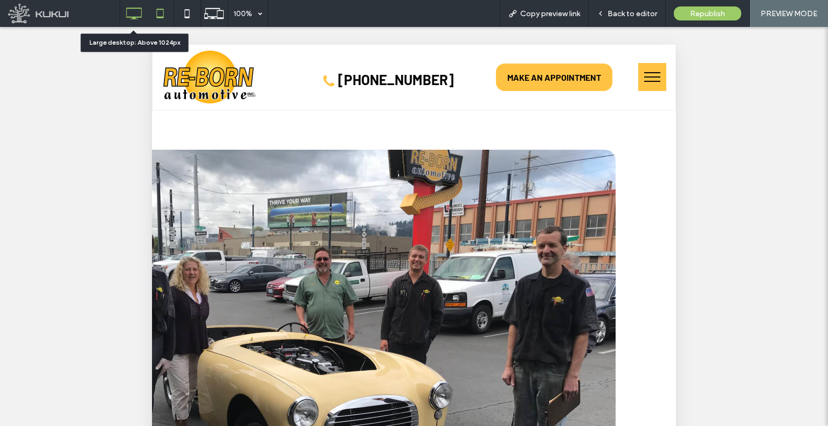
click at [135, 6] on icon at bounding box center [134, 14] width 22 height 22
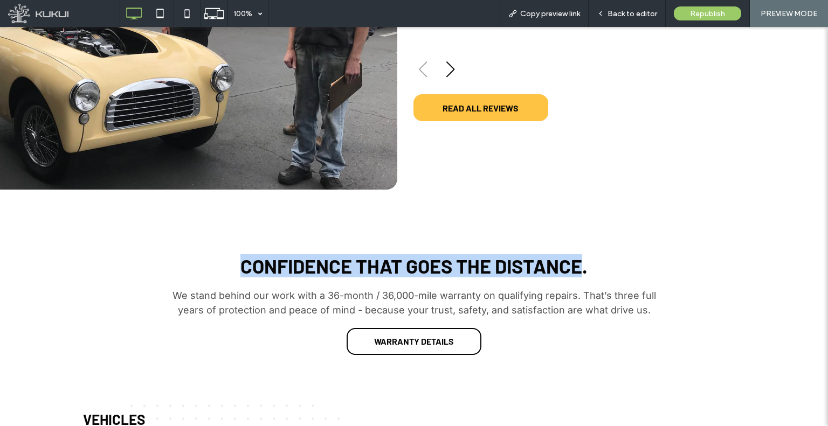
scroll to position [2622, 0]
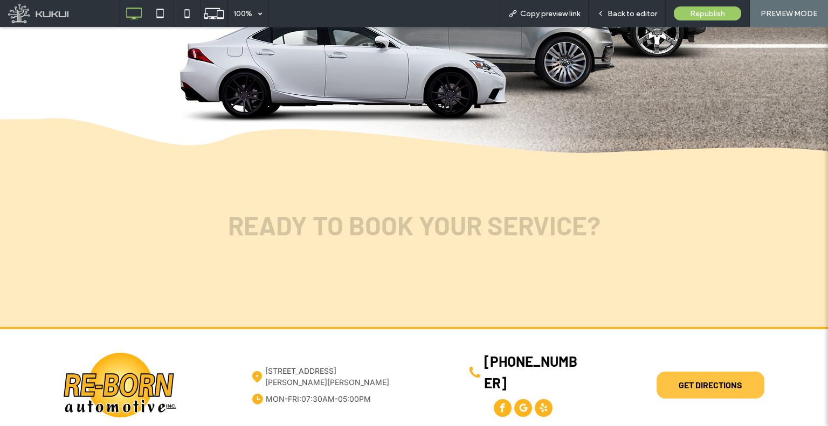
drag, startPoint x: 423, startPoint y: 183, endPoint x: 451, endPoint y: 385, distance: 204.6
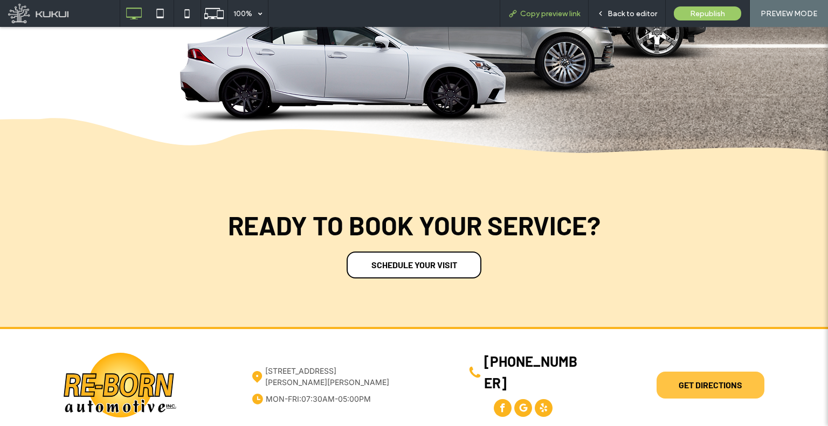
click at [553, 12] on span "Copy preview link" at bounding box center [550, 13] width 60 height 9
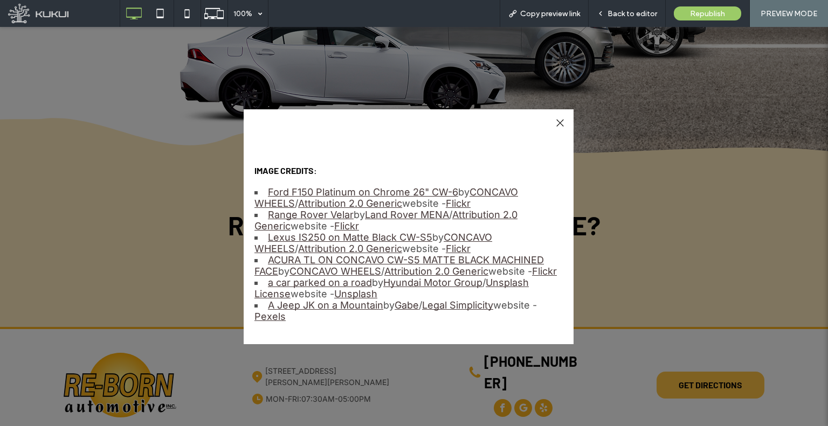
click at [556, 120] on div at bounding box center [560, 123] width 15 height 15
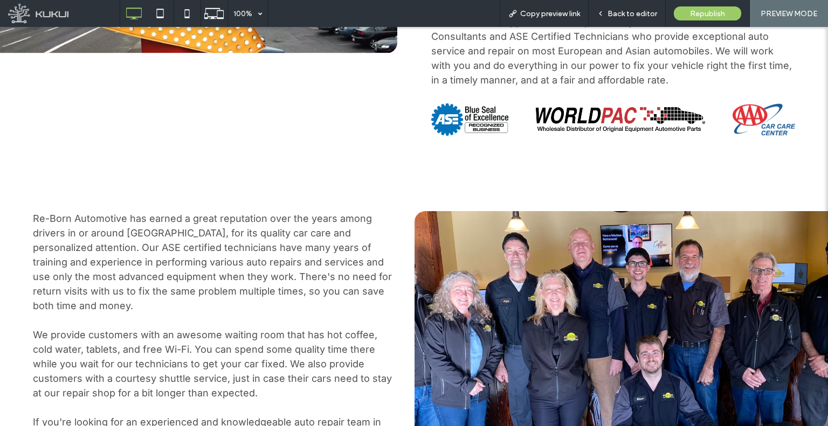
scroll to position [0, 0]
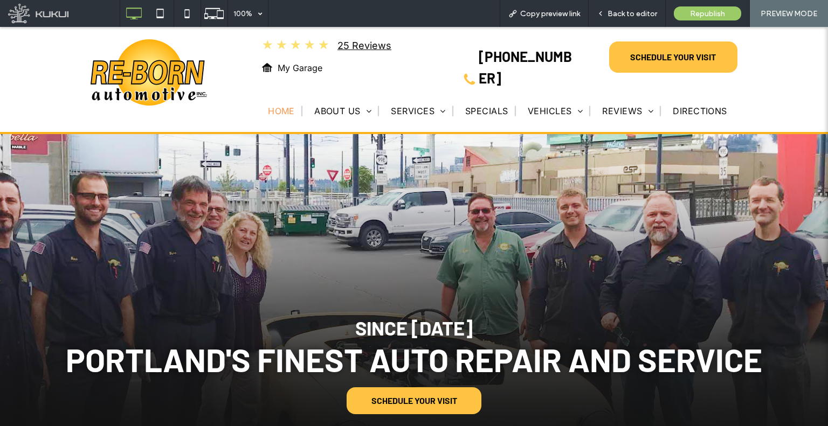
drag, startPoint x: 554, startPoint y: 161, endPoint x: 563, endPoint y: -35, distance: 196.4
click at [546, 10] on span "Copy preview link" at bounding box center [550, 13] width 60 height 9
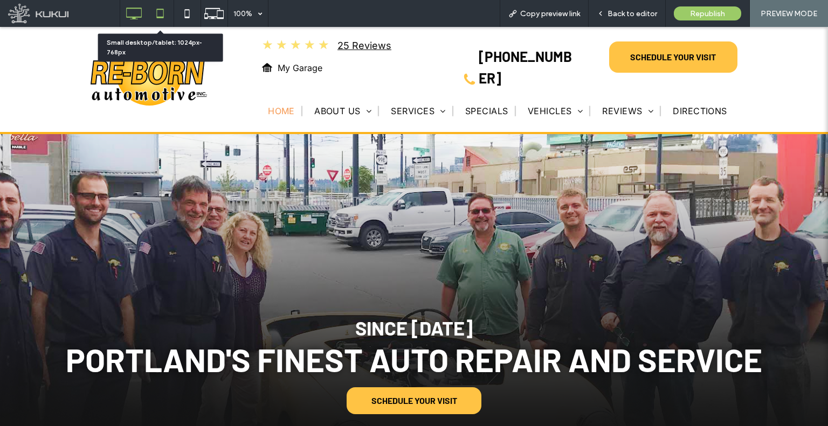
click at [168, 13] on icon at bounding box center [160, 14] width 22 height 22
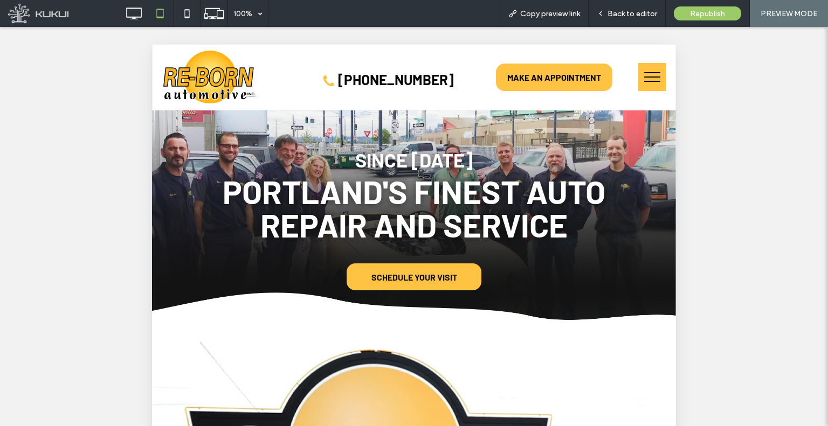
click at [640, 79] on button "menu" at bounding box center [652, 77] width 28 height 28
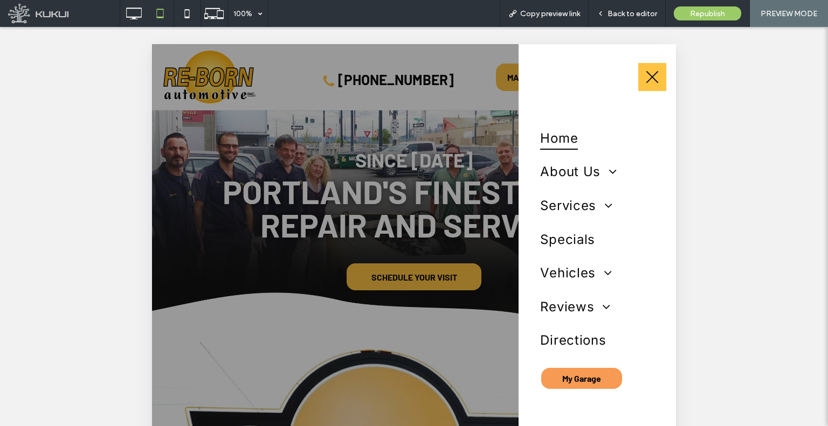
click at [591, 372] on span "My Garage" at bounding box center [581, 378] width 39 height 21
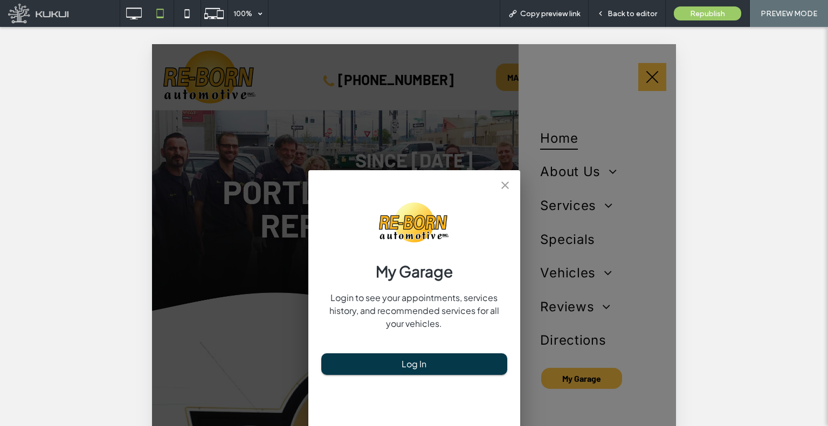
click at [667, 357] on div "My Garage Login to see your appointments, services history, and recommended ser…" at bounding box center [414, 389] width 524 height 690
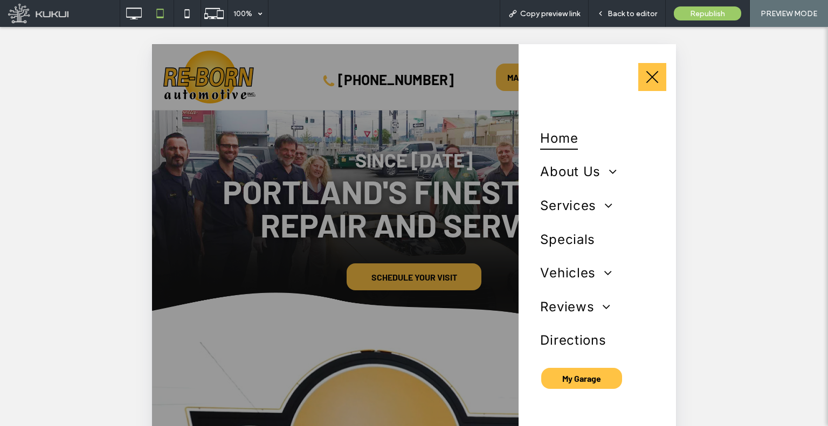
click at [438, 185] on div at bounding box center [414, 389] width 524 height 690
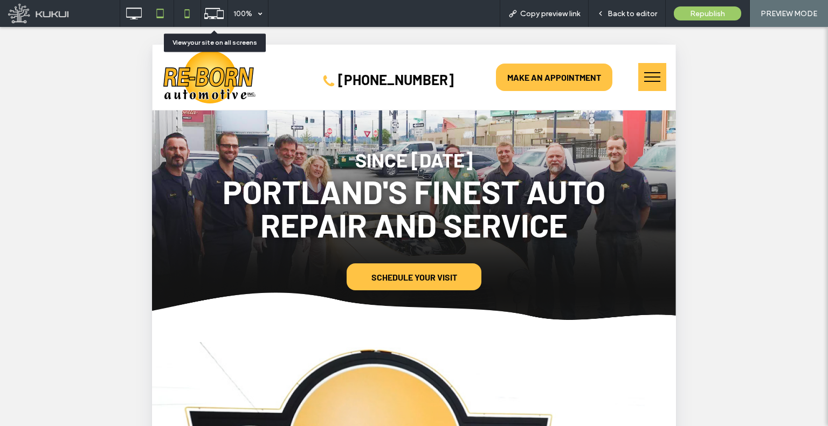
click at [192, 12] on icon at bounding box center [187, 14] width 22 height 22
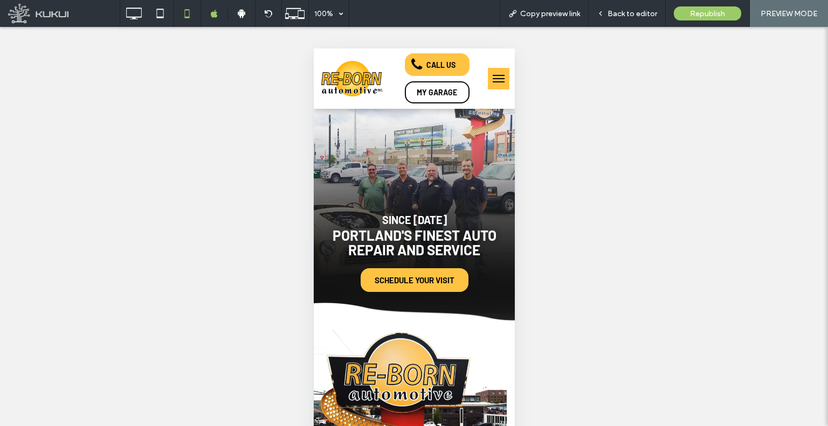
click at [492, 78] on span "menu" at bounding box center [498, 78] width 12 height 1
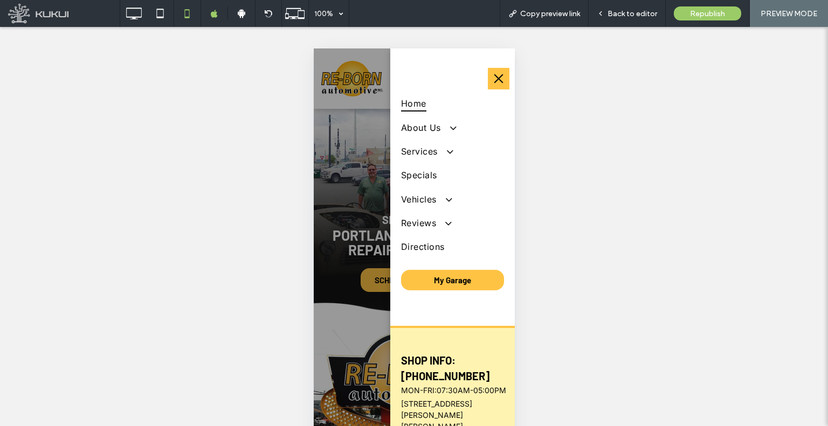
click at [487, 78] on button "menu" at bounding box center [498, 79] width 22 height 22
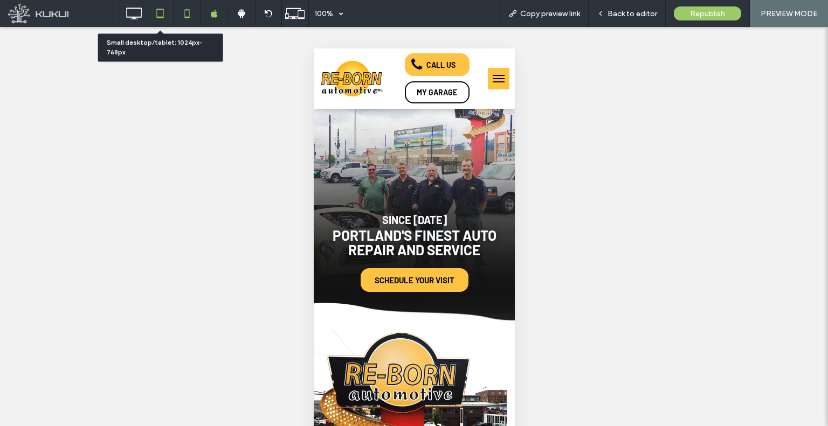
click at [160, 14] on icon at bounding box center [160, 14] width 22 height 22
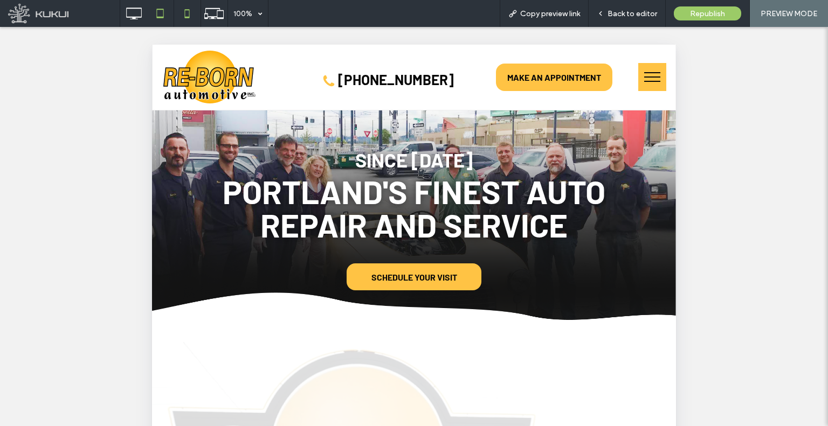
click at [187, 18] on icon at bounding box center [187, 14] width 22 height 22
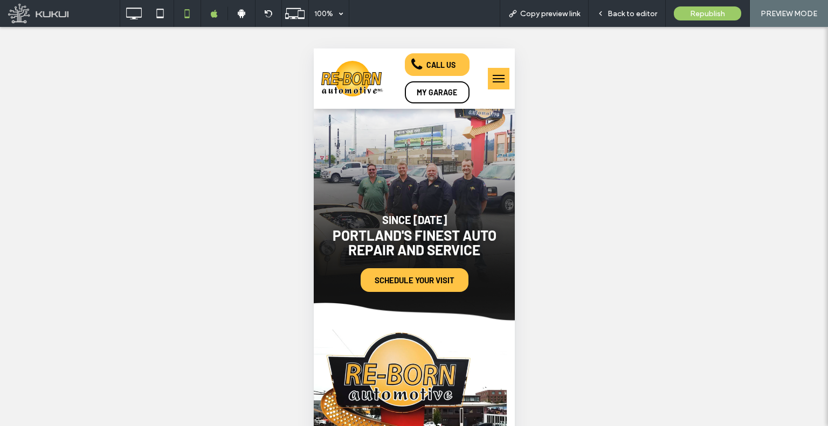
click at [493, 79] on button "menu" at bounding box center [498, 79] width 22 height 22
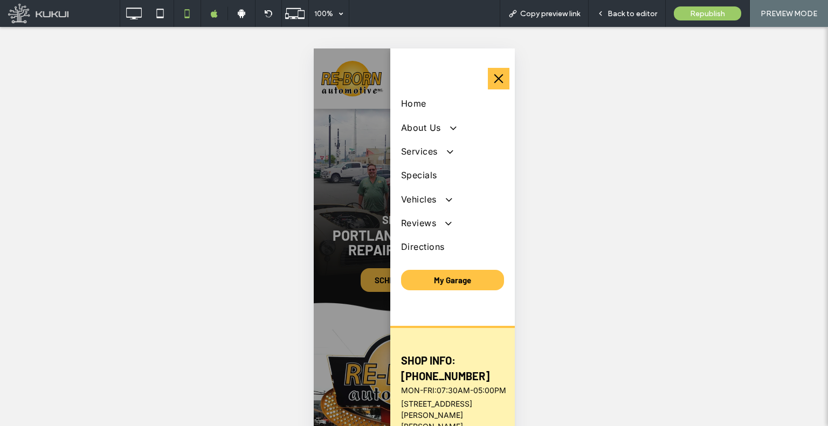
scroll to position [19, 0]
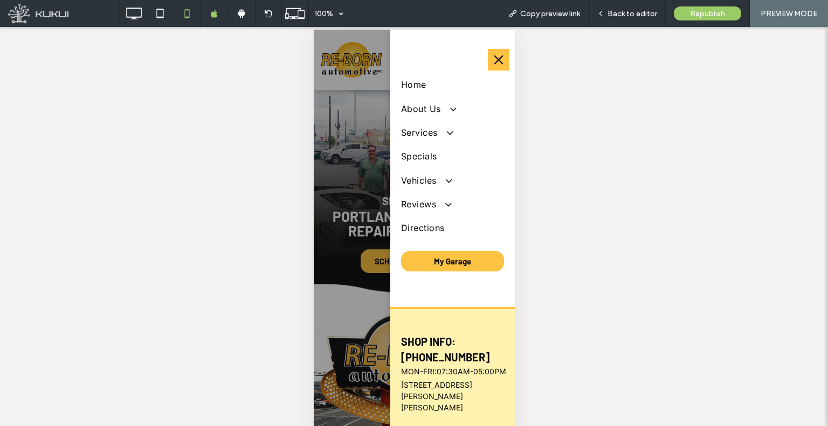
click at [472, 398] on span "1800 SE Martin Luther King Jr Blvd, Portland, OR 97214" at bounding box center [436, 397] width 71 height 32
click at [464, 401] on p "1800 SE Martin Luther King Jr Blvd, Portland, OR 97214" at bounding box center [455, 397] width 108 height 34
click at [461, 407] on span "1800 SE Martin Luther King Jr Blvd, Portland, OR 97214" at bounding box center [436, 397] width 71 height 32
click at [626, 13] on span "Back to editor" at bounding box center [633, 13] width 50 height 9
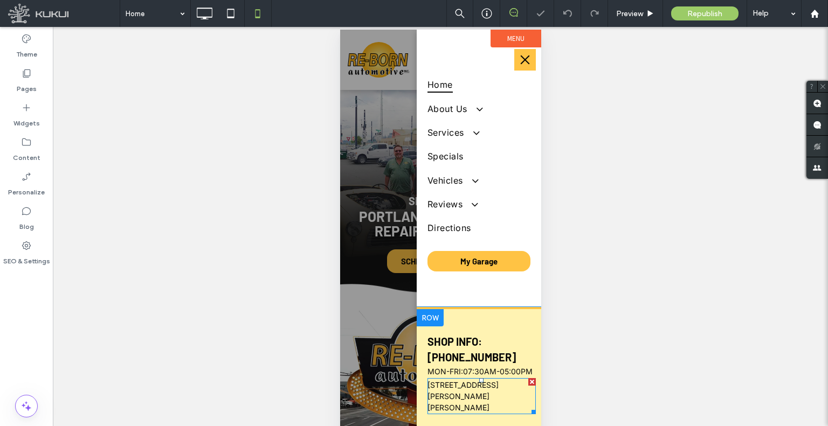
click at [485, 403] on span "1800 SE Martin Luther King Jr Blvd, Portland, OR 97214" at bounding box center [462, 397] width 71 height 32
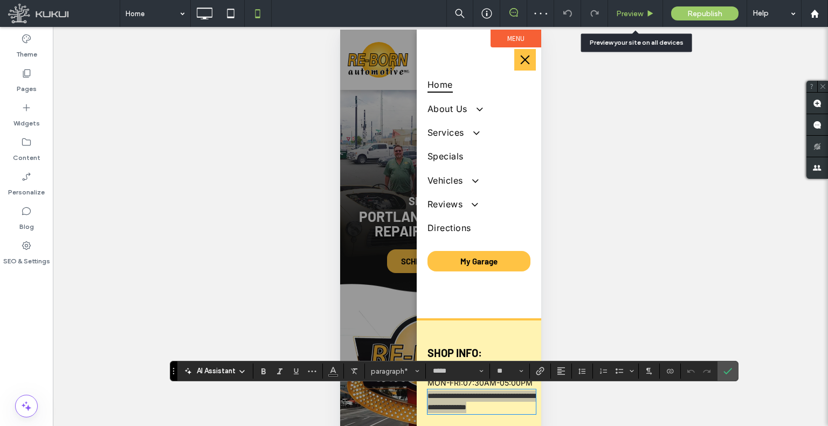
click at [621, 19] on div "Preview" at bounding box center [635, 13] width 55 height 27
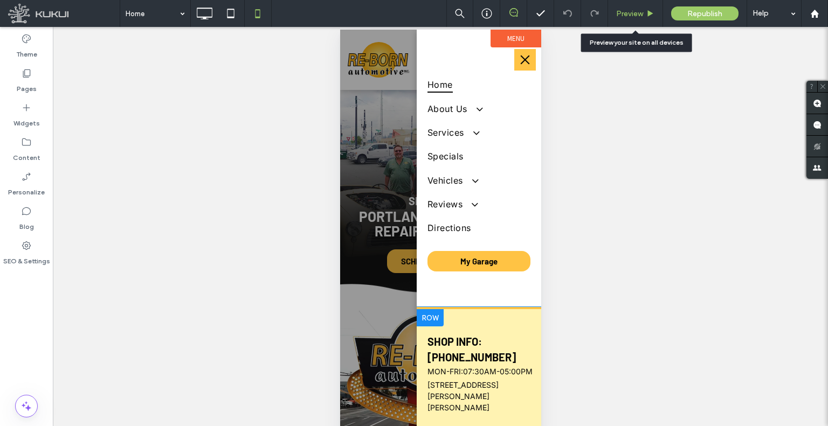
click at [615, 14] on div "Preview" at bounding box center [635, 13] width 54 height 9
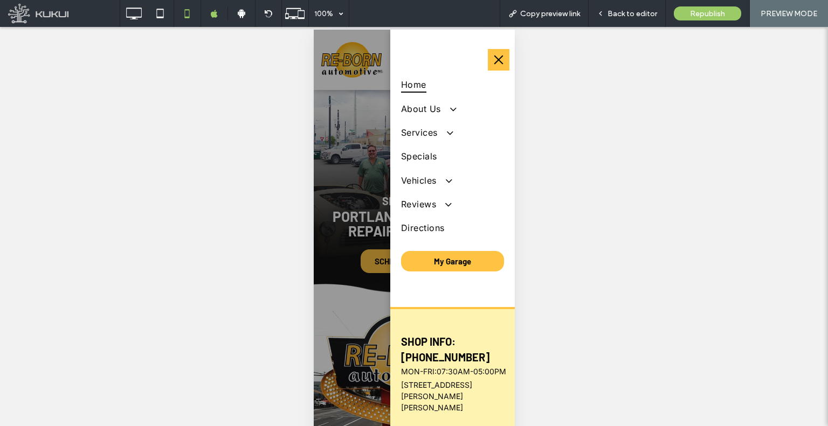
click at [328, 124] on div at bounding box center [413, 235] width 201 height 411
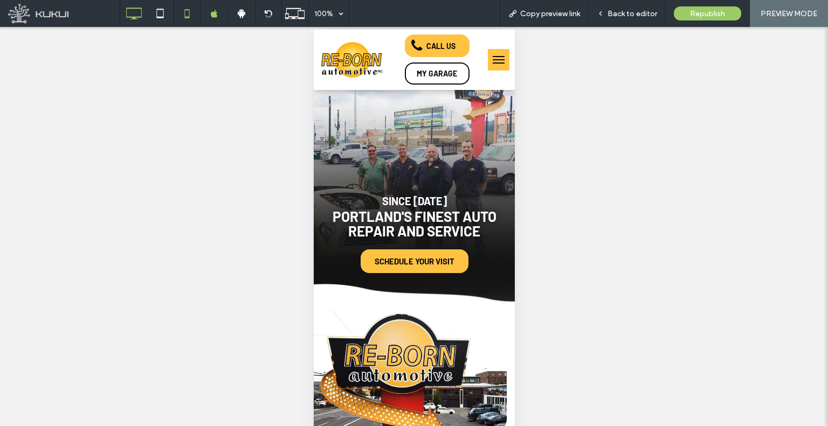
click at [141, 26] on div at bounding box center [133, 13] width 27 height 27
click at [140, 15] on icon at bounding box center [134, 14] width 22 height 22
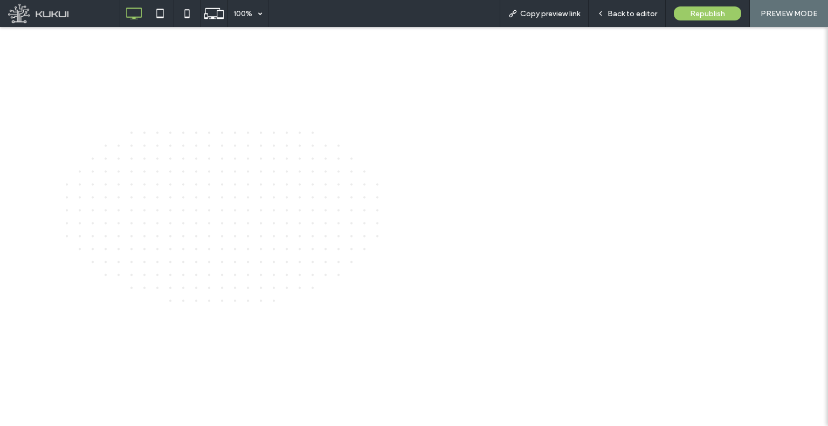
scroll to position [2622, 0]
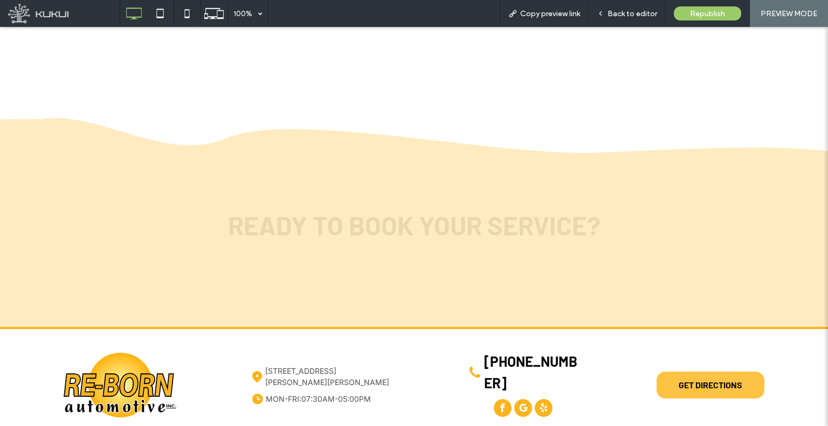
drag, startPoint x: 391, startPoint y: 238, endPoint x: 408, endPoint y: 443, distance: 206.1
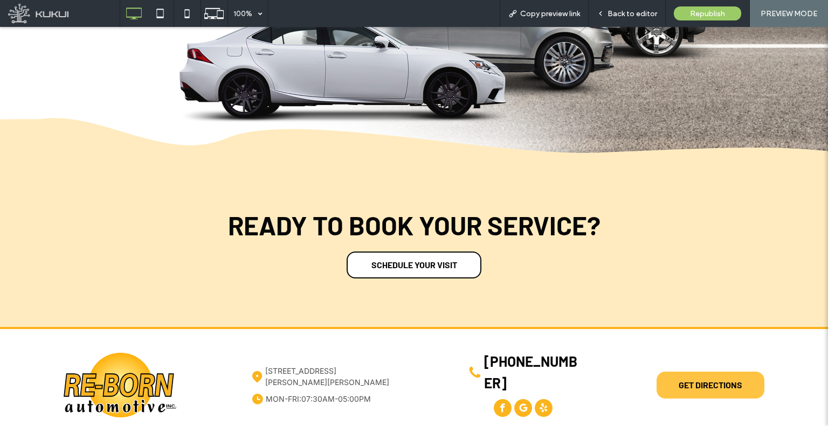
click at [334, 365] on p "1800 SE Martin Luther King Jr Blvd, Portland, OR 97214" at bounding box center [327, 376] width 125 height 23
click at [332, 365] on p "1800 SE Martin Luther King Jr Blvd, Portland, OR 97214" at bounding box center [327, 376] width 125 height 23
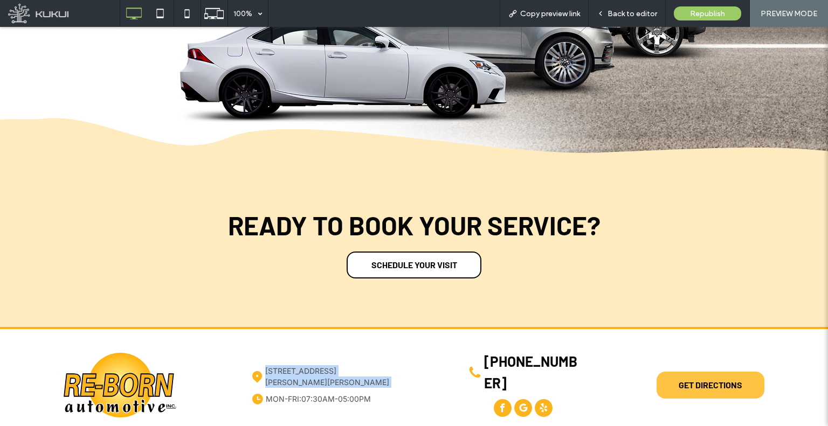
click at [332, 365] on p "1800 SE Martin Luther King Jr Blvd, Portland, OR 97214" at bounding box center [327, 376] width 125 height 23
click at [547, 353] on span "(503) 231-4947" at bounding box center [530, 372] width 93 height 38
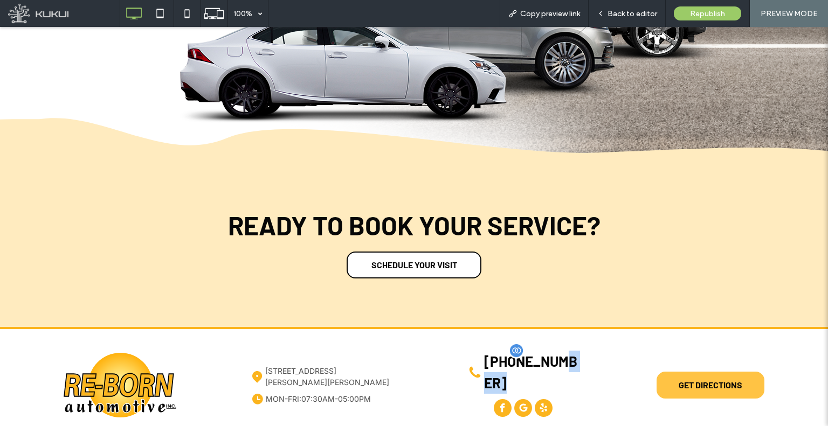
click at [547, 353] on span "(503) 231-4947" at bounding box center [530, 372] width 93 height 38
click at [604, 13] on icon at bounding box center [601, 14] width 8 height 8
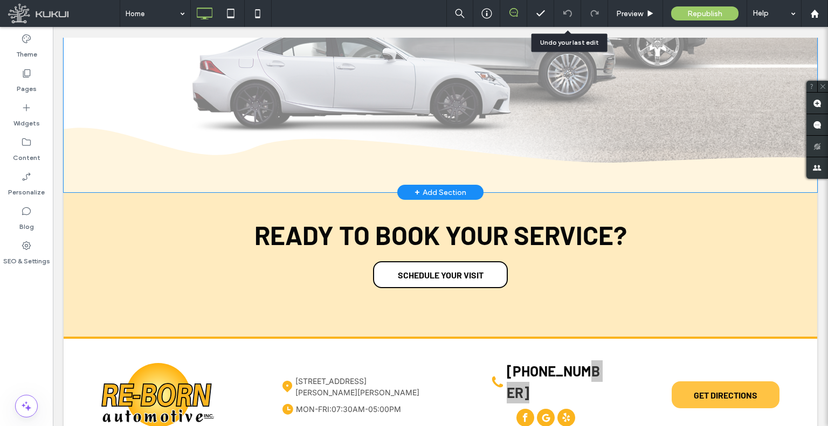
scroll to position [2637, 0]
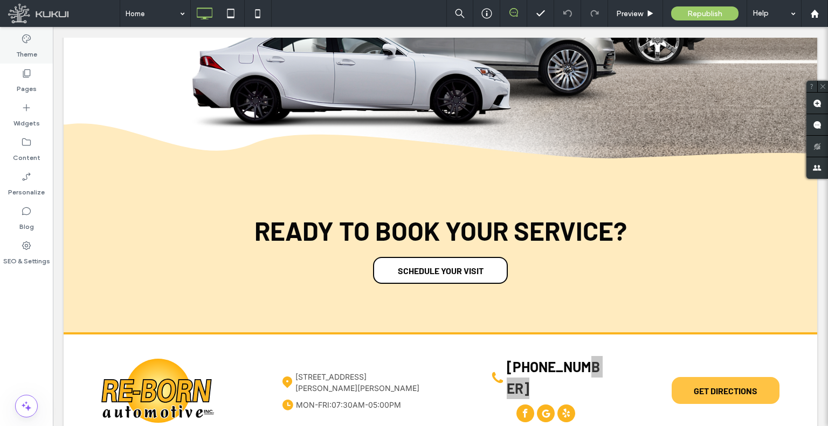
click at [12, 53] on div "Theme" at bounding box center [26, 46] width 53 height 35
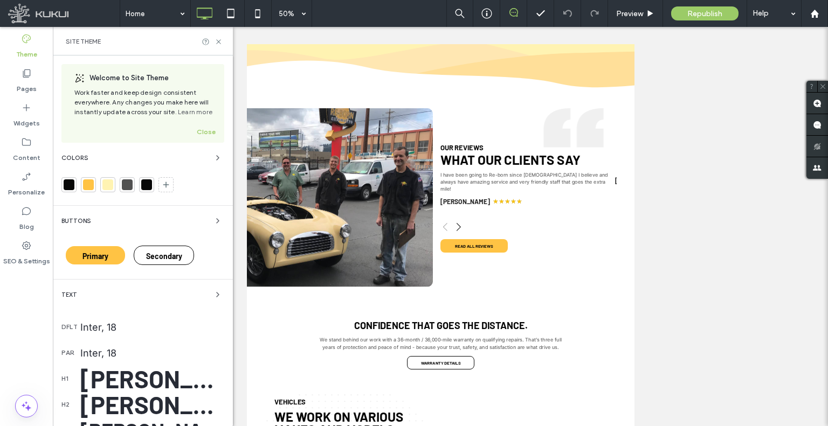
scroll to position [1626, 0]
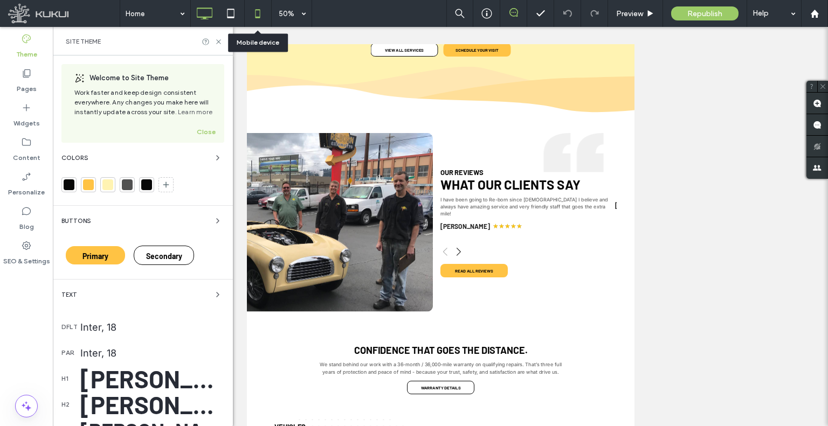
click at [254, 15] on icon at bounding box center [258, 14] width 22 height 22
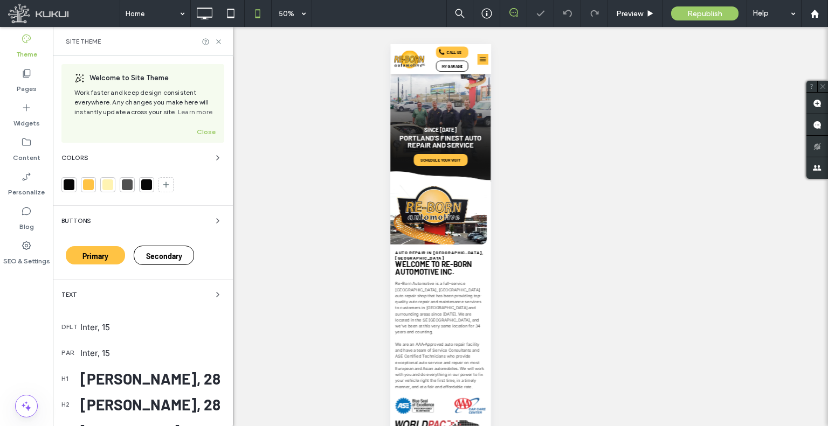
scroll to position [0, 0]
click at [213, 12] on icon at bounding box center [205, 14] width 22 height 22
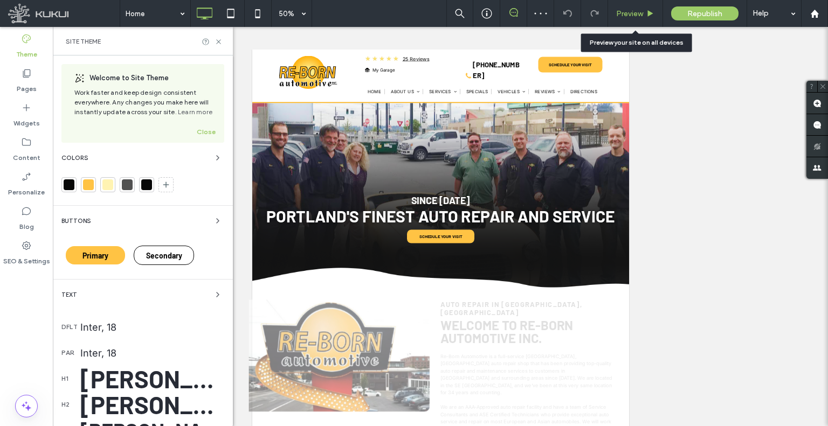
click at [619, 10] on span "Preview" at bounding box center [629, 13] width 27 height 9
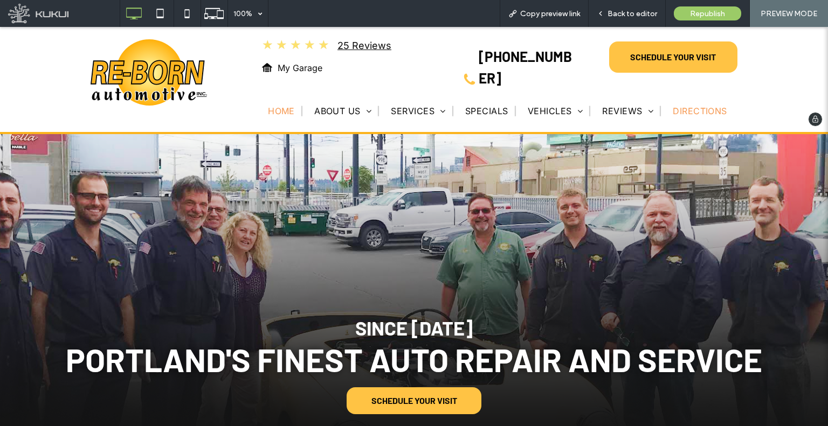
click at [679, 102] on link "Directions" at bounding box center [702, 110] width 61 height 17
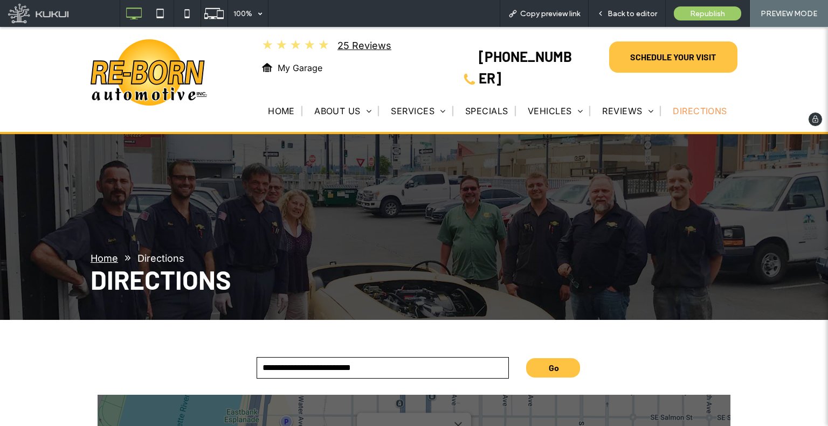
click at [166, 100] on img at bounding box center [149, 72] width 117 height 67
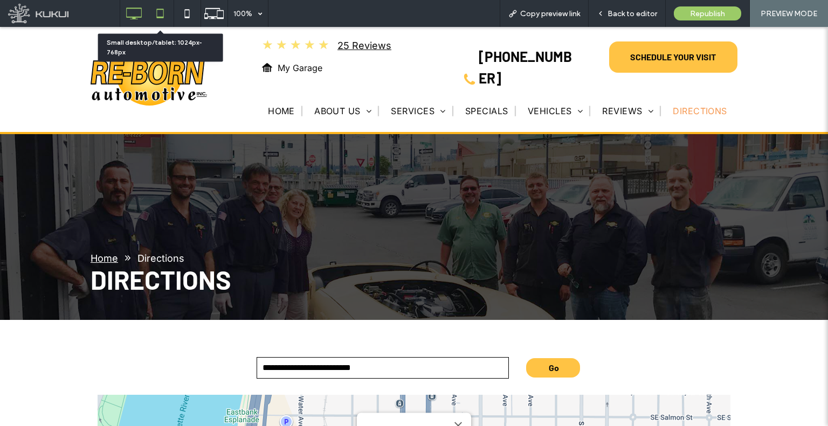
click at [160, 10] on use at bounding box center [159, 13] width 7 height 9
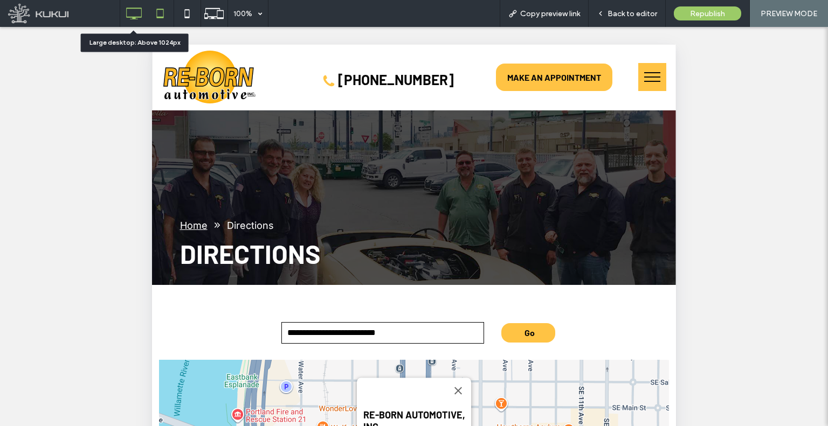
click at [141, 6] on icon at bounding box center [134, 14] width 22 height 22
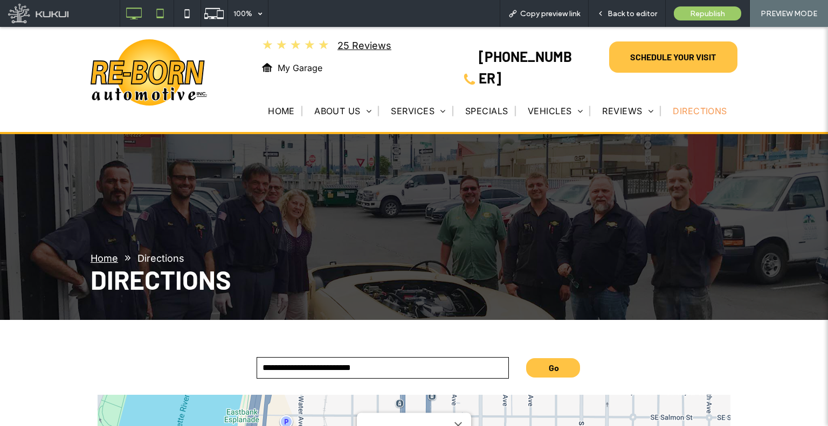
click at [150, 12] on icon at bounding box center [160, 14] width 22 height 22
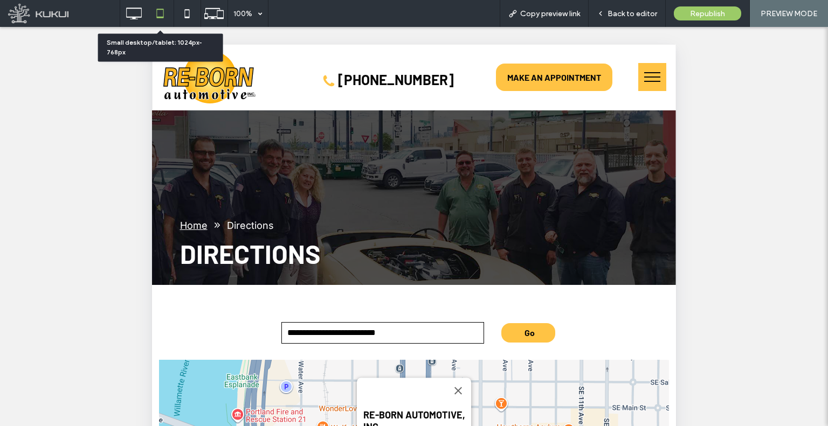
click at [158, 17] on use at bounding box center [159, 13] width 7 height 9
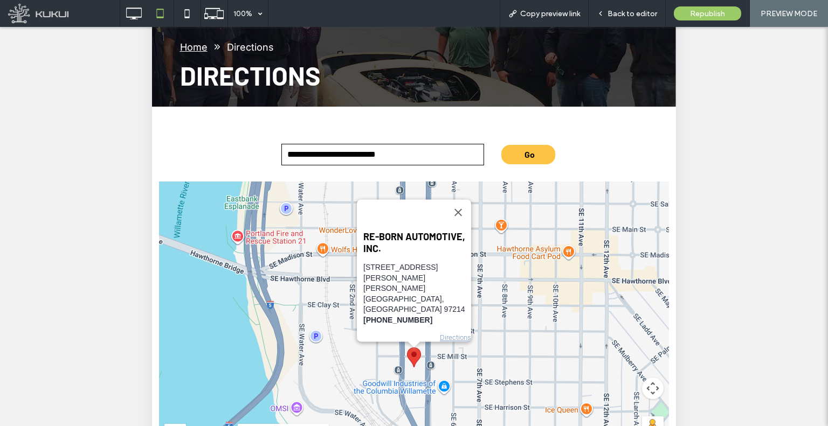
scroll to position [109, 0]
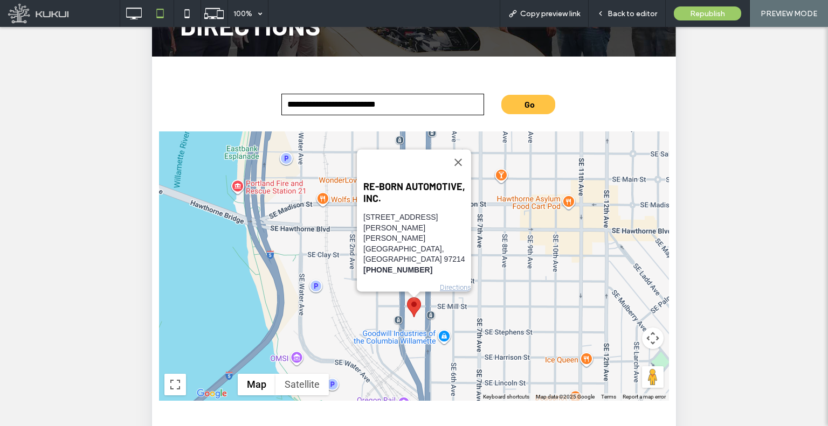
scroll to position [323, 0]
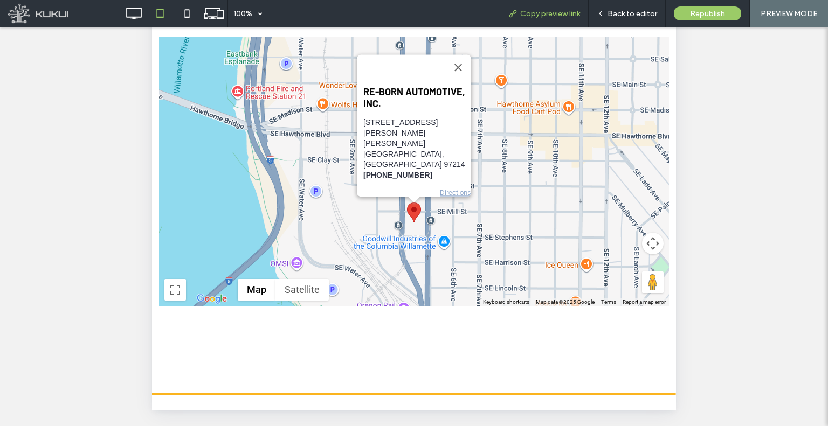
click at [562, 18] on div "Copy preview link" at bounding box center [544, 13] width 89 height 27
click at [544, 13] on span "Copy preview link" at bounding box center [550, 13] width 60 height 9
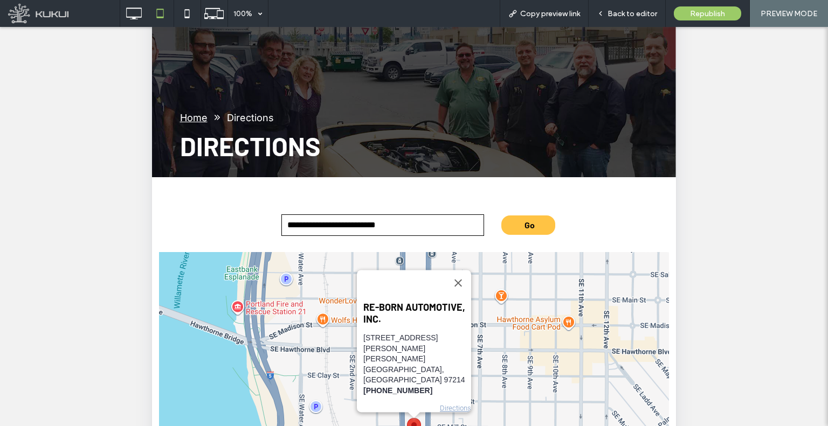
scroll to position [0, 0]
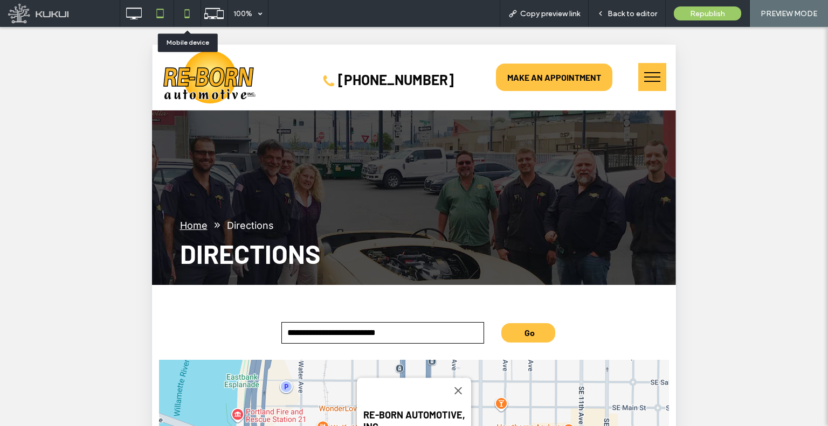
click at [180, 9] on icon at bounding box center [187, 14] width 22 height 22
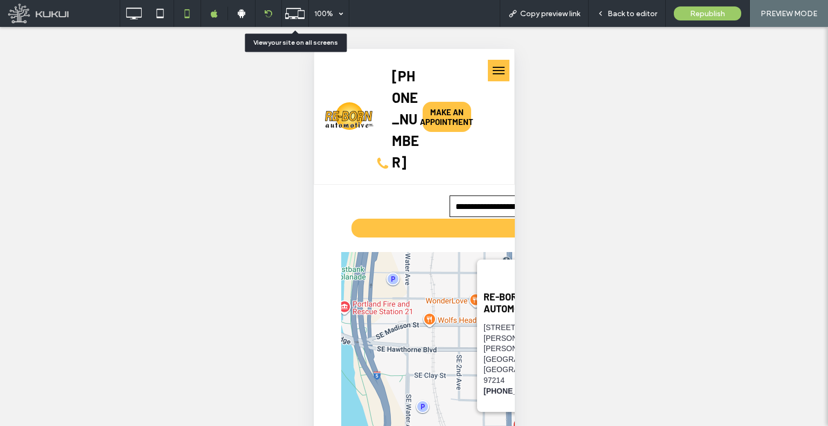
click at [267, 13] on icon at bounding box center [268, 14] width 8 height 8
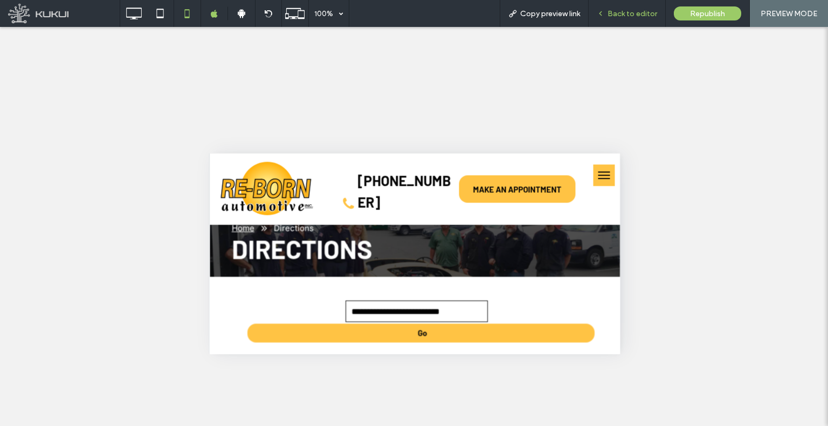
click at [612, 19] on div "Back to editor" at bounding box center [627, 13] width 77 height 27
click at [608, 13] on div "Back to editor" at bounding box center [627, 13] width 77 height 9
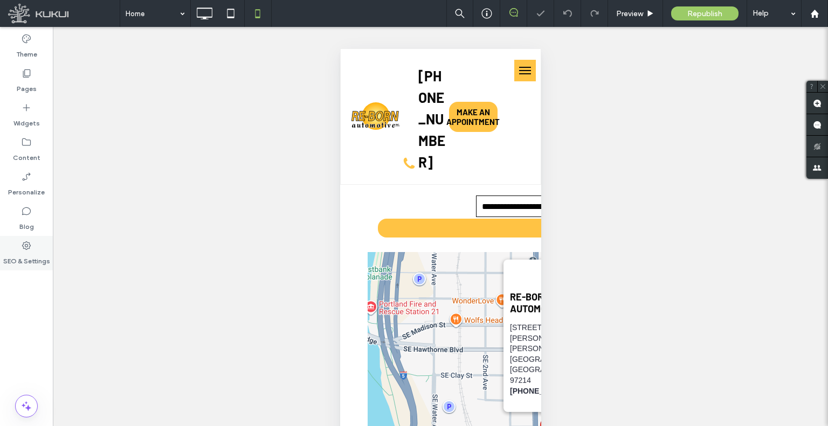
click at [43, 255] on label "SEO & Settings" at bounding box center [26, 258] width 47 height 15
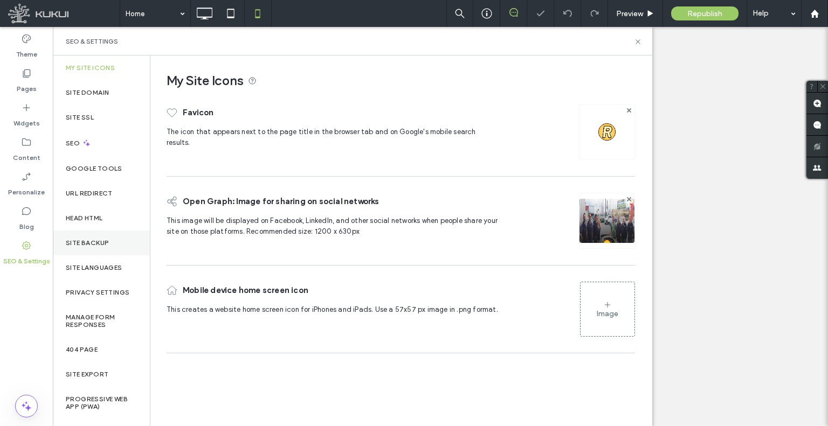
click at [84, 243] on label "Site Backup" at bounding box center [87, 243] width 43 height 8
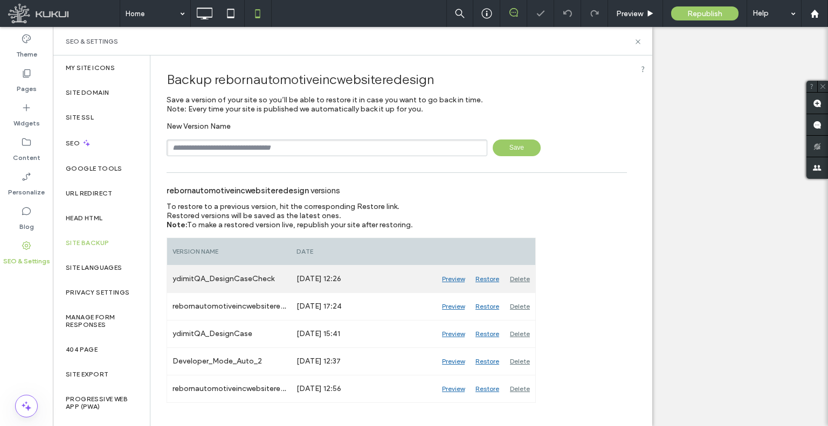
click at [484, 279] on div "Restore" at bounding box center [487, 279] width 35 height 27
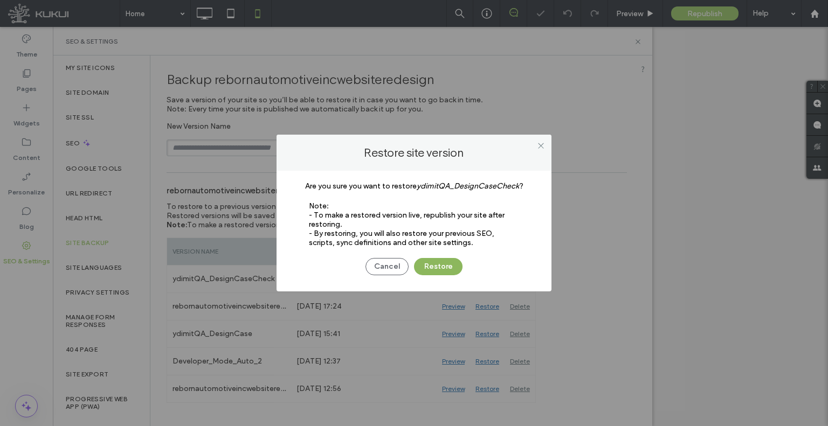
click at [424, 263] on button "Restore" at bounding box center [438, 266] width 49 height 17
